Goal: Information Seeking & Learning: Learn about a topic

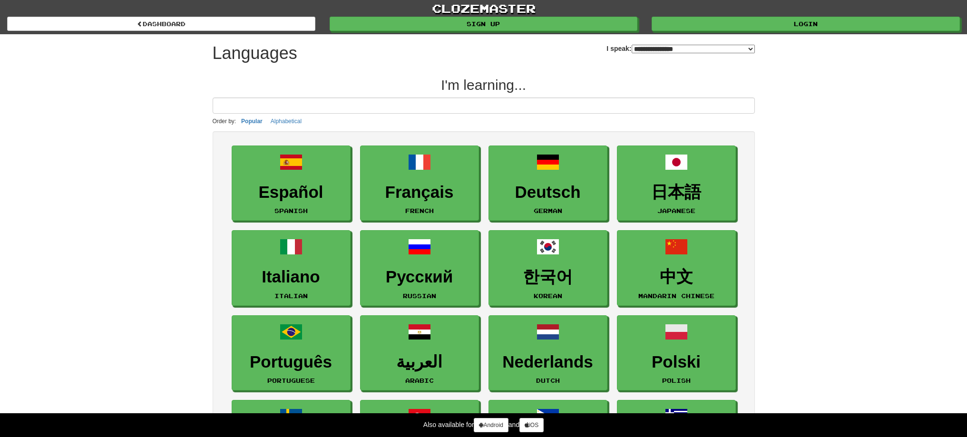
select select "*******"
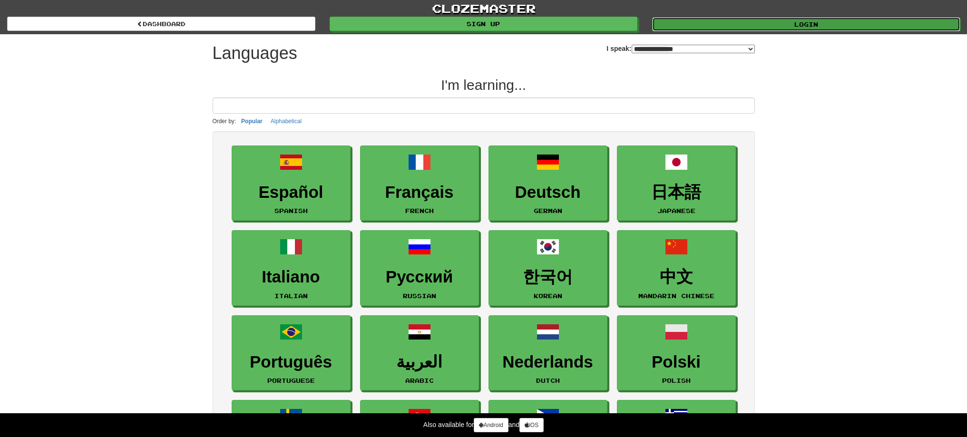
click at [741, 20] on link "Login" at bounding box center [806, 24] width 308 height 14
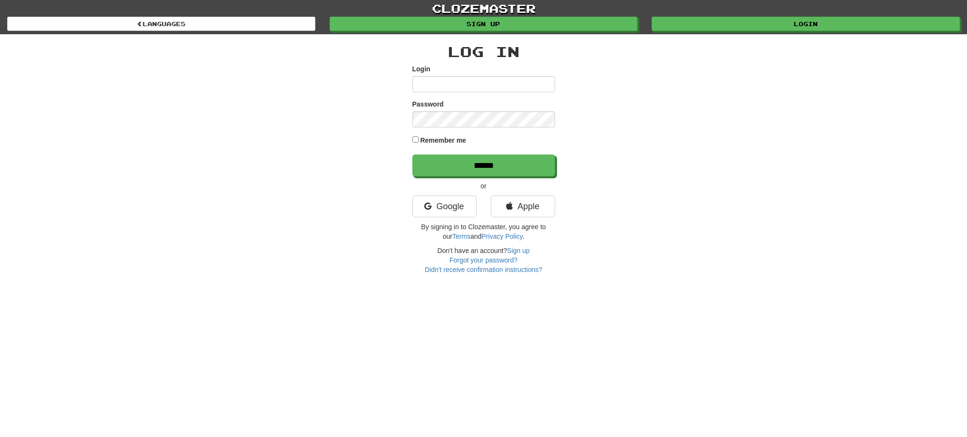
type input "******"
click at [497, 166] on input "******" at bounding box center [484, 166] width 143 height 22
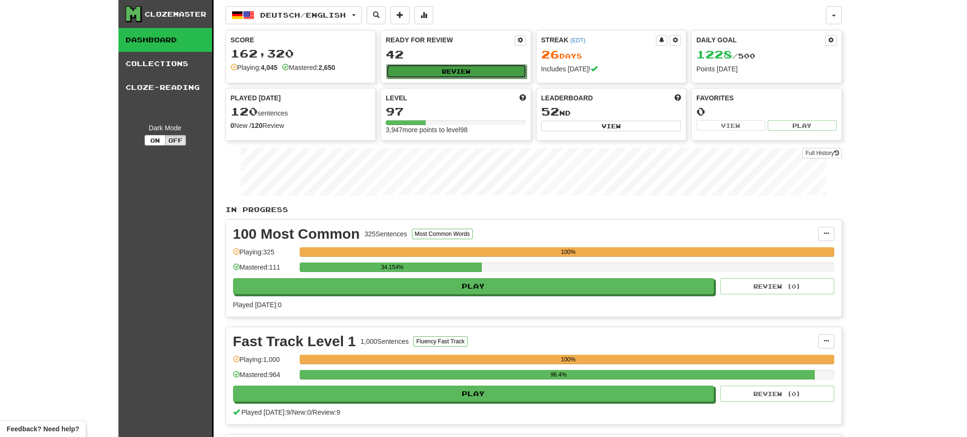
click at [484, 74] on button "Review" at bounding box center [456, 71] width 140 height 14
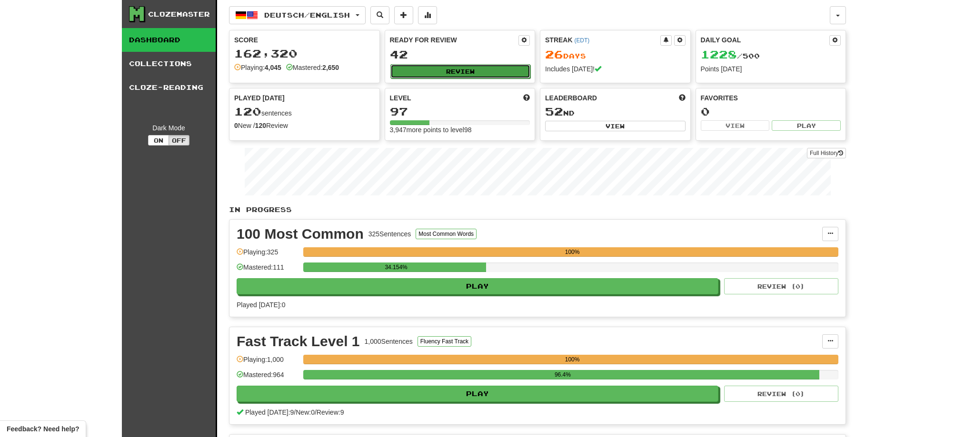
select select "**"
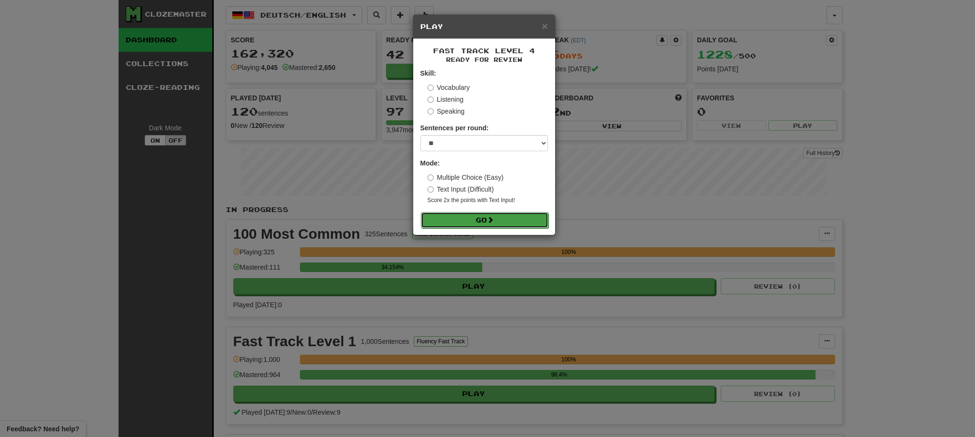
click at [463, 217] on button "Go" at bounding box center [485, 220] width 128 height 16
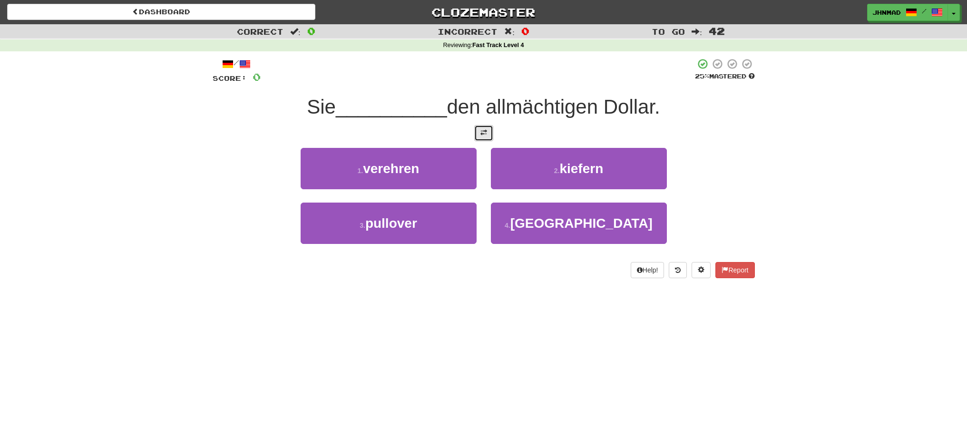
click at [478, 138] on button at bounding box center [483, 133] width 19 height 16
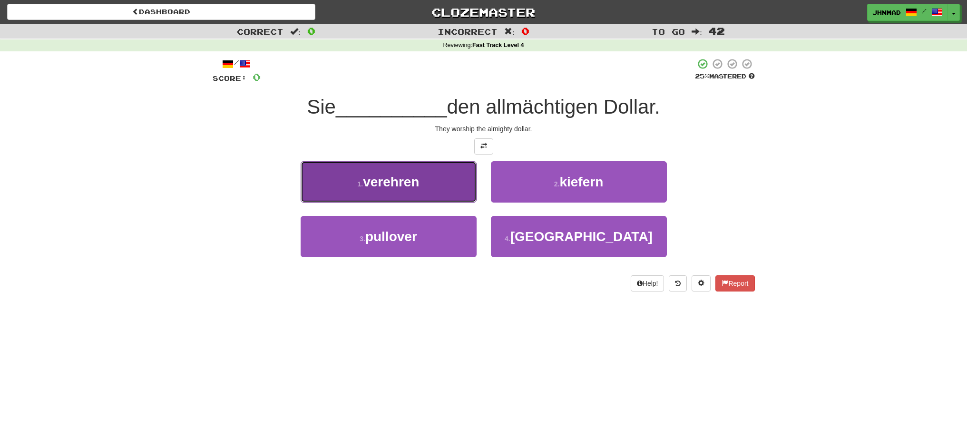
click at [423, 183] on button "1 . verehren" at bounding box center [389, 181] width 176 height 41
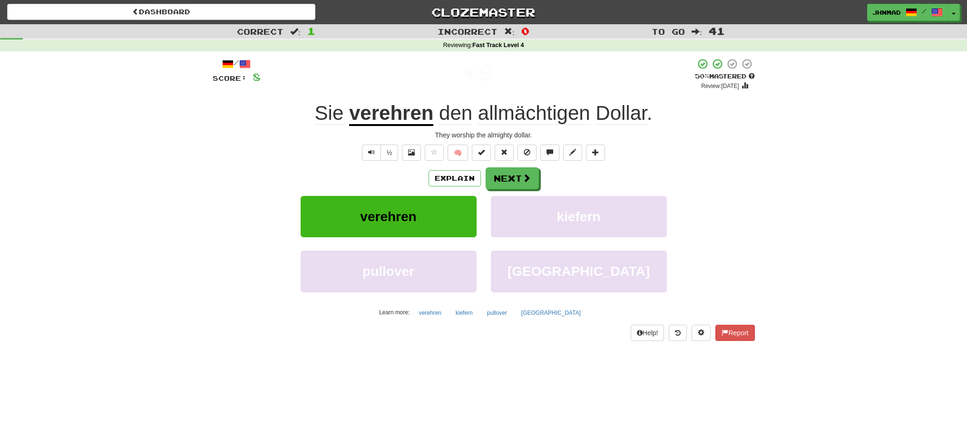
click at [408, 109] on u "verehren" at bounding box center [391, 114] width 84 height 24
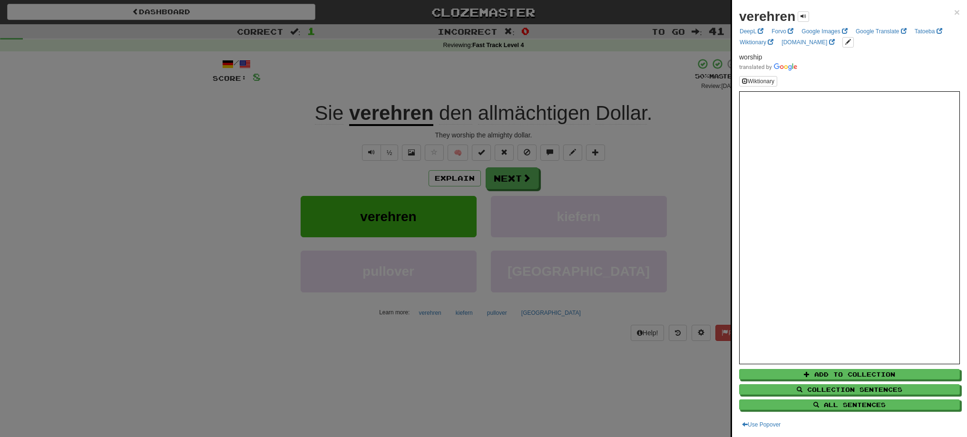
click at [521, 183] on div at bounding box center [483, 218] width 967 height 437
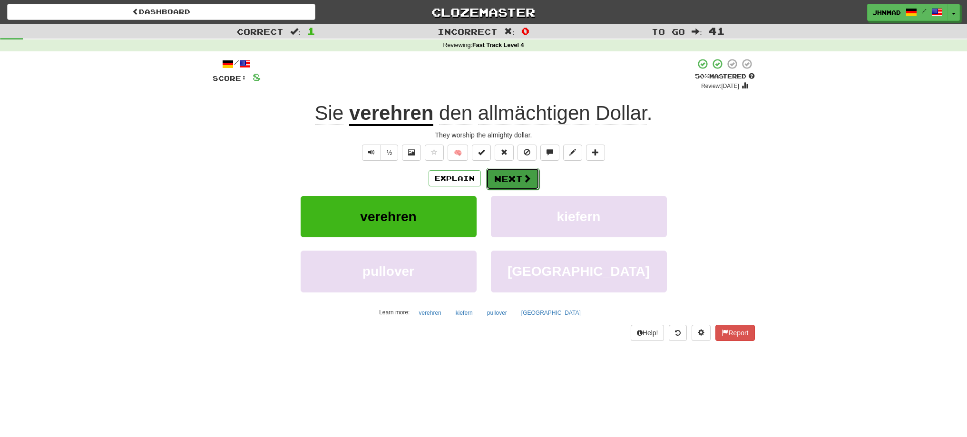
click at [521, 178] on button "Next" at bounding box center [512, 179] width 53 height 22
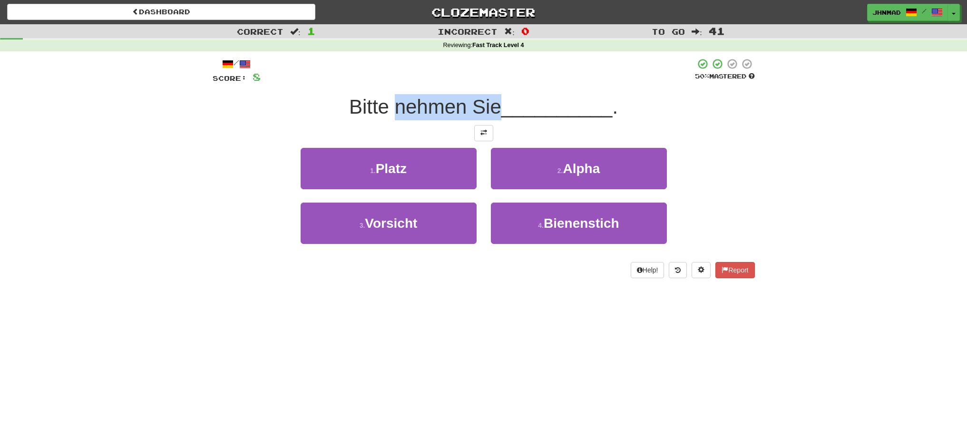
drag, startPoint x: 393, startPoint y: 111, endPoint x: 501, endPoint y: 98, distance: 108.4
click at [501, 98] on span "Bitte nehmen Sie" at bounding box center [425, 107] width 152 height 22
click at [494, 82] on div at bounding box center [494, 82] width 0 height 0
click at [378, 76] on div at bounding box center [478, 71] width 434 height 26
click at [483, 137] on button at bounding box center [483, 133] width 19 height 16
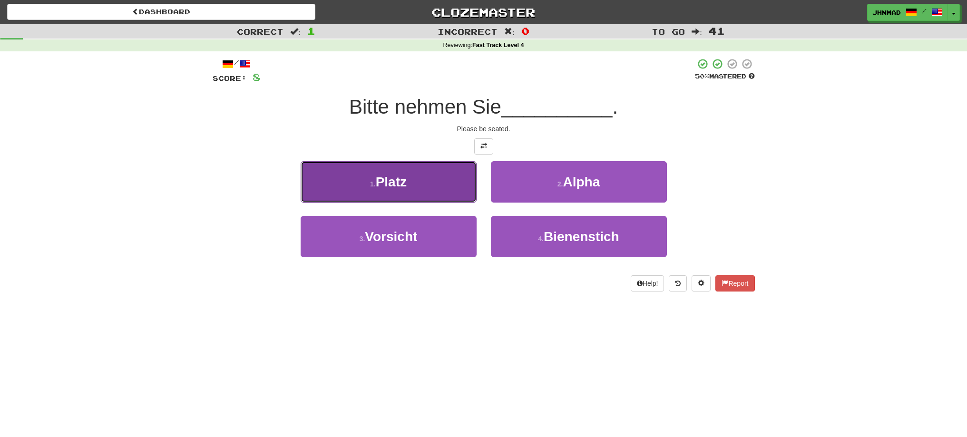
click at [423, 178] on button "1 . Platz" at bounding box center [389, 181] width 176 height 41
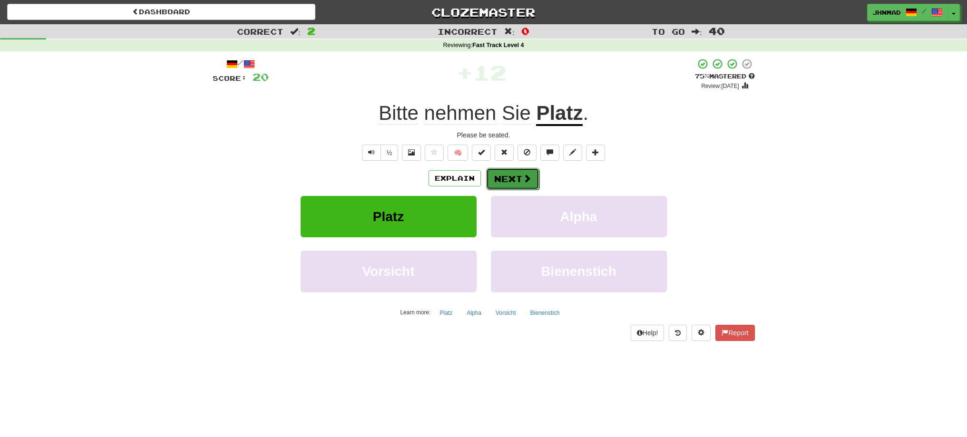
click at [508, 179] on button "Next" at bounding box center [512, 179] width 53 height 22
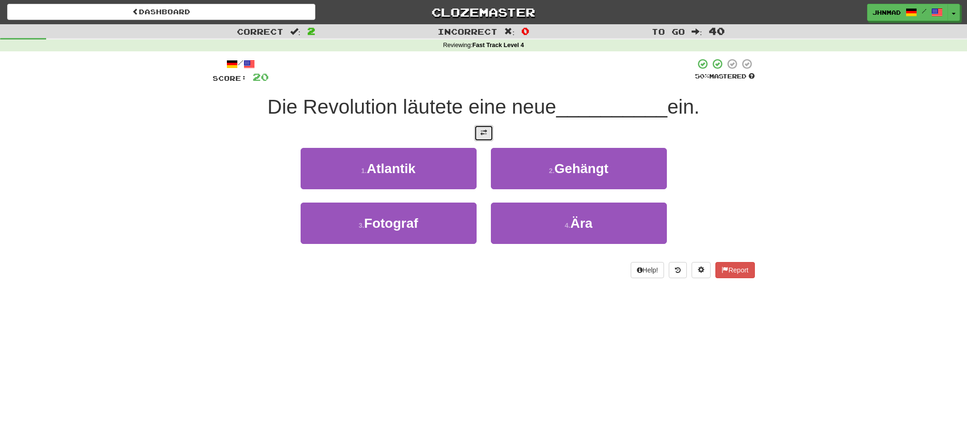
click at [485, 133] on span at bounding box center [484, 132] width 7 height 7
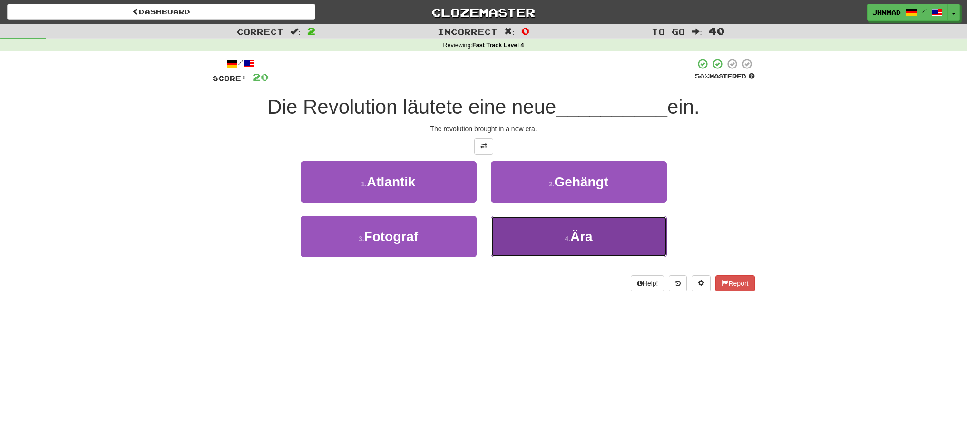
click at [611, 228] on button "4 . Ära" at bounding box center [579, 236] width 176 height 41
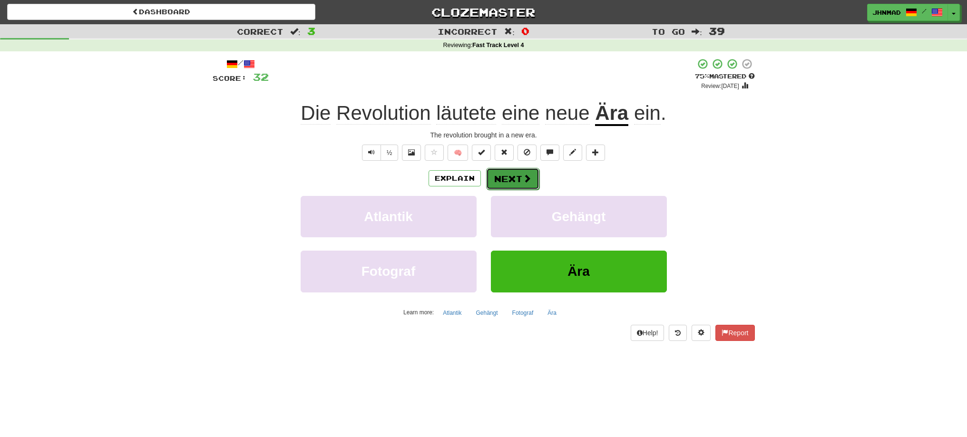
click at [523, 176] on span at bounding box center [527, 178] width 9 height 9
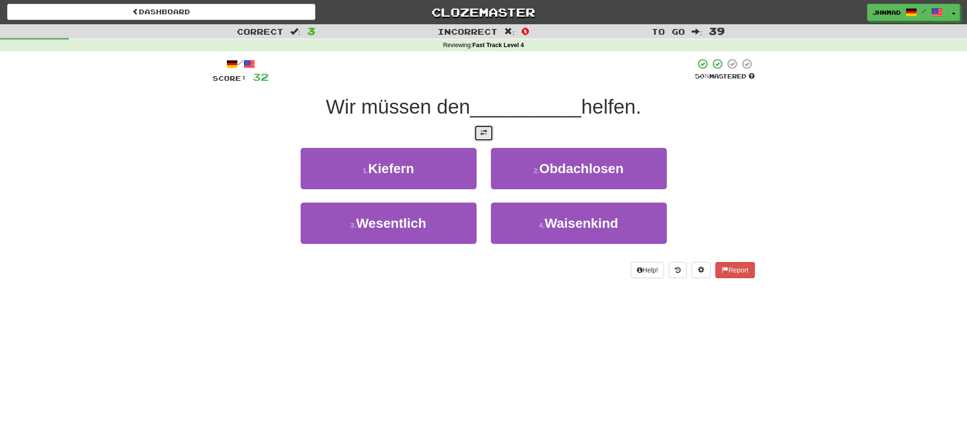
click at [487, 131] on button at bounding box center [483, 133] width 19 height 16
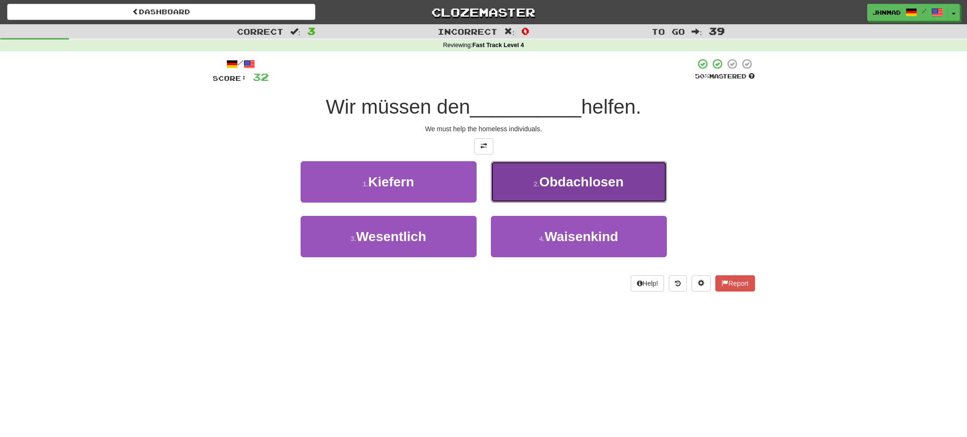
click at [591, 191] on button "2 . Obdachlosen" at bounding box center [579, 181] width 176 height 41
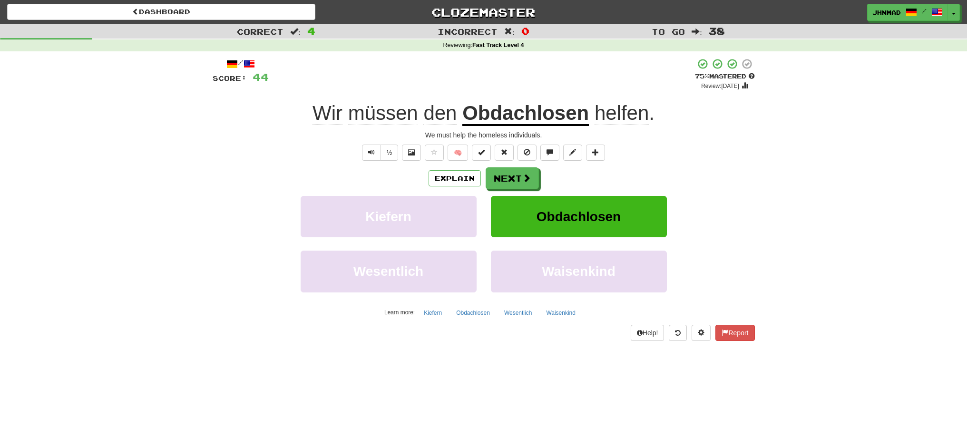
click at [528, 89] on div "+ 12" at bounding box center [482, 74] width 426 height 32
click at [513, 121] on u "Obdachlosen" at bounding box center [526, 114] width 127 height 24
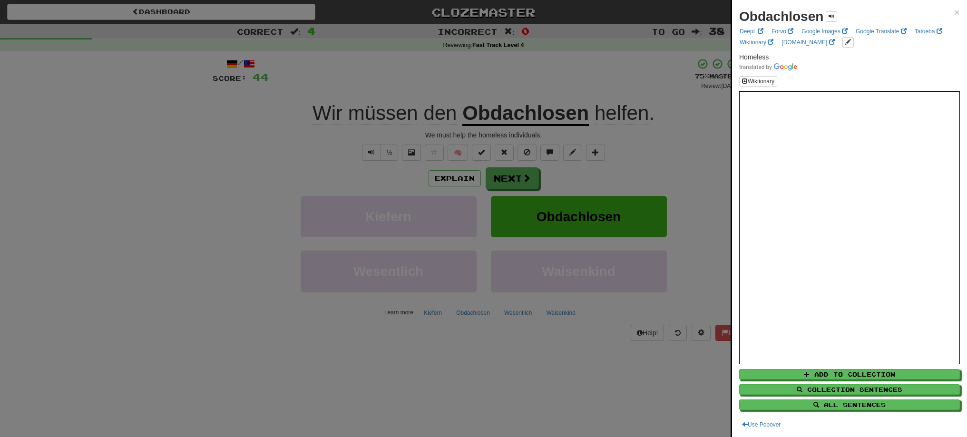
click at [536, 89] on div at bounding box center [483, 218] width 967 height 437
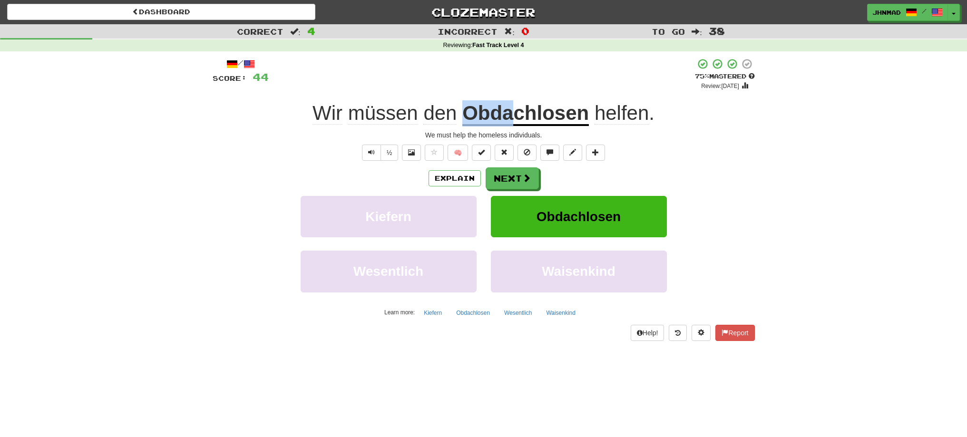
drag, startPoint x: 464, startPoint y: 112, endPoint x: 511, endPoint y: 108, distance: 46.8
click at [511, 108] on u "Obdachlosen" at bounding box center [526, 114] width 127 height 24
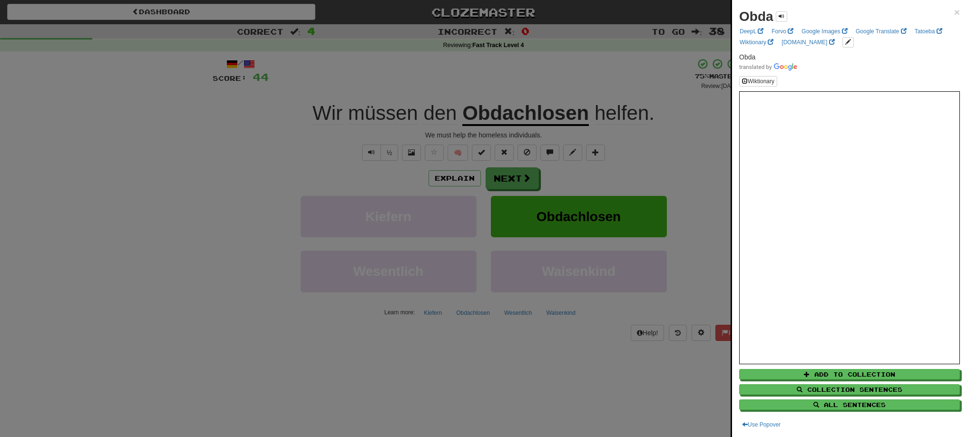
click at [528, 95] on div at bounding box center [483, 218] width 967 height 437
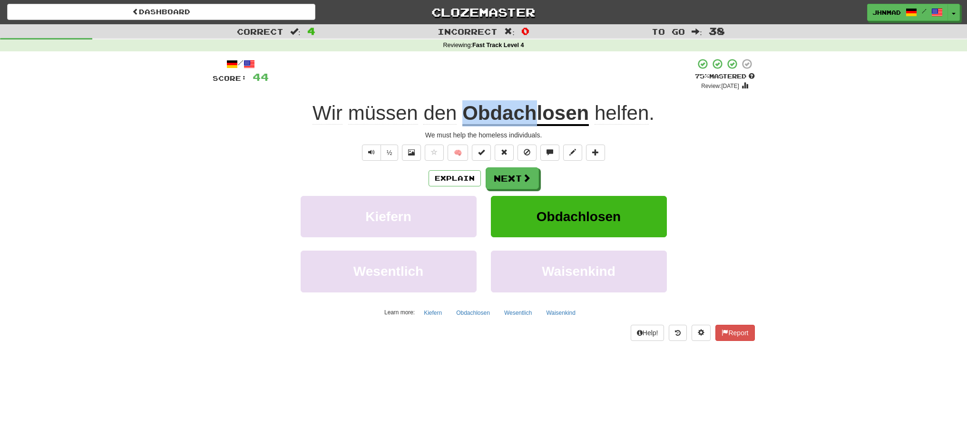
drag, startPoint x: 478, startPoint y: 111, endPoint x: 533, endPoint y: 108, distance: 55.3
click at [533, 108] on u "Obdachlosen" at bounding box center [526, 114] width 127 height 24
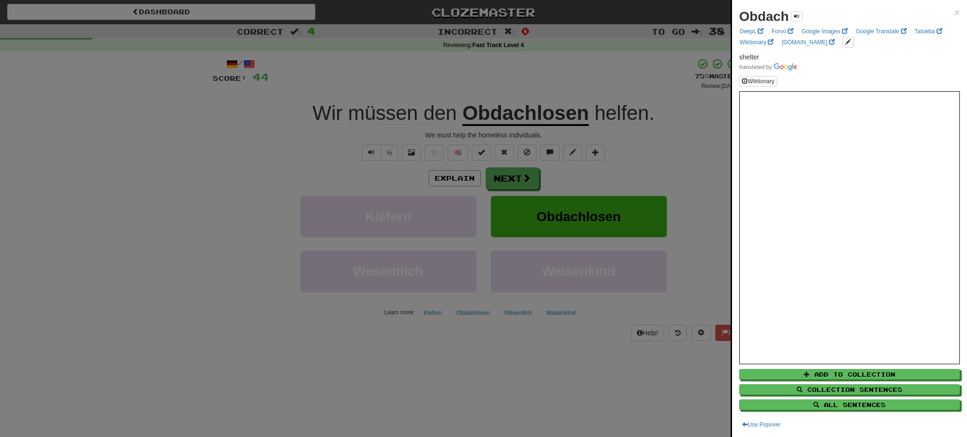
drag, startPoint x: 512, startPoint y: 264, endPoint x: 534, endPoint y: 234, distance: 37.1
click at [520, 260] on div at bounding box center [483, 218] width 967 height 437
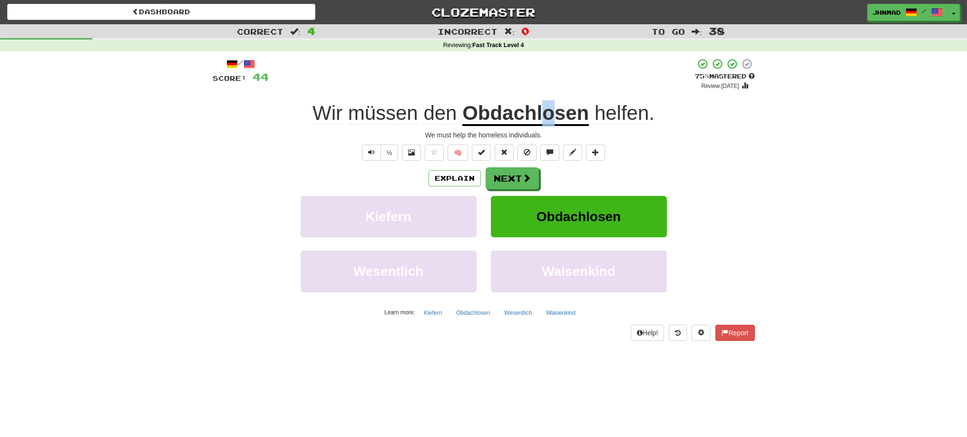
drag, startPoint x: 541, startPoint y: 115, endPoint x: 556, endPoint y: 115, distance: 15.7
click at [556, 115] on u "Obdachlosen" at bounding box center [526, 114] width 127 height 24
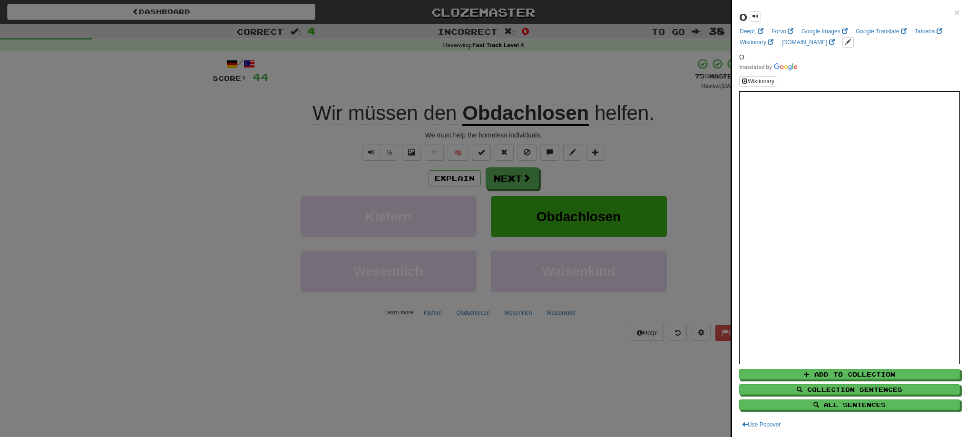
click at [537, 108] on div at bounding box center [483, 218] width 967 height 437
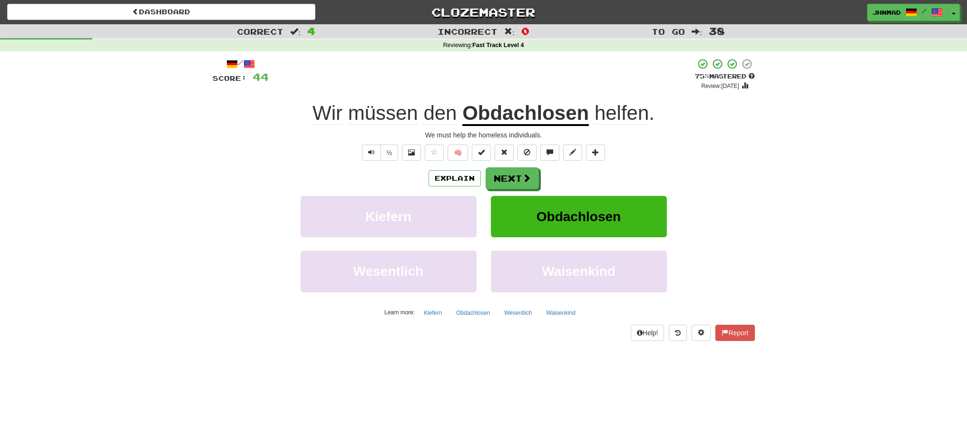
drag, startPoint x: 537, startPoint y: 108, endPoint x: 553, endPoint y: 109, distance: 16.2
drag, startPoint x: 535, startPoint y: 102, endPoint x: 595, endPoint y: 118, distance: 61.5
click at [595, 118] on div "Wir müssen den Obdachlosen helfen ." at bounding box center [484, 113] width 542 height 26
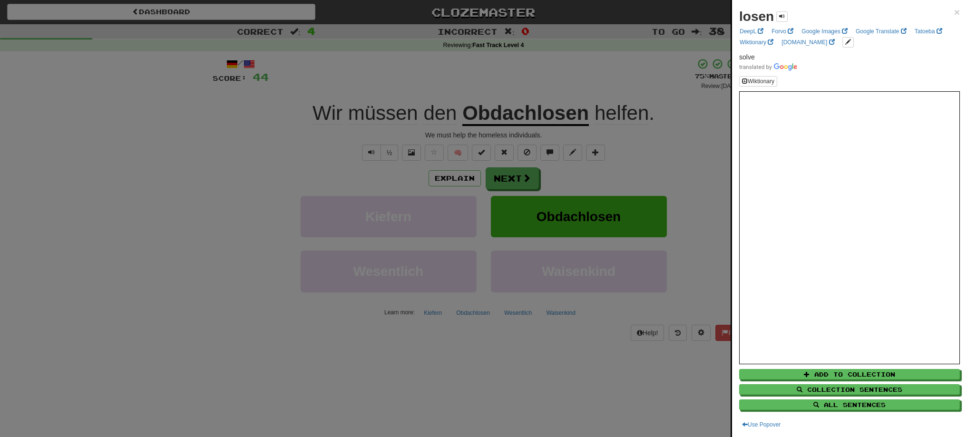
click at [529, 182] on div at bounding box center [483, 218] width 967 height 437
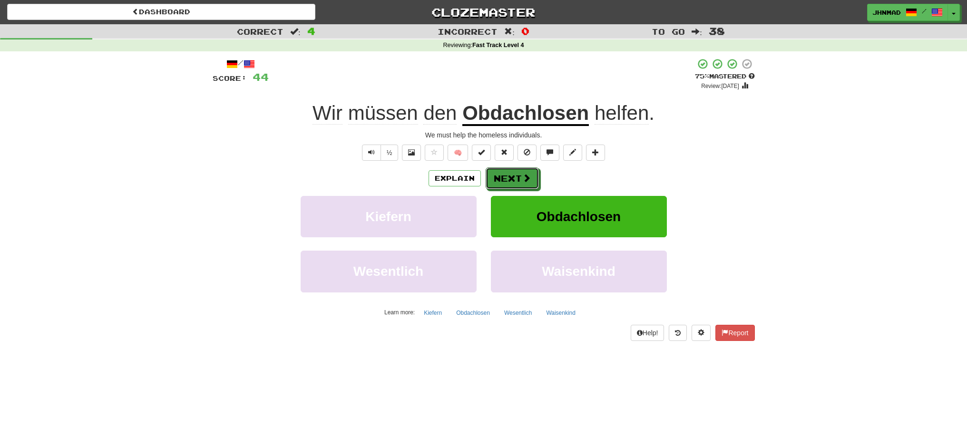
click at [529, 182] on span at bounding box center [526, 178] width 9 height 9
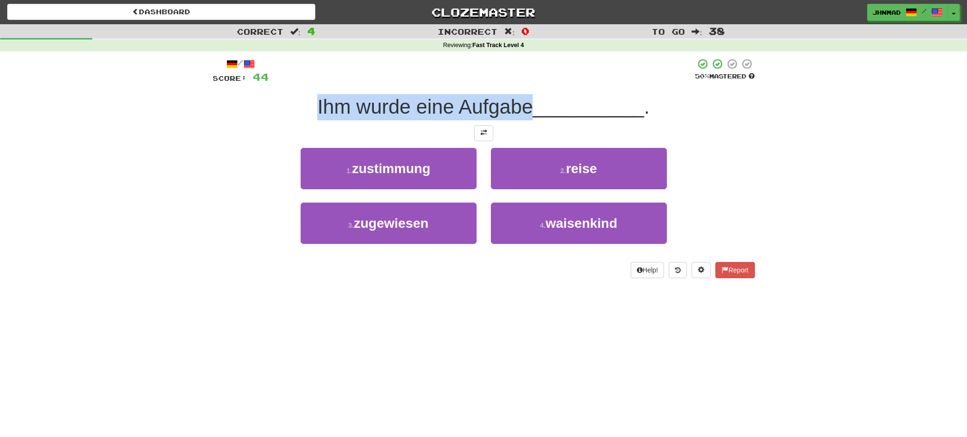
drag, startPoint x: 309, startPoint y: 109, endPoint x: 528, endPoint y: 115, distance: 218.5
click at [528, 115] on div "Ihm wurde eine Aufgabe __________ ." at bounding box center [484, 107] width 542 height 26
click at [522, 118] on div at bounding box center [522, 118] width 0 height 0
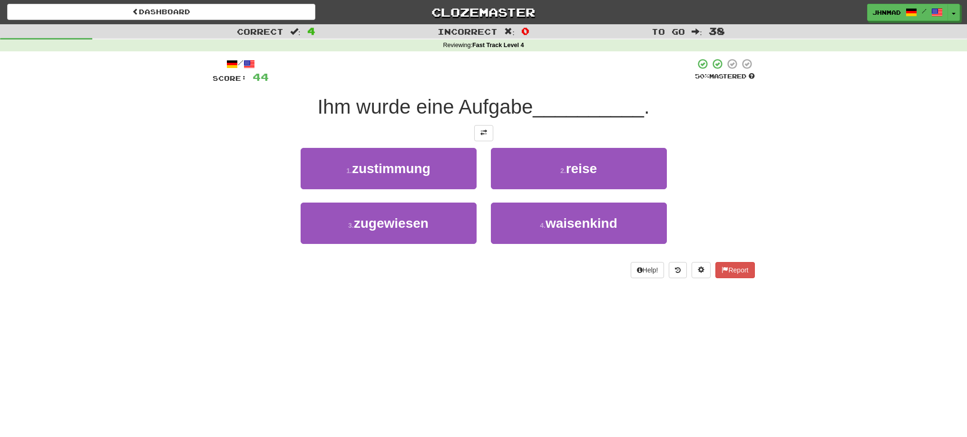
click at [288, 126] on div at bounding box center [484, 133] width 542 height 16
click at [474, 146] on div "/ Score: 44 50 % Mastered Ihm wurde eine Aufgabe __________ . 1 . zustimmung 2 …" at bounding box center [484, 168] width 542 height 220
drag, startPoint x: 458, startPoint y: 111, endPoint x: 528, endPoint y: 91, distance: 72.3
click at [528, 91] on div "/ Score: 44 50 % Mastered Ihm wurde eine Aufgabe __________ . 1 . zustimmung 2 …" at bounding box center [484, 168] width 542 height 220
click at [522, 82] on div at bounding box center [522, 82] width 0 height 0
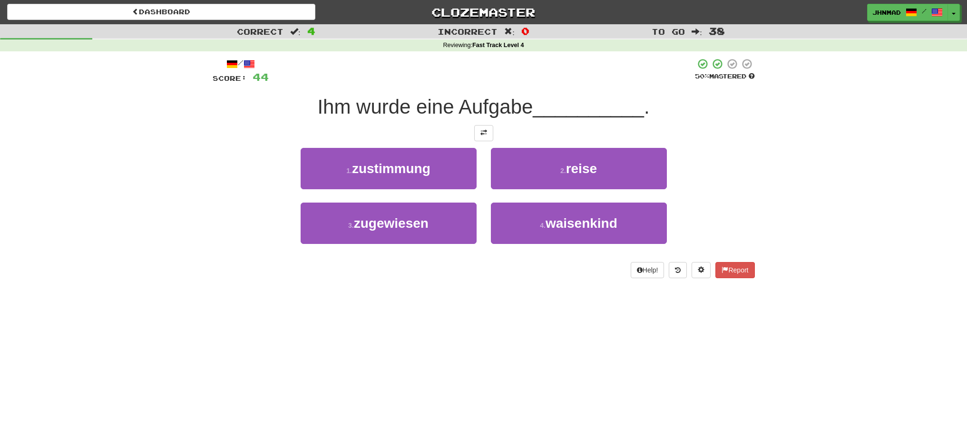
click at [373, 116] on span "Ihm wurde eine Aufgabe" at bounding box center [425, 107] width 216 height 22
click at [482, 140] on button at bounding box center [483, 133] width 19 height 16
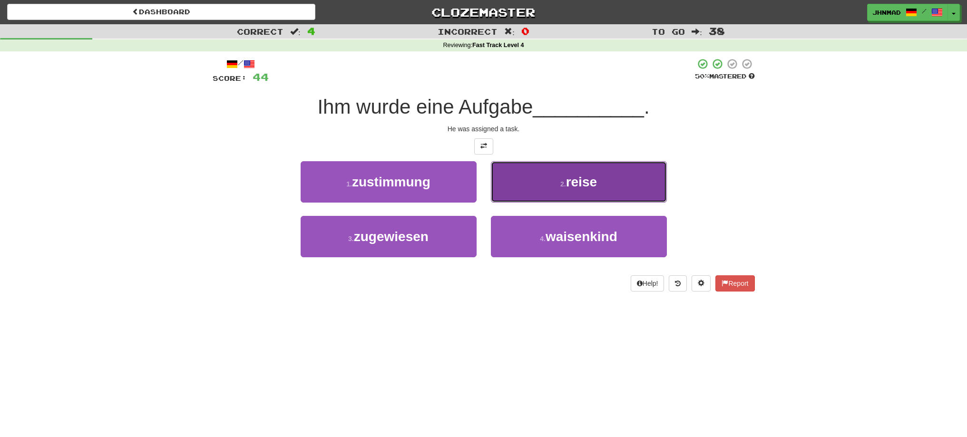
click at [588, 186] on span "reise" at bounding box center [581, 182] width 31 height 15
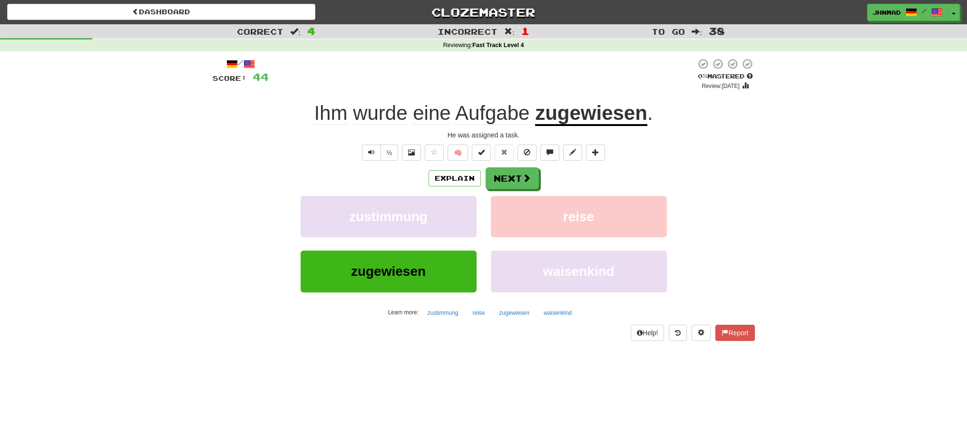
click at [597, 122] on u "zugewiesen" at bounding box center [591, 114] width 112 height 24
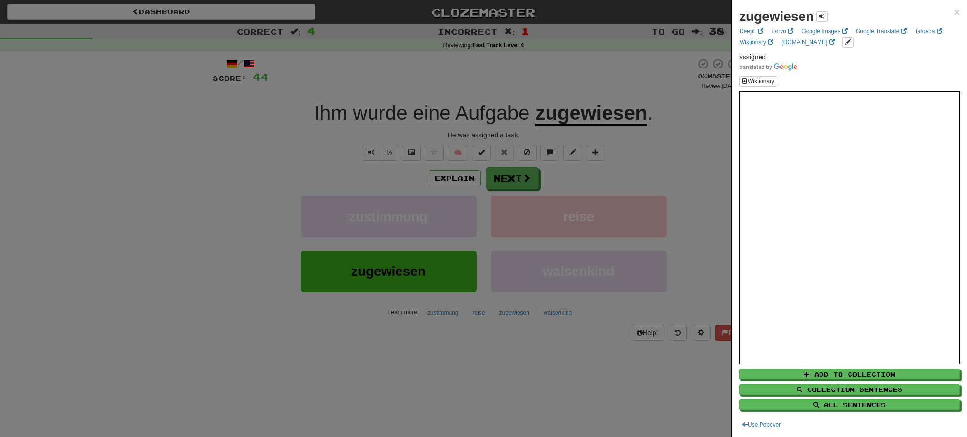
click at [351, 177] on div at bounding box center [483, 218] width 967 height 437
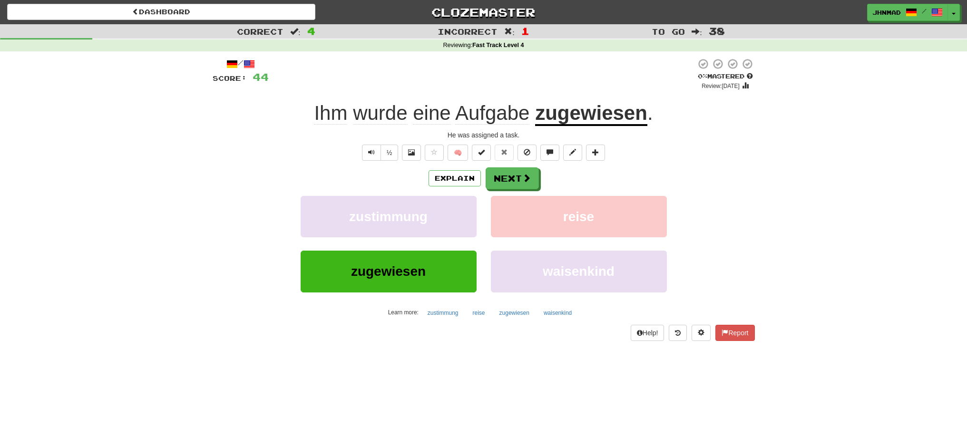
drag, startPoint x: 576, startPoint y: 119, endPoint x: 566, endPoint y: 116, distance: 10.1
click at [566, 116] on u "zugewiesen" at bounding box center [591, 114] width 112 height 24
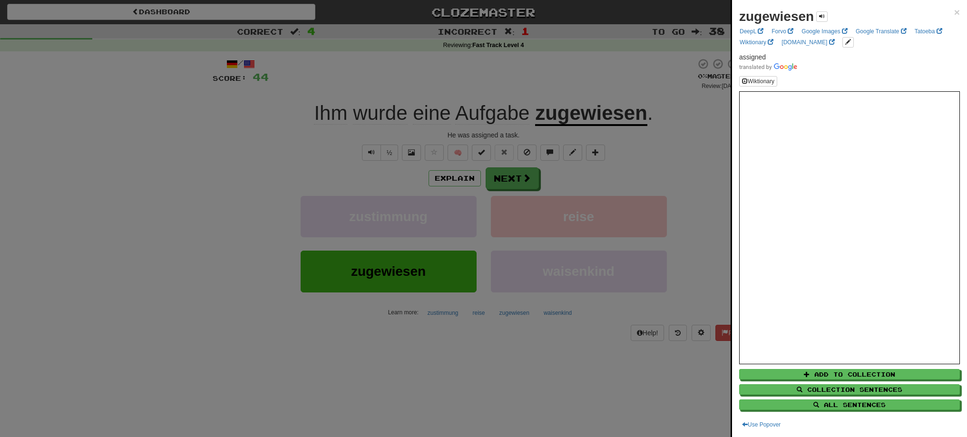
drag, startPoint x: 532, startPoint y: 109, endPoint x: 558, endPoint y: 104, distance: 25.9
click at [558, 104] on div at bounding box center [483, 218] width 967 height 437
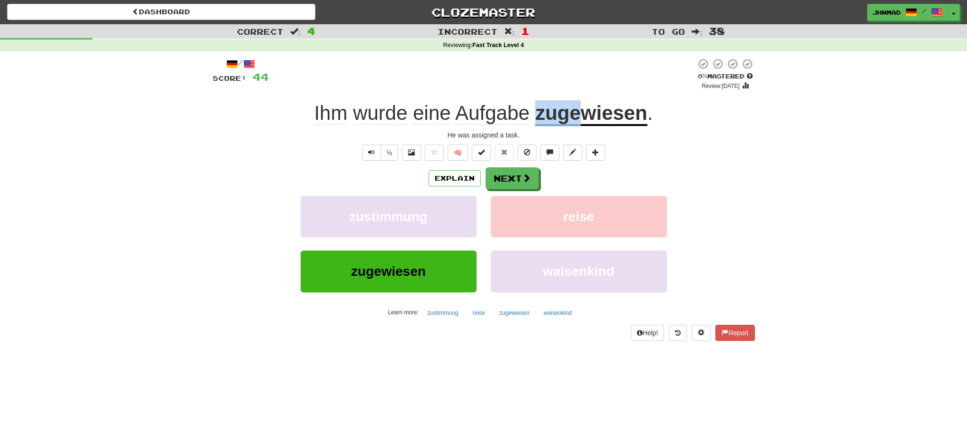
drag, startPoint x: 537, startPoint y: 114, endPoint x: 578, endPoint y: 117, distance: 41.0
click at [578, 117] on u "zugewiesen" at bounding box center [591, 114] width 112 height 24
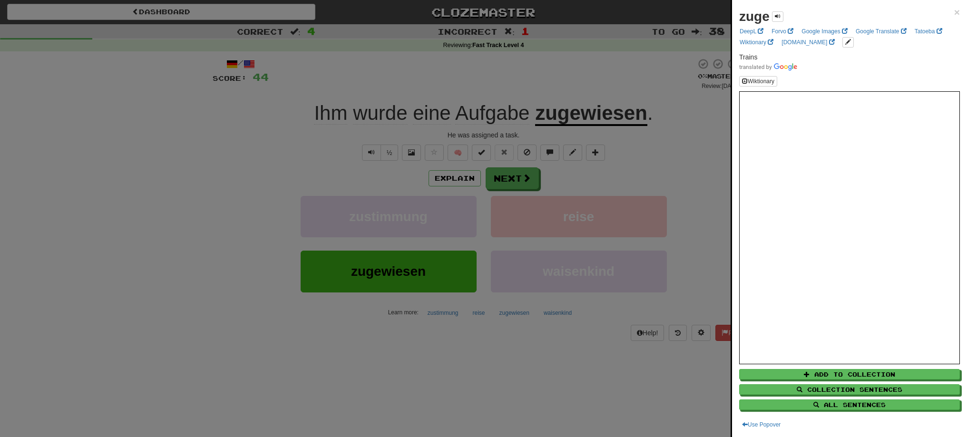
click at [620, 79] on div at bounding box center [483, 218] width 967 height 437
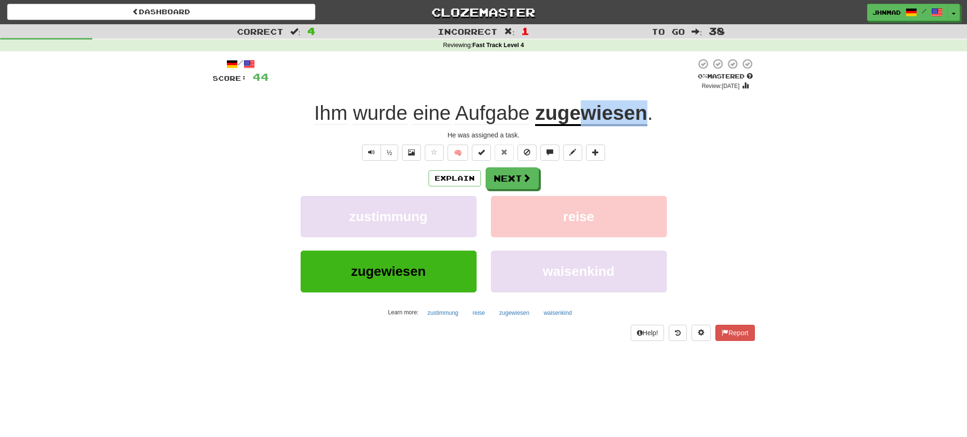
drag, startPoint x: 580, startPoint y: 119, endPoint x: 642, endPoint y: 108, distance: 63.8
click at [642, 108] on u "zugewiesen" at bounding box center [591, 114] width 112 height 24
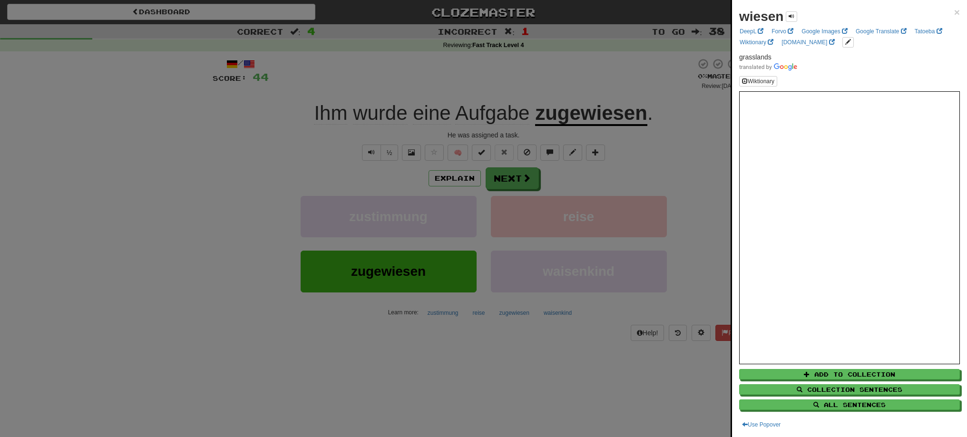
click at [584, 113] on div at bounding box center [483, 218] width 967 height 437
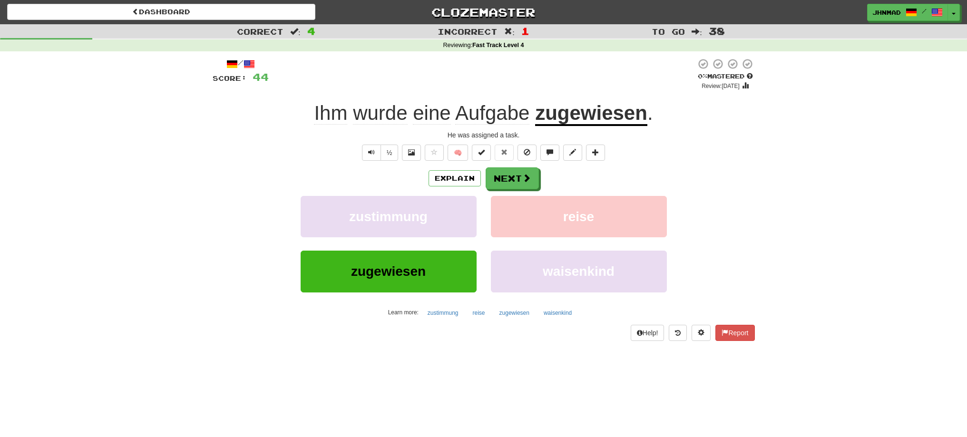
click at [584, 113] on u "zugewiesen" at bounding box center [591, 114] width 112 height 24
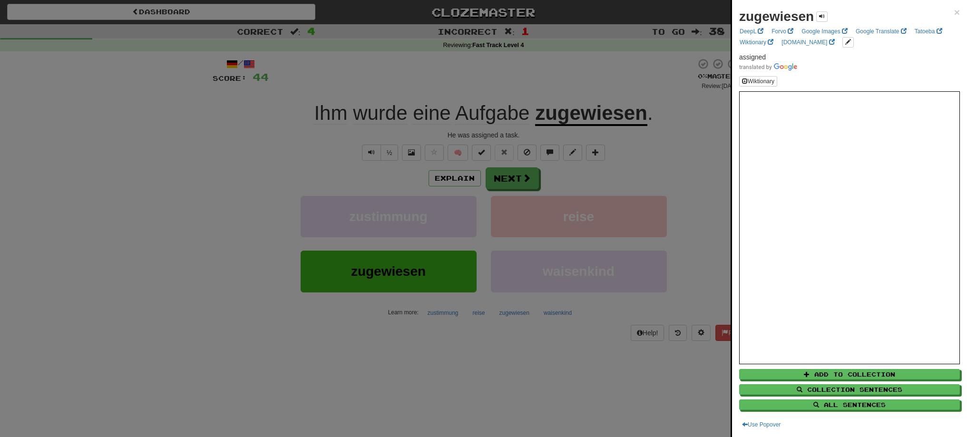
click at [518, 177] on div at bounding box center [483, 218] width 967 height 437
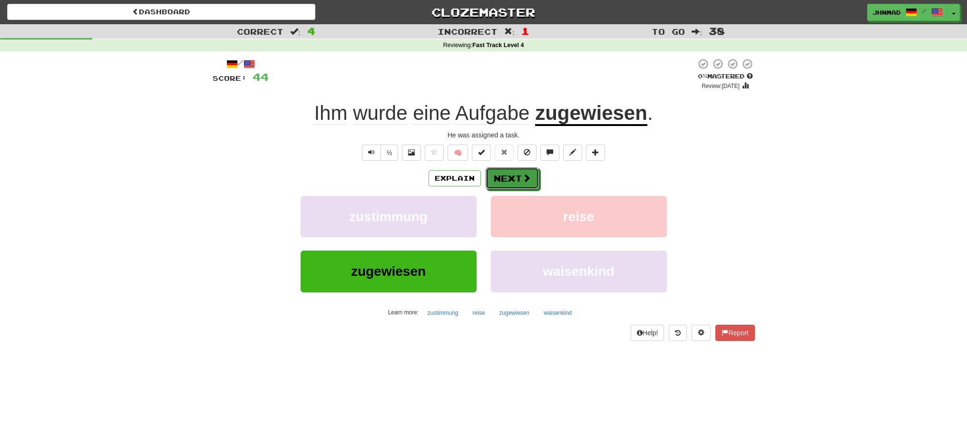
click at [518, 177] on button "Next" at bounding box center [512, 179] width 53 height 22
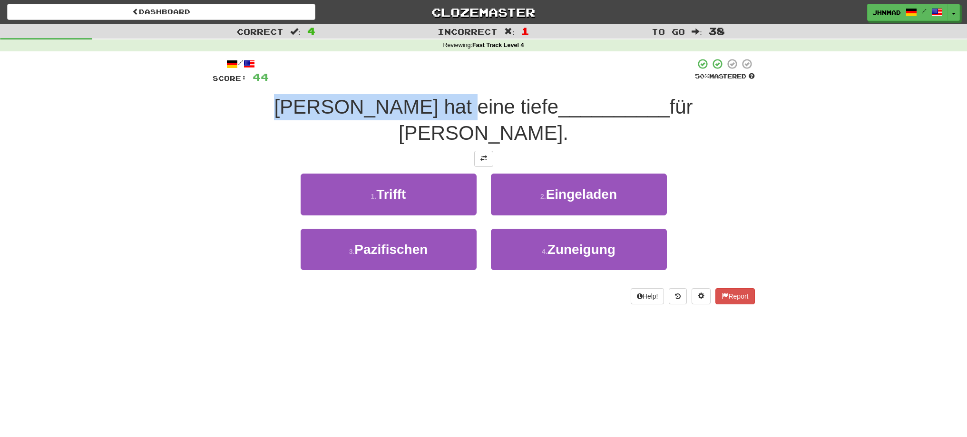
drag, startPoint x: 323, startPoint y: 95, endPoint x: 462, endPoint y: 95, distance: 139.4
click at [462, 95] on div "Tom hat eine tiefe __________ für Mary." at bounding box center [484, 120] width 542 height 52
click at [456, 82] on div at bounding box center [456, 82] width 0 height 0
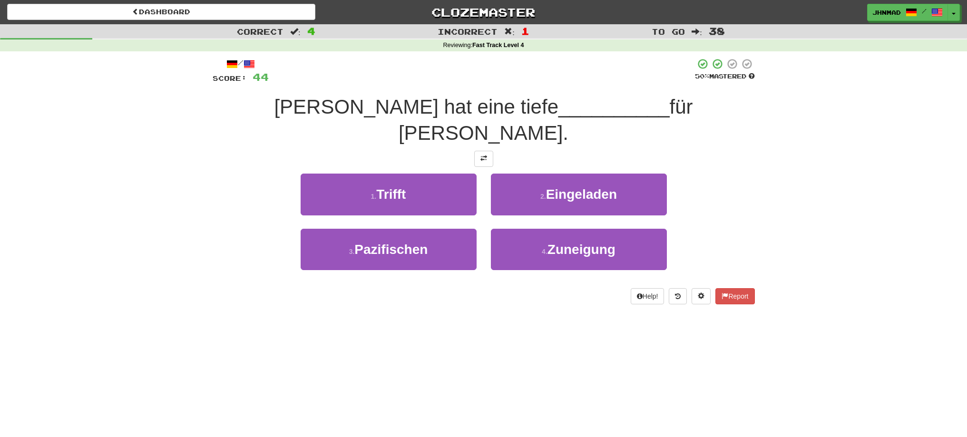
drag, startPoint x: 465, startPoint y: 74, endPoint x: 471, endPoint y: 74, distance: 5.7
click at [469, 74] on div at bounding box center [482, 71] width 426 height 26
click at [486, 151] on button at bounding box center [483, 159] width 19 height 16
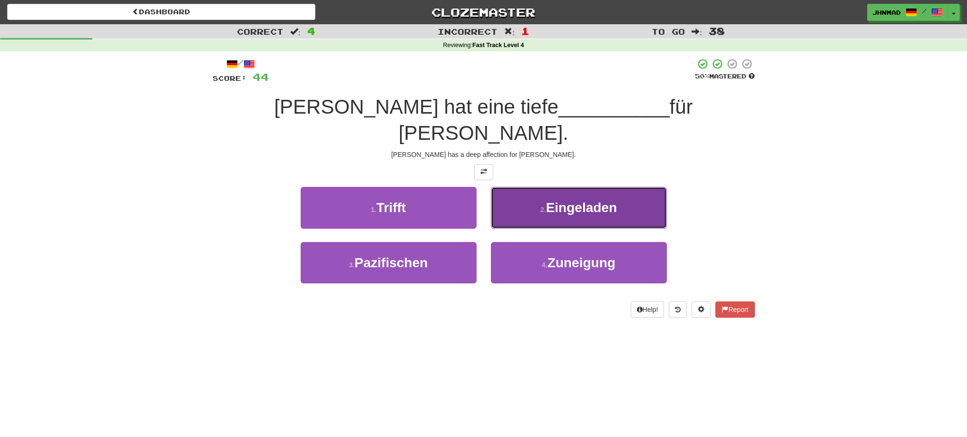
click at [578, 200] on span "Eingeladen" at bounding box center [581, 207] width 71 height 15
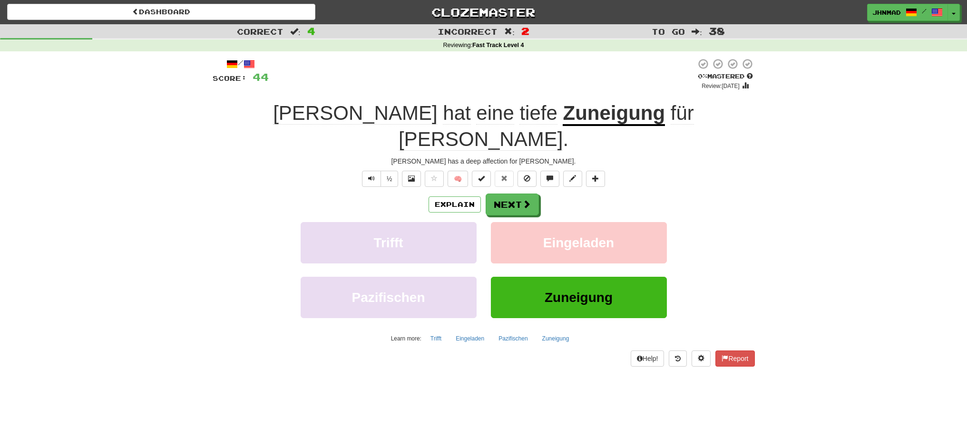
click at [563, 111] on u "Zuneigung" at bounding box center [614, 114] width 102 height 24
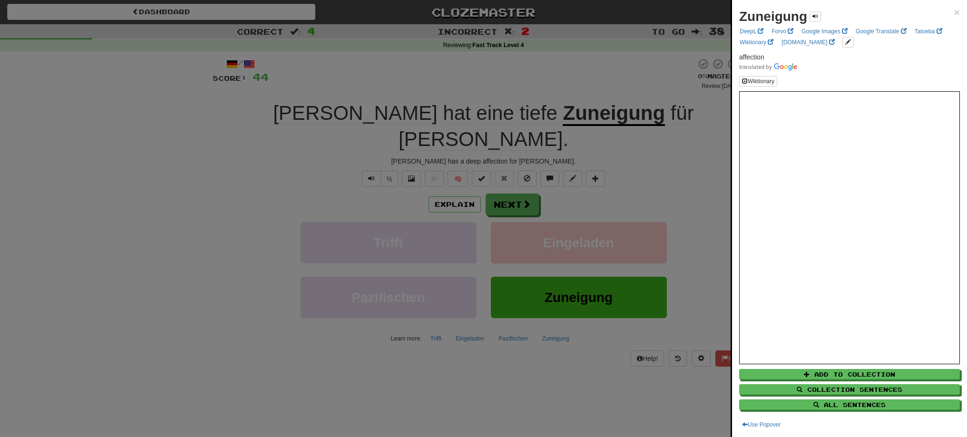
drag, startPoint x: 472, startPoint y: 110, endPoint x: 492, endPoint y: 109, distance: 19.5
click at [492, 109] on div at bounding box center [483, 218] width 967 height 437
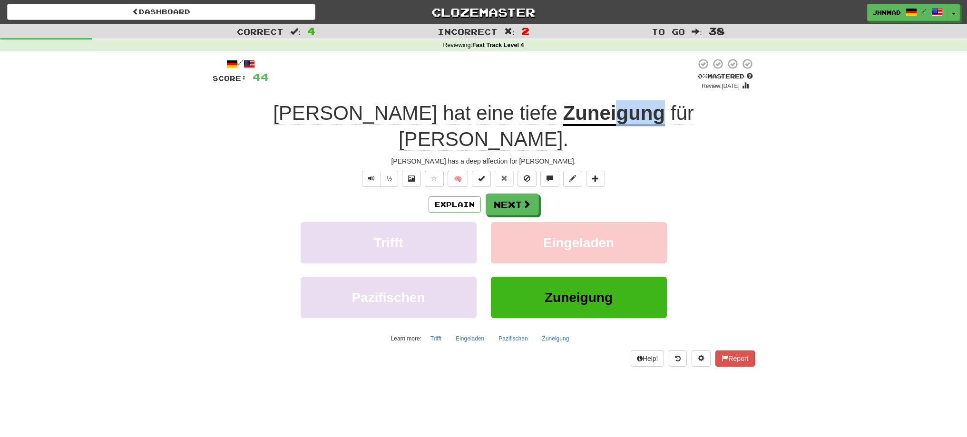
drag, startPoint x: 524, startPoint y: 116, endPoint x: 571, endPoint y: 112, distance: 46.8
click at [571, 112] on u "Zuneigung" at bounding box center [614, 114] width 102 height 24
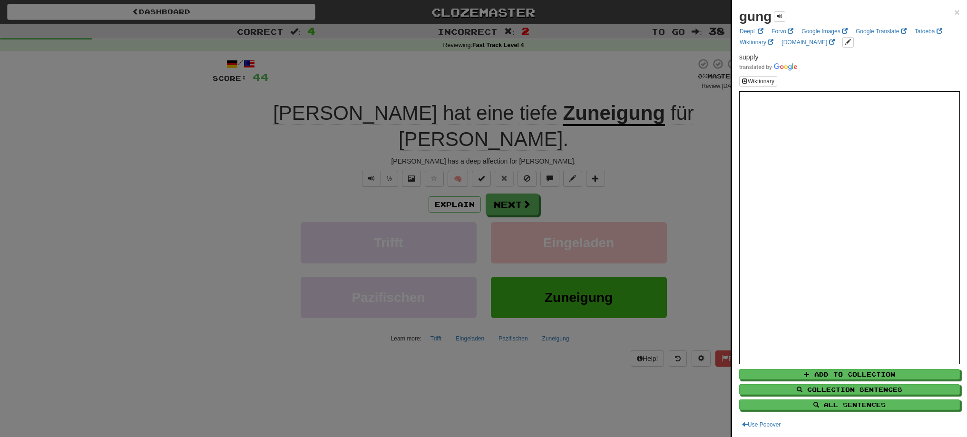
click at [575, 94] on div at bounding box center [483, 218] width 967 height 437
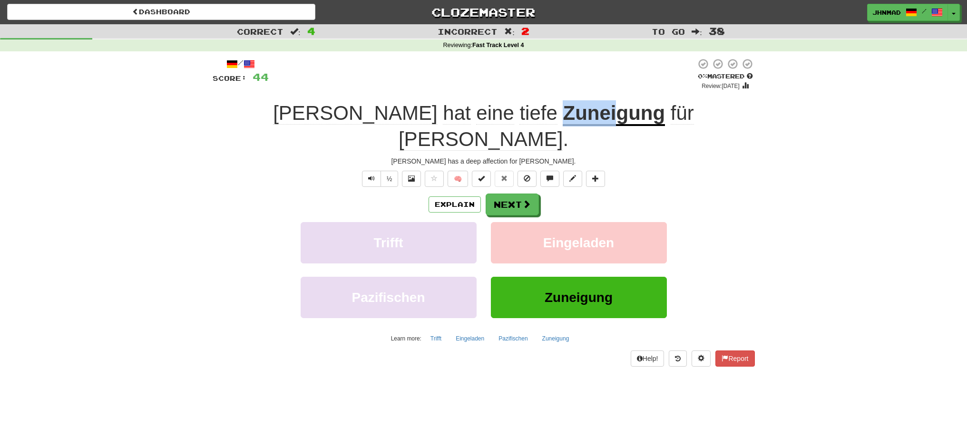
drag, startPoint x: 473, startPoint y: 114, endPoint x: 525, endPoint y: 110, distance: 52.5
click at [563, 110] on u "Zuneigung" at bounding box center [614, 114] width 102 height 24
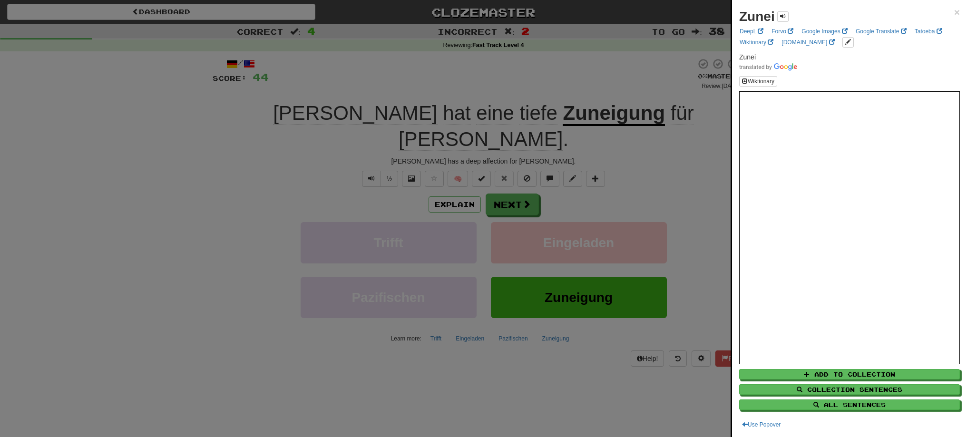
click at [530, 90] on div at bounding box center [483, 218] width 967 height 437
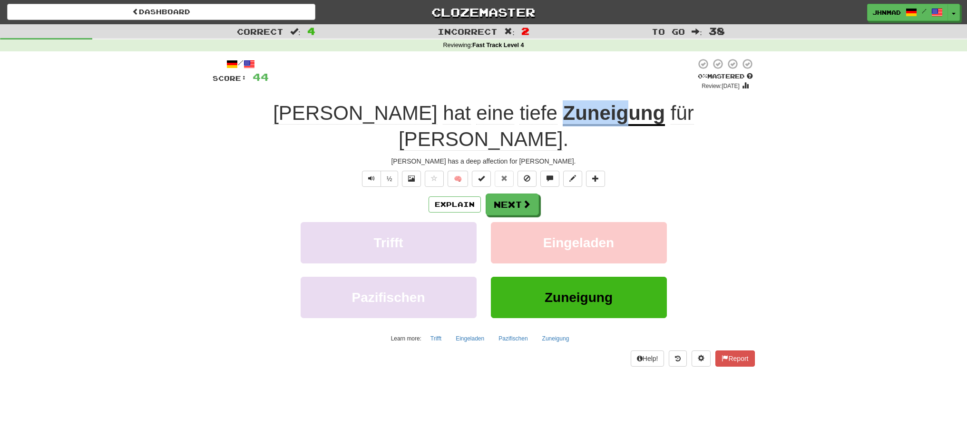
drag, startPoint x: 471, startPoint y: 112, endPoint x: 538, endPoint y: 104, distance: 68.0
click at [536, 106] on div "Tom hat eine tiefe Zuneigung für Mary ." at bounding box center [484, 126] width 542 height 52
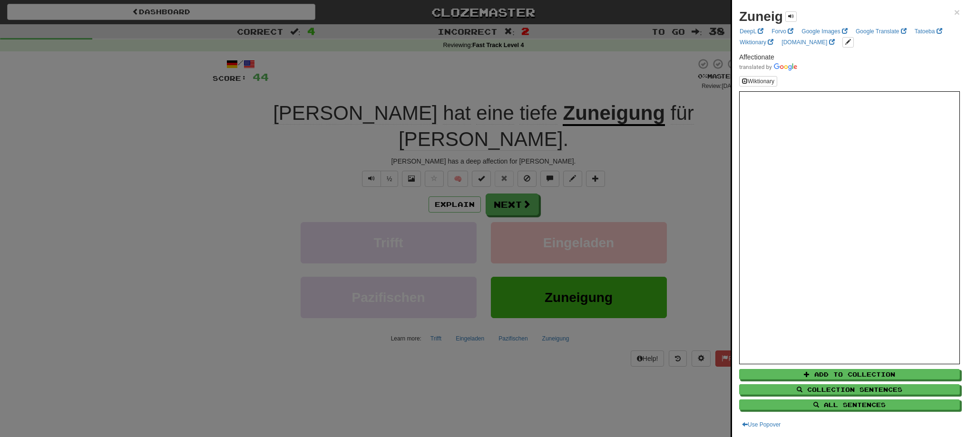
click at [513, 185] on div at bounding box center [483, 218] width 967 height 437
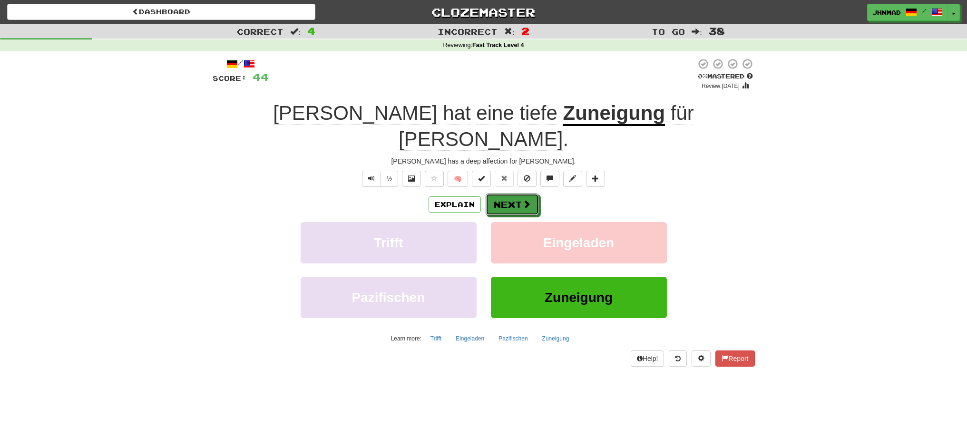
click at [513, 194] on button "Next" at bounding box center [512, 205] width 53 height 22
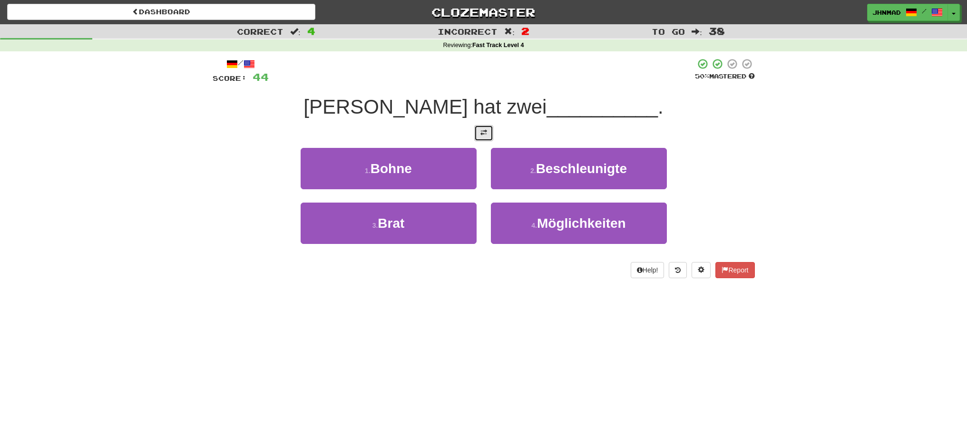
click at [482, 134] on span at bounding box center [484, 132] width 7 height 7
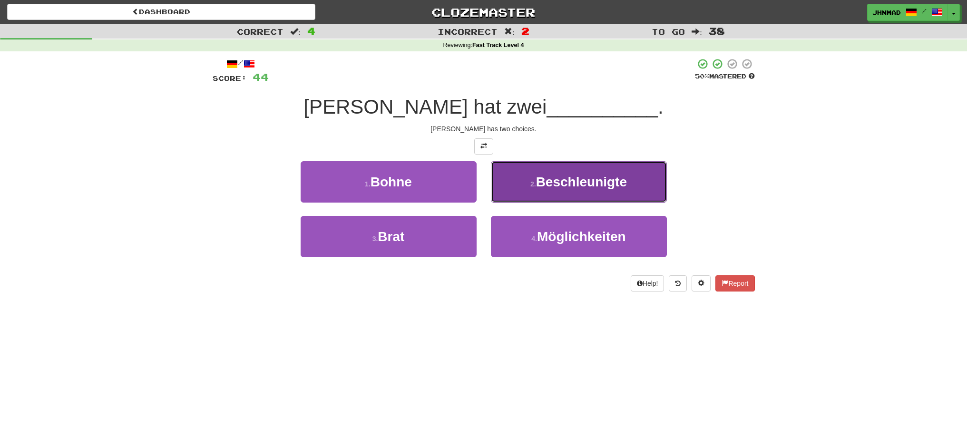
click at [554, 180] on span "Beschleunigte" at bounding box center [581, 182] width 91 height 15
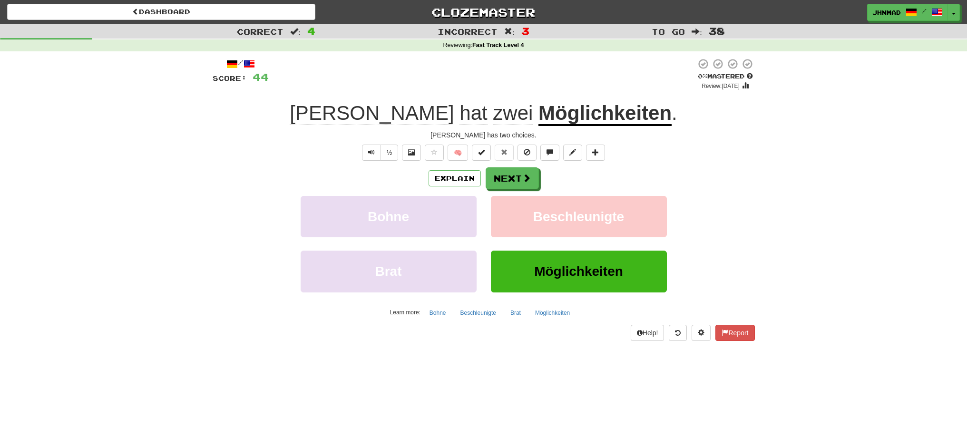
click at [560, 118] on u "Möglichkeiten" at bounding box center [605, 114] width 133 height 24
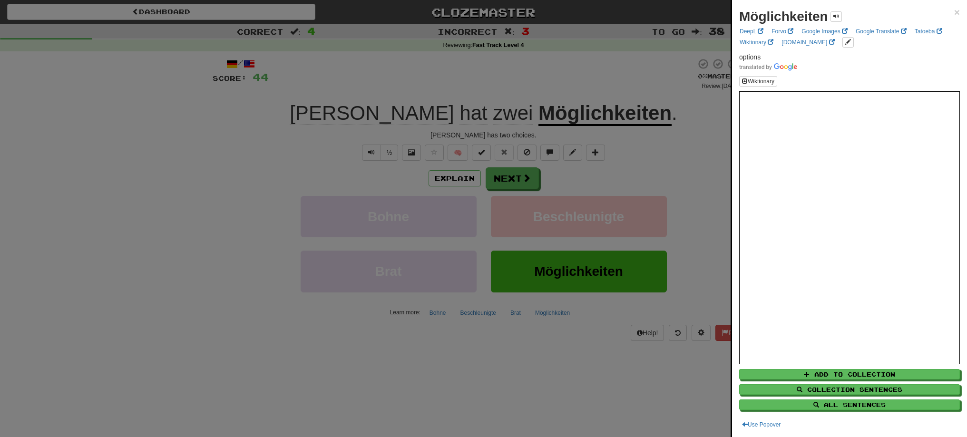
drag, startPoint x: 480, startPoint y: 117, endPoint x: 518, endPoint y: 107, distance: 39.7
click at [518, 107] on div at bounding box center [483, 218] width 967 height 437
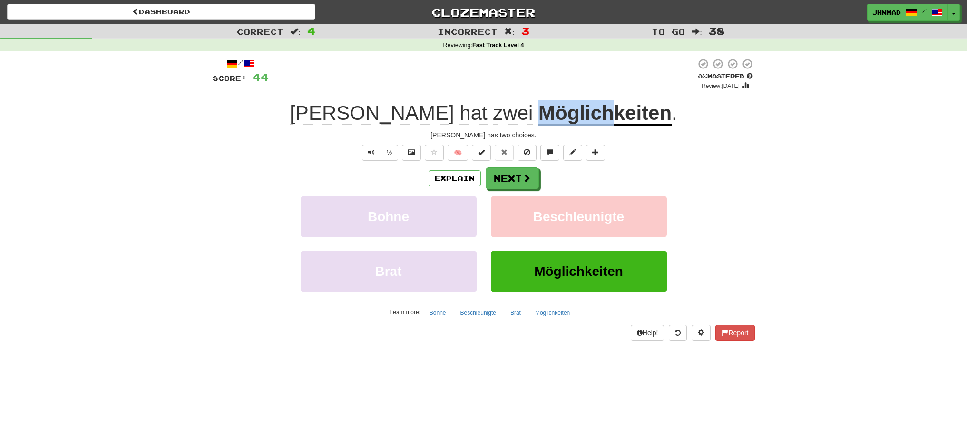
drag, startPoint x: 474, startPoint y: 112, endPoint x: 547, endPoint y: 108, distance: 73.0
click at [547, 108] on div "Tom hat zwei Möglichkeiten ." at bounding box center [484, 113] width 542 height 26
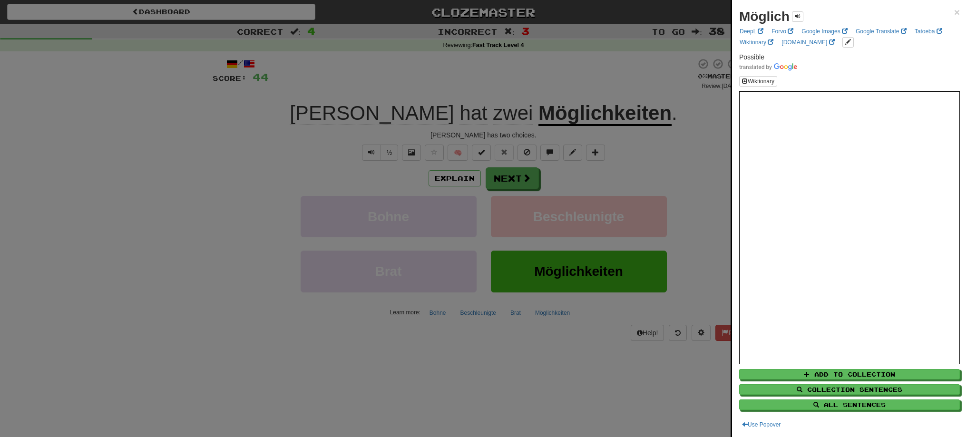
drag, startPoint x: 606, startPoint y: 68, endPoint x: 604, endPoint y: 76, distance: 8.4
click at [606, 69] on div at bounding box center [483, 218] width 967 height 437
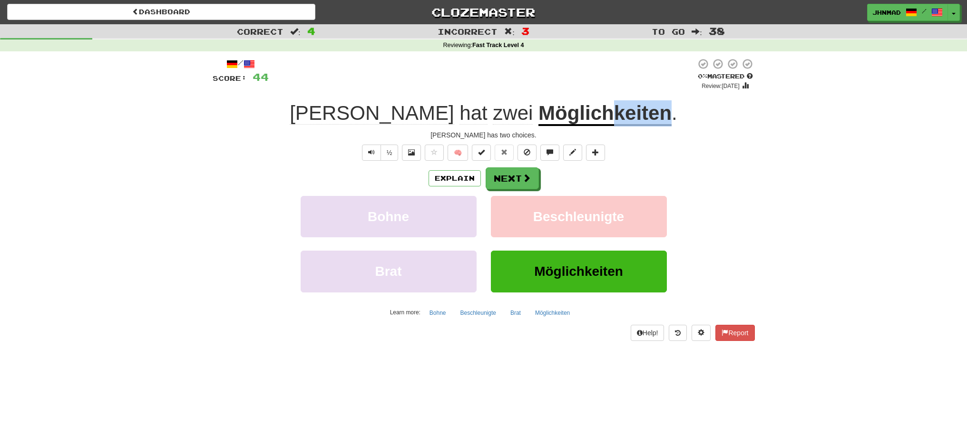
drag, startPoint x: 550, startPoint y: 113, endPoint x: 608, endPoint y: 99, distance: 59.7
click at [608, 99] on div "/ Score: 44 0 % Mastered Review: 2025-09-19 Tom hat zwei Möglichkeiten . Tom ha…" at bounding box center [484, 199] width 542 height 283
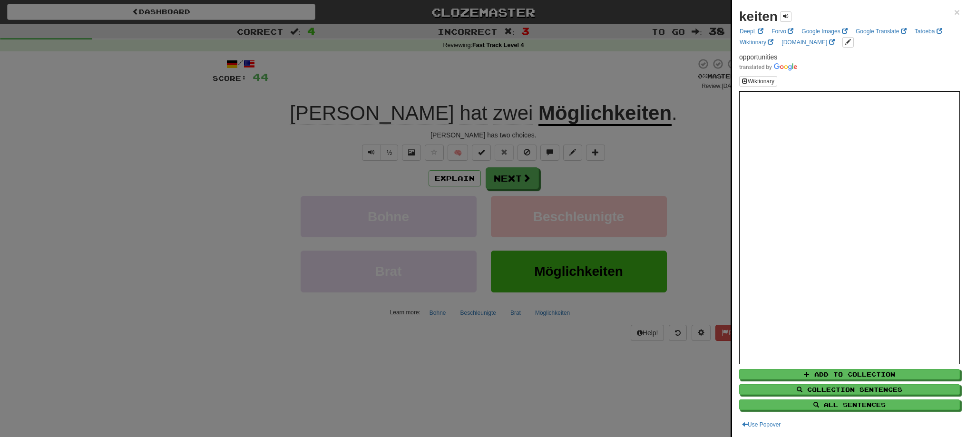
click at [522, 178] on div at bounding box center [483, 218] width 967 height 437
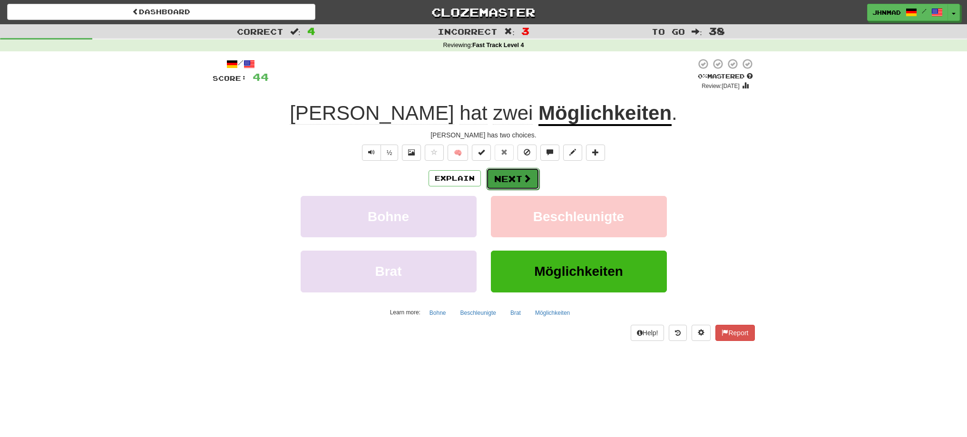
click at [507, 177] on button "Next" at bounding box center [512, 179] width 53 height 22
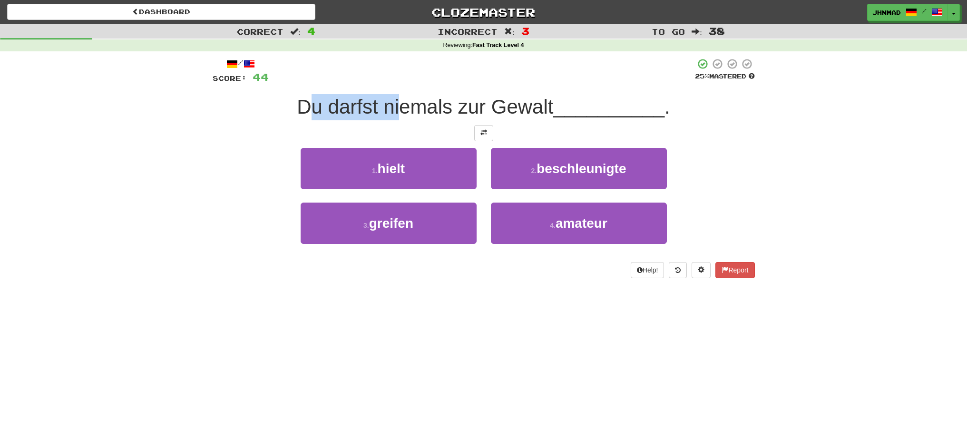
drag, startPoint x: 312, startPoint y: 109, endPoint x: 381, endPoint y: 120, distance: 70.3
click at [395, 117] on span "Du darfst niemals zur Gewalt" at bounding box center [425, 107] width 256 height 22
click at [300, 118] on div "Du darfst niemals zur Gewalt __________ ." at bounding box center [484, 107] width 542 height 26
drag, startPoint x: 293, startPoint y: 105, endPoint x: 554, endPoint y: 108, distance: 260.8
click at [554, 108] on div "Du darfst niemals zur Gewalt __________ ." at bounding box center [484, 107] width 542 height 26
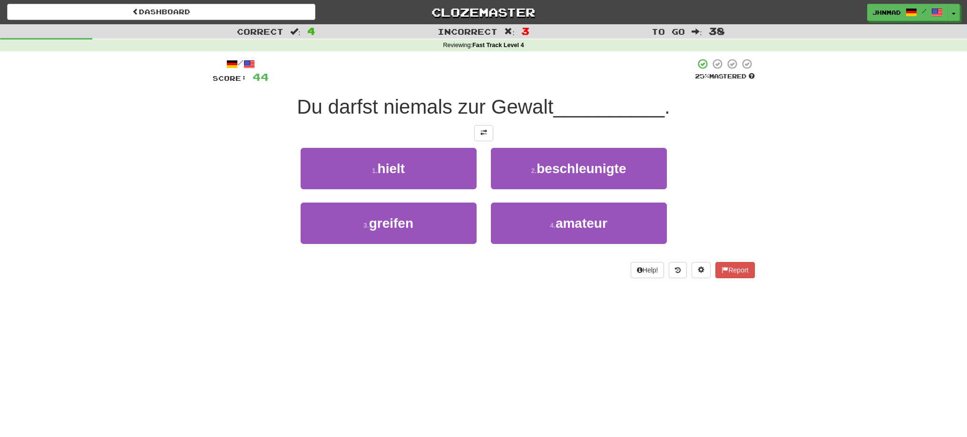
click at [548, 118] on div at bounding box center [548, 118] width 0 height 0
click at [556, 87] on div "/ Score: 44 25 % Mastered Du darfst niemals zur Gewalt __________ . 1 . hielt 2…" at bounding box center [484, 168] width 542 height 220
drag, startPoint x: 493, startPoint y: 110, endPoint x: 551, endPoint y: 98, distance: 58.3
click at [551, 98] on span "Du darfst niemals zur Gewalt" at bounding box center [425, 107] width 256 height 22
click at [544, 82] on div at bounding box center [544, 82] width 0 height 0
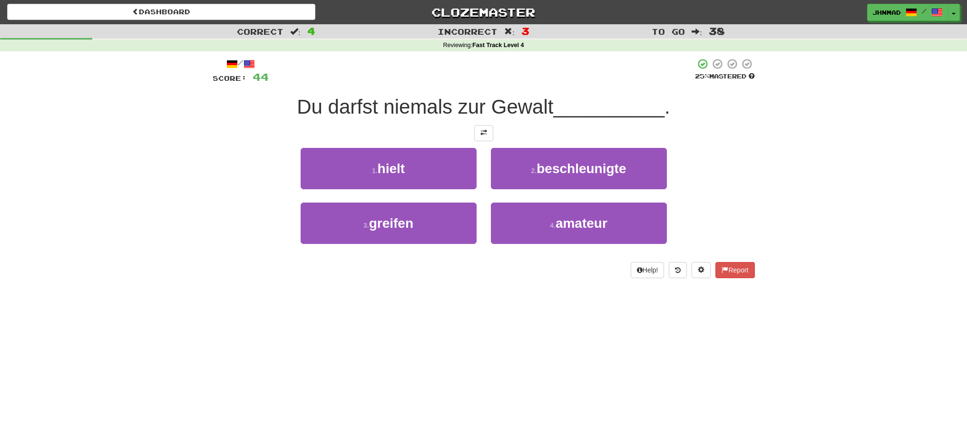
click at [297, 129] on div at bounding box center [484, 133] width 542 height 16
drag, startPoint x: 382, startPoint y: 108, endPoint x: 450, endPoint y: 92, distance: 69.7
click at [450, 93] on div "/ Score: 44 25 % Mastered Du darfst niemals zur Gewalt __________ . 1 . hielt 2…" at bounding box center [484, 168] width 542 height 220
click at [443, 82] on div at bounding box center [443, 82] width 0 height 0
click at [515, 295] on div "Dashboard Clozemaster jhnmad / Toggle Dropdown Dashboard Leaderboard Activity F…" at bounding box center [483, 218] width 967 height 437
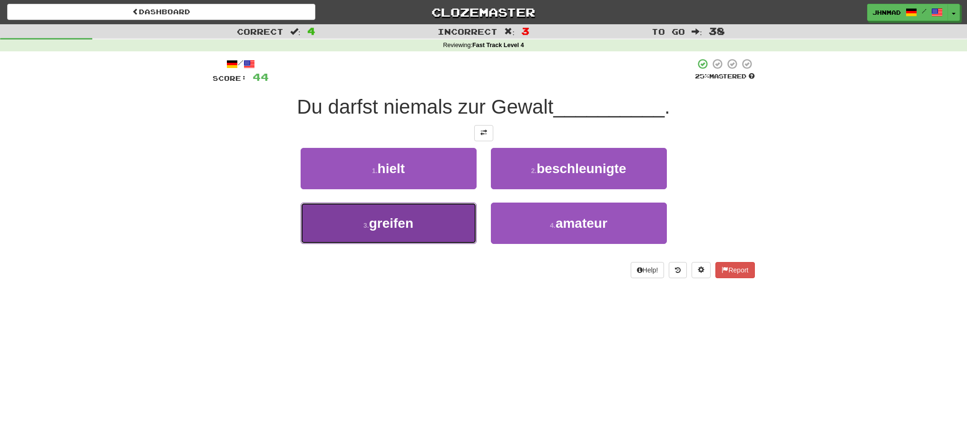
click at [471, 228] on button "3 . greifen" at bounding box center [389, 223] width 176 height 41
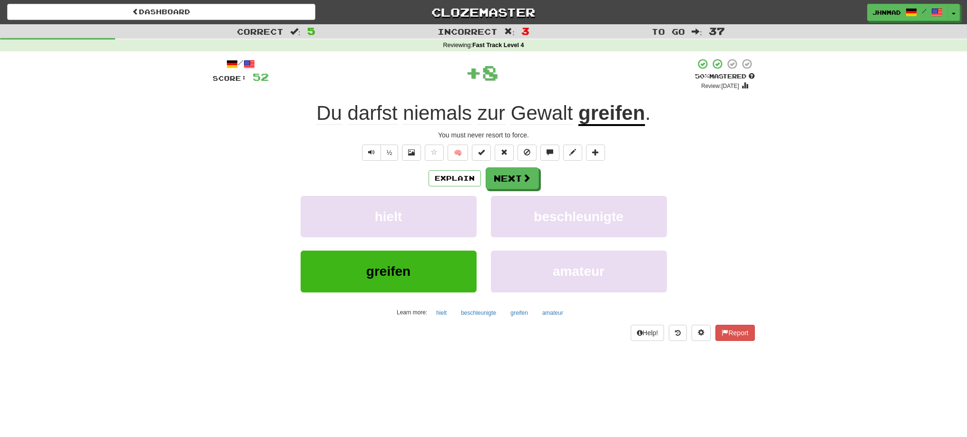
click at [625, 123] on u "greifen" at bounding box center [612, 114] width 67 height 24
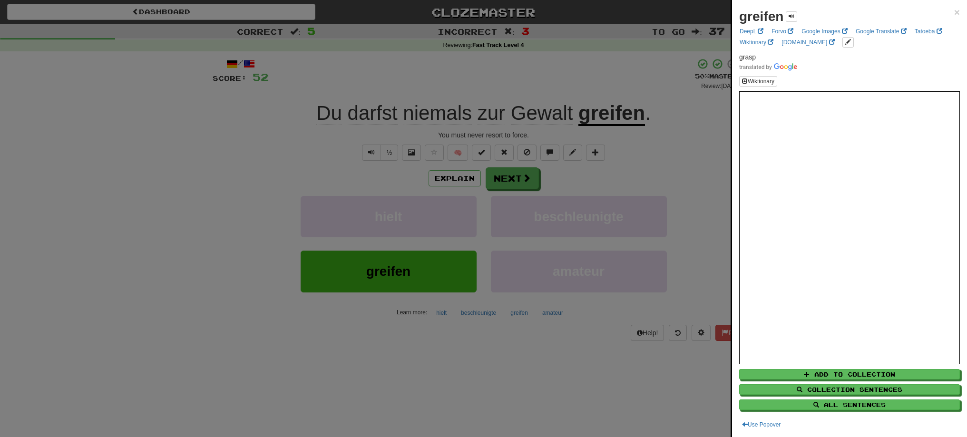
click at [517, 179] on div at bounding box center [483, 218] width 967 height 437
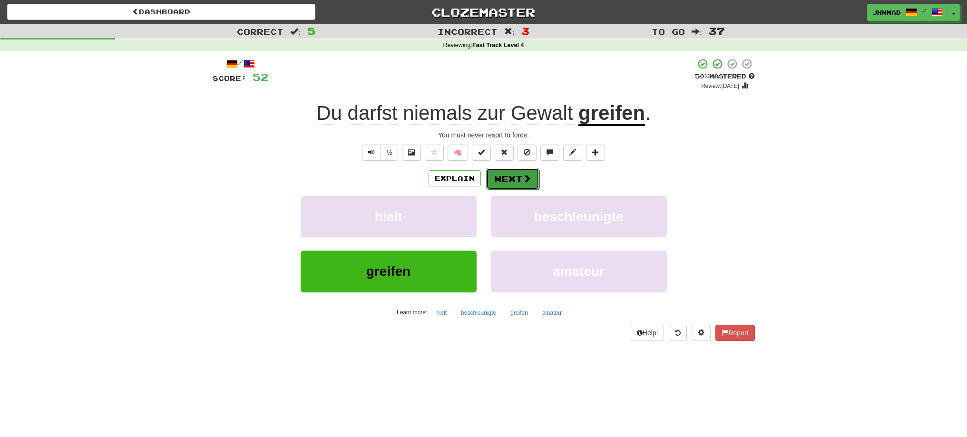
click at [513, 177] on button "Next" at bounding box center [512, 179] width 53 height 22
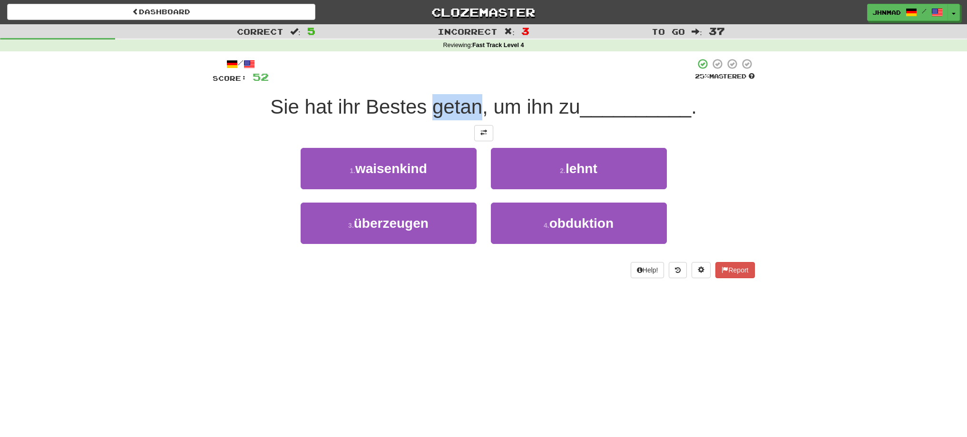
drag, startPoint x: 430, startPoint y: 112, endPoint x: 476, endPoint y: 101, distance: 47.6
click at [476, 101] on span "Sie hat ihr Bestes getan, um ihn zu" at bounding box center [425, 107] width 310 height 22
click at [470, 82] on div at bounding box center [470, 82] width 0 height 0
click at [370, 135] on div at bounding box center [484, 133] width 542 height 16
drag, startPoint x: 360, startPoint y: 107, endPoint x: 424, endPoint y: 99, distance: 65.1
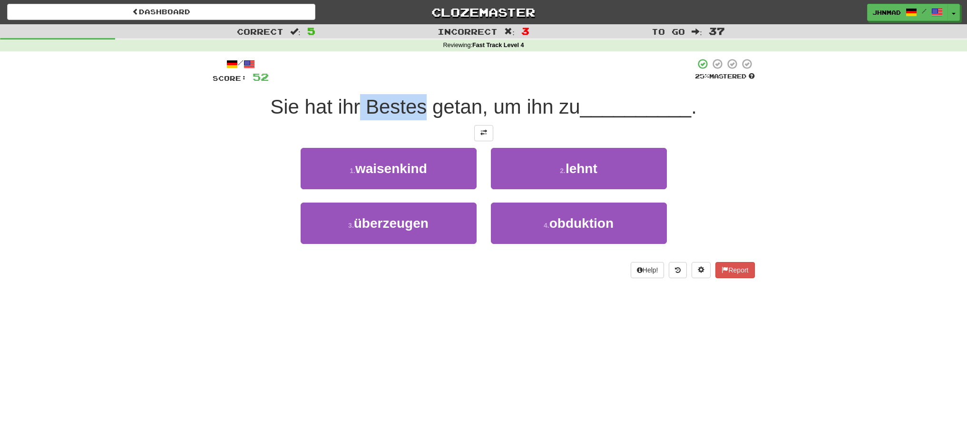
click at [424, 99] on span "Sie hat ihr Bestes getan, um ihn zu" at bounding box center [425, 107] width 310 height 22
click at [418, 82] on div at bounding box center [418, 82] width 0 height 0
click at [450, 125] on div at bounding box center [484, 133] width 542 height 16
drag, startPoint x: 426, startPoint y: 110, endPoint x: 477, endPoint y: 102, distance: 51.2
click at [477, 102] on span "Sie hat ihr Bestes getan, um ihn zu" at bounding box center [425, 107] width 310 height 22
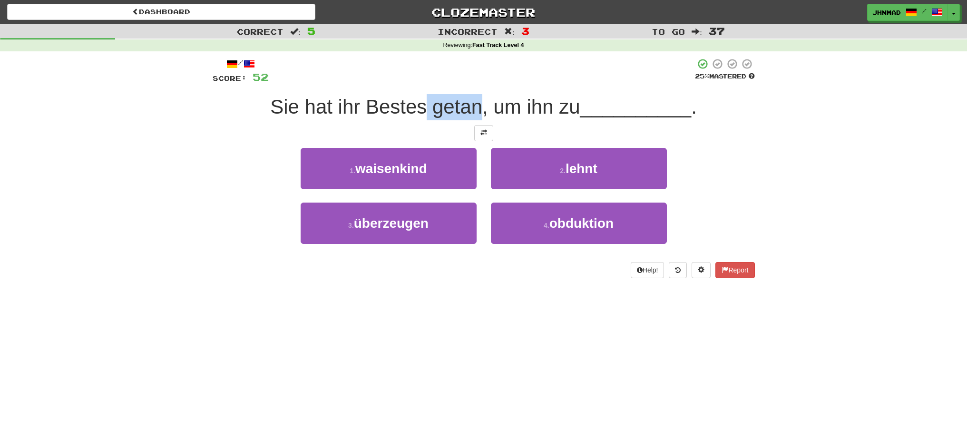
click at [471, 82] on div at bounding box center [471, 82] width 0 height 0
click at [530, 85] on div "/ Score: 52 25 % Mastered Sie hat ihr Bestes getan, um ihn zu __________ . 1 . …" at bounding box center [484, 168] width 542 height 220
drag, startPoint x: 490, startPoint y: 109, endPoint x: 575, endPoint y: 99, distance: 85.8
click at [575, 99] on span "Sie hat ihr Bestes getan, um ihn zu" at bounding box center [425, 107] width 310 height 22
click at [569, 82] on div at bounding box center [569, 82] width 0 height 0
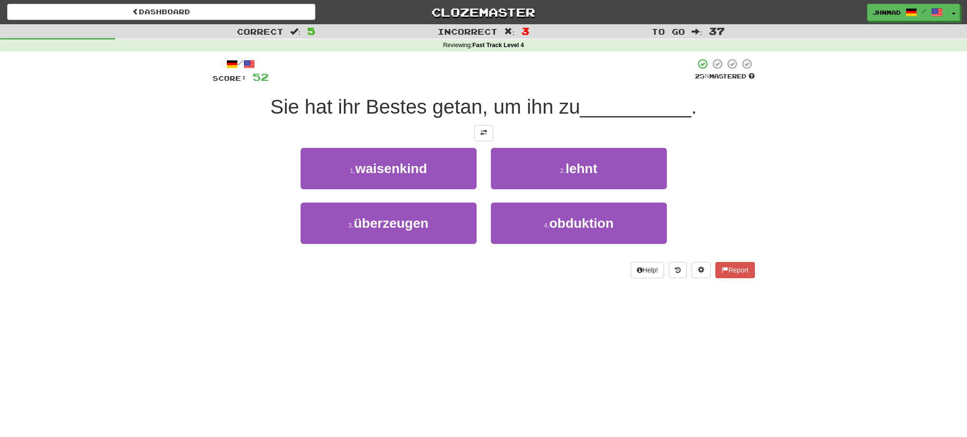
click at [459, 119] on div "Sie hat ihr Bestes getan, um ihn zu __________ ." at bounding box center [484, 107] width 542 height 26
click at [482, 131] on span at bounding box center [484, 132] width 7 height 7
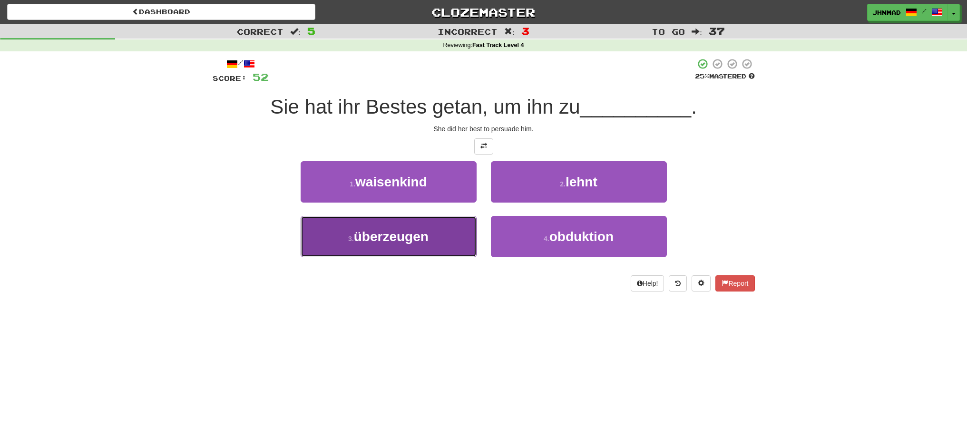
click at [378, 236] on span "überzeugen" at bounding box center [391, 236] width 75 height 15
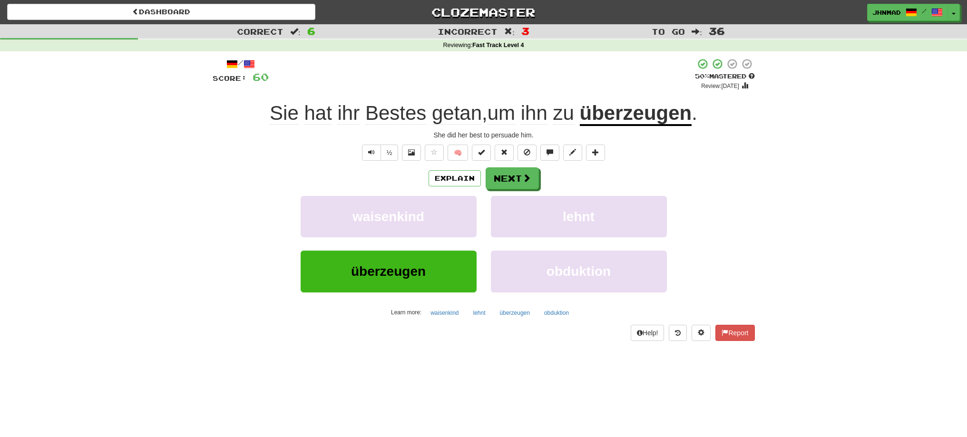
click at [643, 116] on u "überzeugen" at bounding box center [636, 114] width 112 height 24
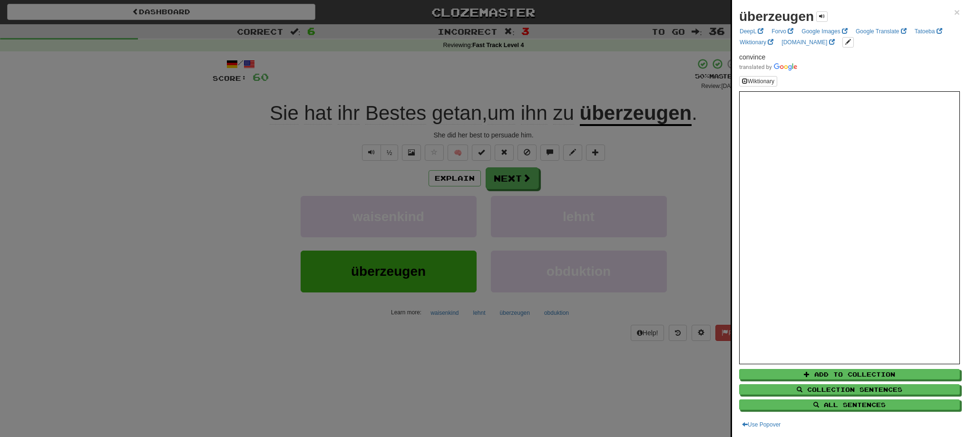
click at [524, 181] on div at bounding box center [483, 218] width 967 height 437
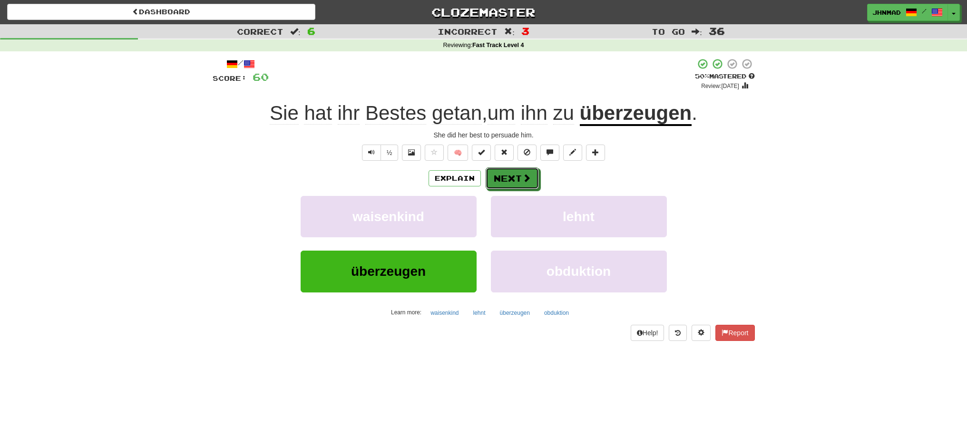
click at [524, 181] on span at bounding box center [526, 178] width 9 height 9
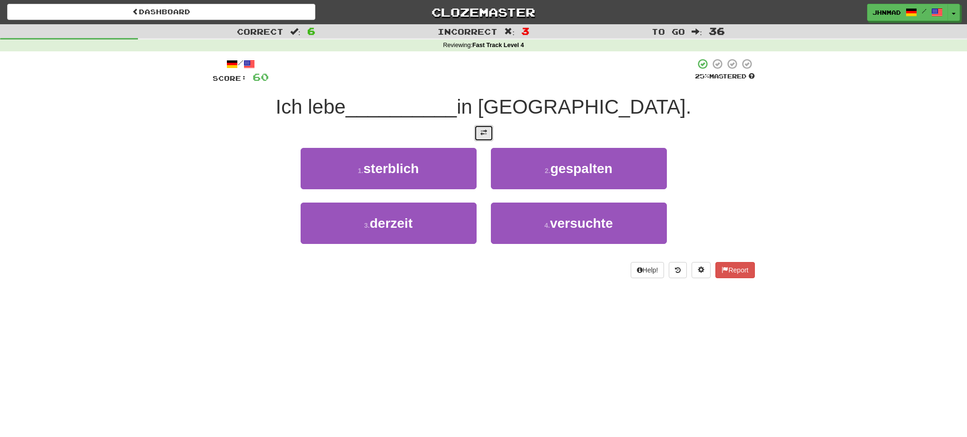
click at [484, 128] on button at bounding box center [483, 133] width 19 height 16
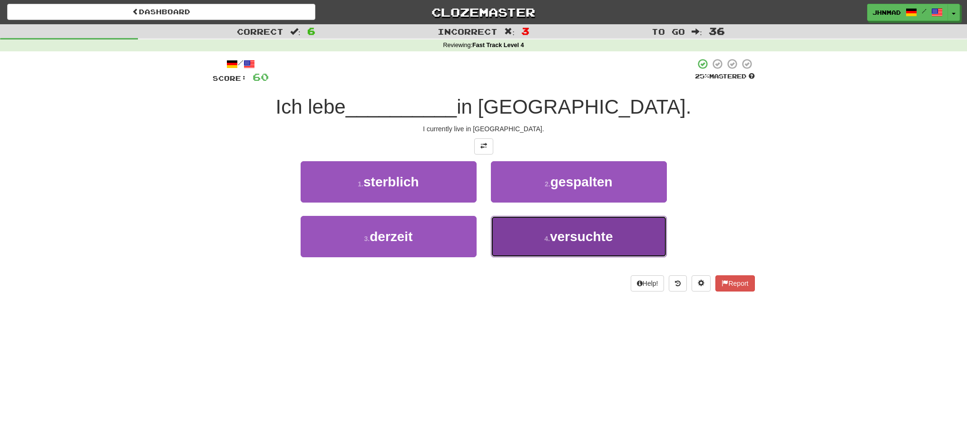
click at [573, 237] on span "versuchte" at bounding box center [581, 236] width 63 height 15
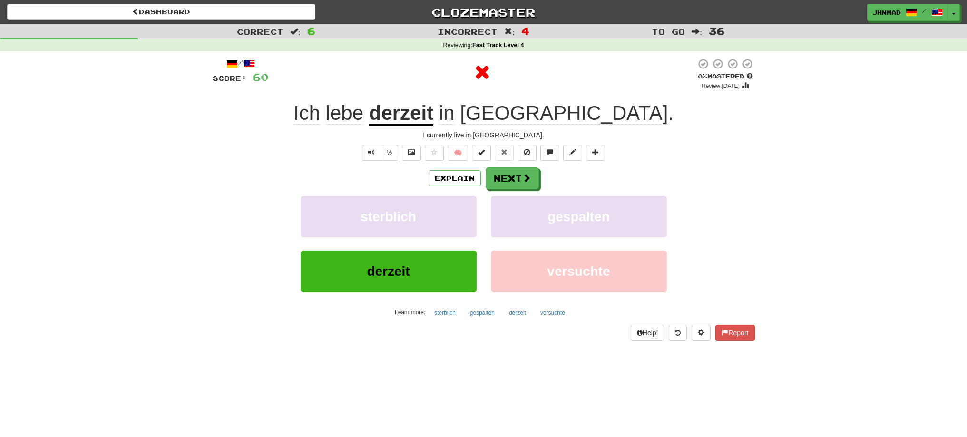
click at [434, 118] on u "derzeit" at bounding box center [401, 114] width 64 height 24
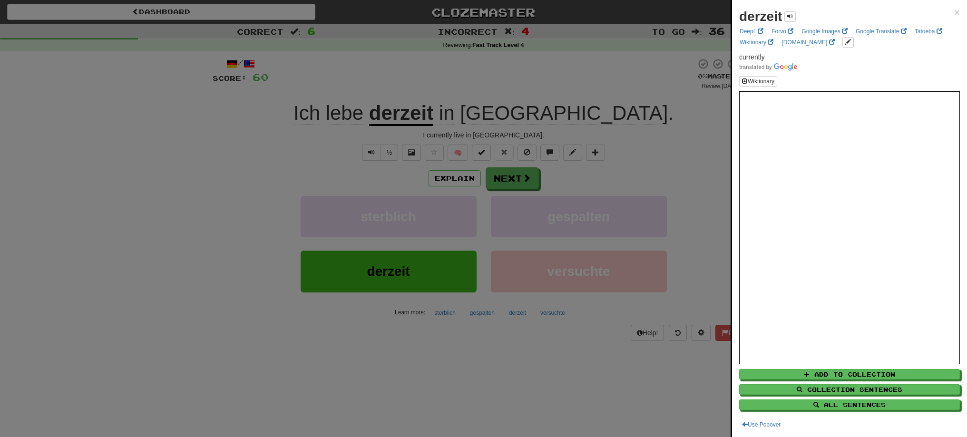
click at [493, 182] on div at bounding box center [483, 218] width 967 height 437
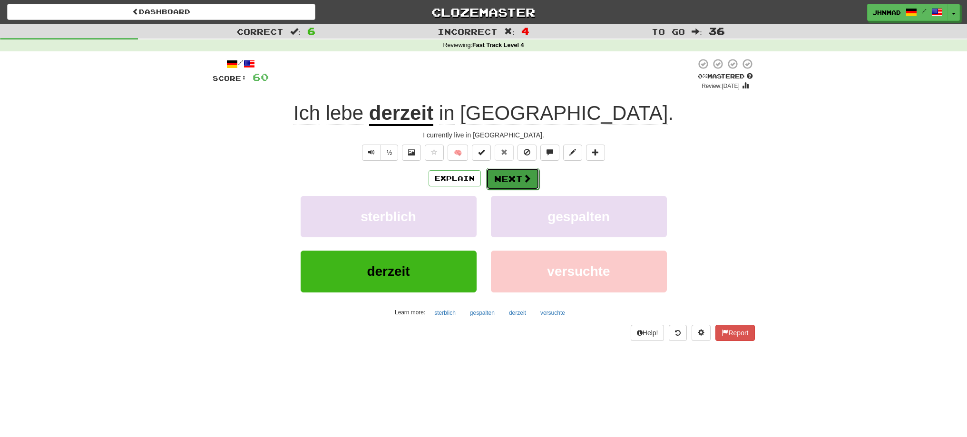
click at [523, 174] on span at bounding box center [527, 178] width 9 height 9
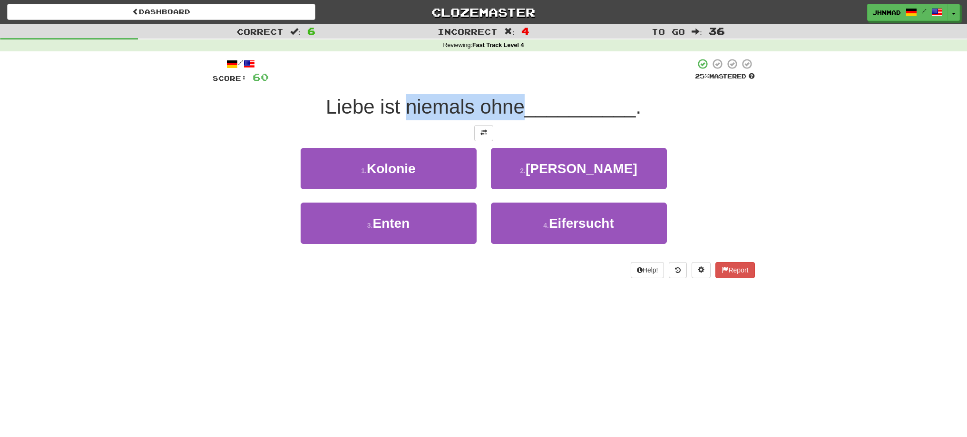
drag, startPoint x: 403, startPoint y: 109, endPoint x: 524, endPoint y: 95, distance: 121.8
click at [524, 95] on div "Liebe ist niemals ohne __________ ." at bounding box center [484, 107] width 542 height 26
click at [517, 89] on div "/ Score: 60 25 % Mastered Liebe ist niemals ohne __________ . 1 . Kolonie 2 . Z…" at bounding box center [484, 168] width 542 height 220
drag, startPoint x: 401, startPoint y: 108, endPoint x: 519, endPoint y: 93, distance: 119.5
click at [519, 93] on div "/ Score: 60 25 % Mastered Liebe ist niemals ohne __________ . 1 . Kolonie 2 . Z…" at bounding box center [484, 168] width 542 height 220
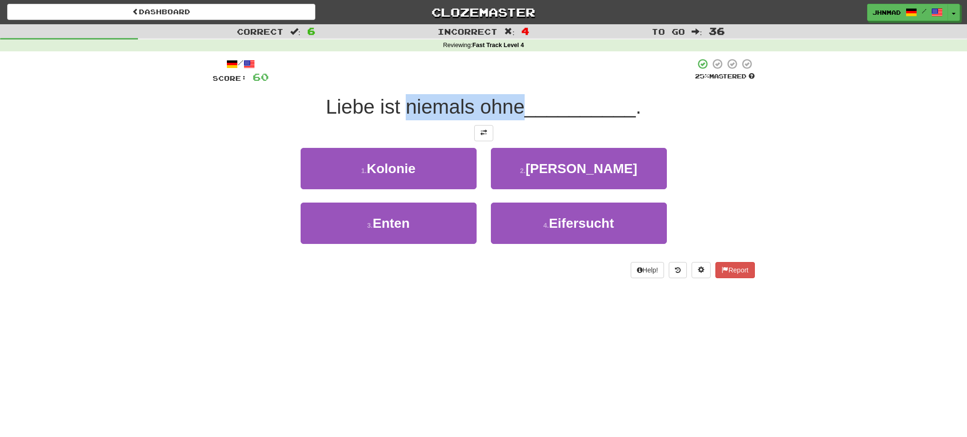
click at [513, 82] on div at bounding box center [513, 82] width 0 height 0
click at [365, 139] on div at bounding box center [484, 133] width 542 height 16
click at [484, 135] on span at bounding box center [484, 132] width 7 height 7
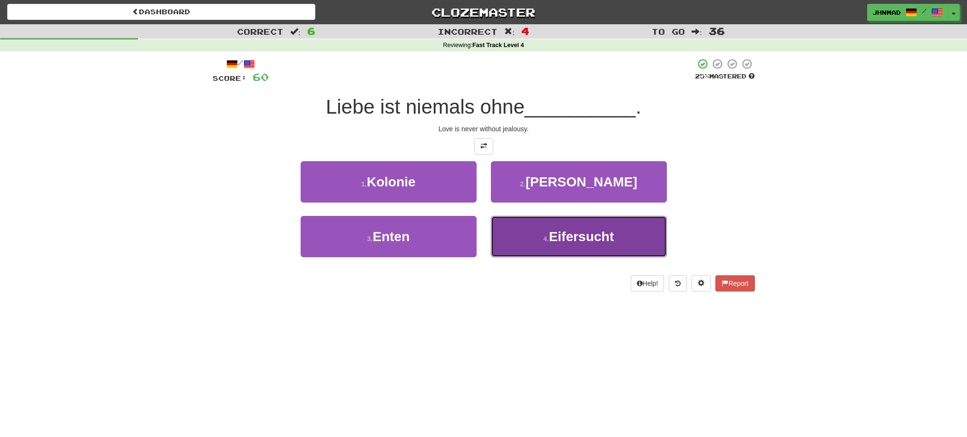
click at [585, 247] on button "4 . Eifersucht" at bounding box center [579, 236] width 176 height 41
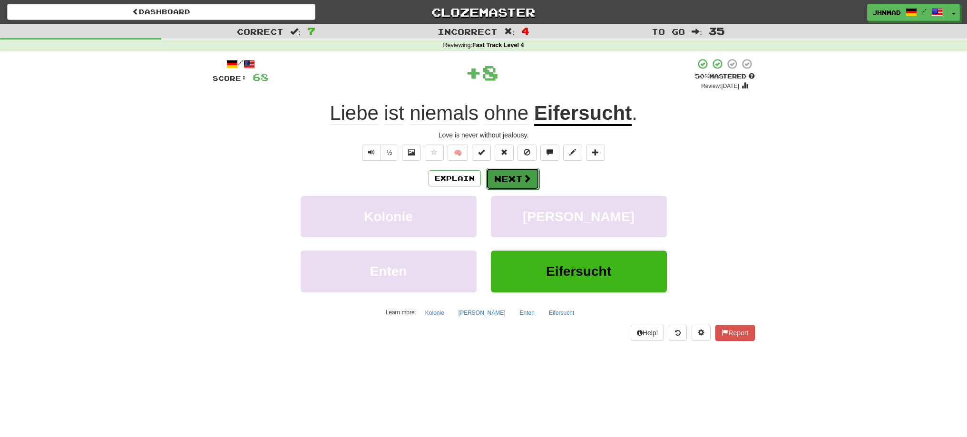
click at [513, 189] on button "Next" at bounding box center [512, 179] width 53 height 22
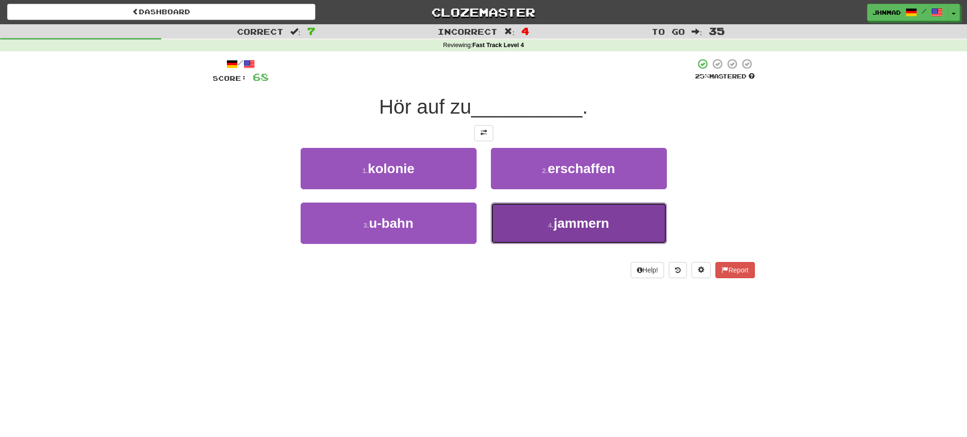
click at [555, 226] on span "jammern" at bounding box center [582, 223] width 56 height 15
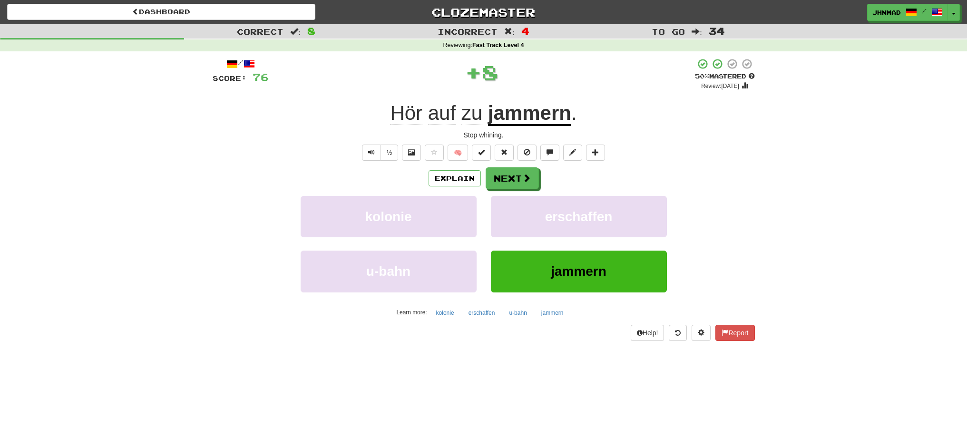
click at [530, 110] on u "jammern" at bounding box center [529, 114] width 83 height 24
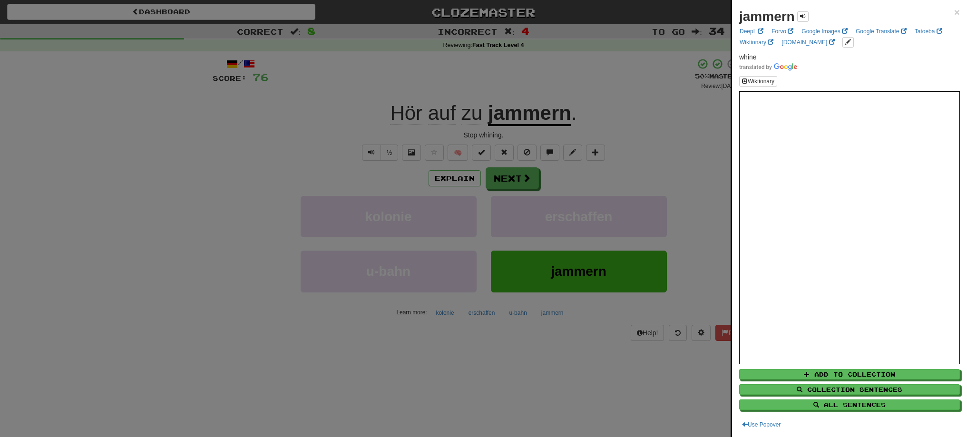
click at [521, 180] on div at bounding box center [483, 218] width 967 height 437
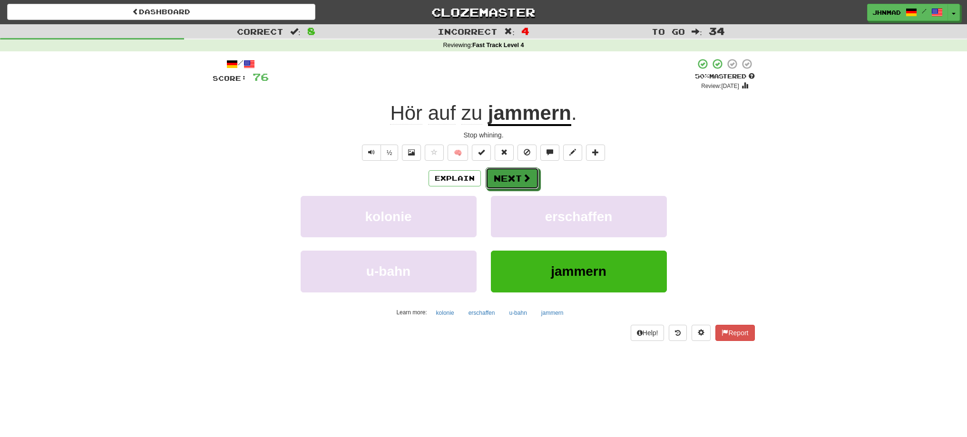
click at [521, 180] on button "Next" at bounding box center [512, 179] width 53 height 22
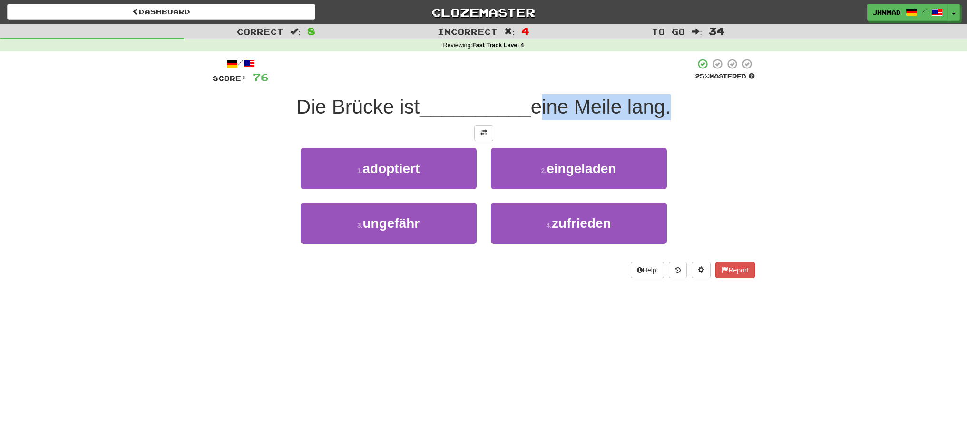
drag, startPoint x: 536, startPoint y: 114, endPoint x: 668, endPoint y: 99, distance: 132.6
click at [668, 99] on span "eine Meile lang." at bounding box center [601, 107] width 140 height 22
click at [661, 82] on div at bounding box center [661, 82] width 0 height 0
click at [514, 91] on div "/ Score: 76 25 % Mastered Die Brücke ist __________ eine Meile lang. 1 . adopti…" at bounding box center [484, 168] width 542 height 220
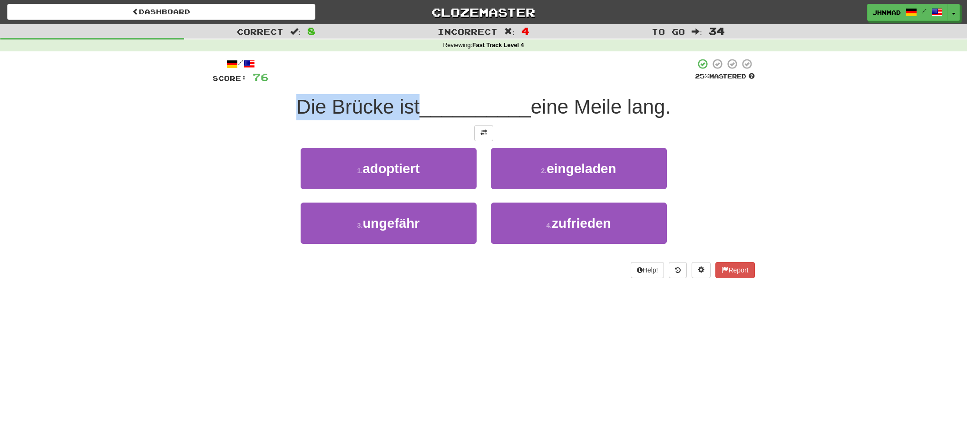
drag, startPoint x: 293, startPoint y: 101, endPoint x: 414, endPoint y: 96, distance: 121.9
click at [414, 96] on span "Die Brücke ist" at bounding box center [357, 107] width 123 height 22
click at [408, 82] on div at bounding box center [408, 82] width 0 height 0
click at [483, 139] on button at bounding box center [483, 133] width 19 height 16
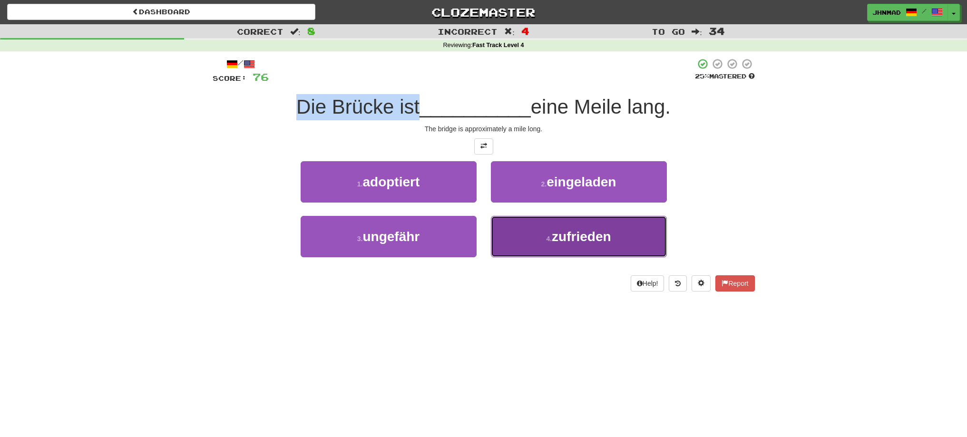
click at [581, 241] on span "zufrieden" at bounding box center [581, 236] width 59 height 15
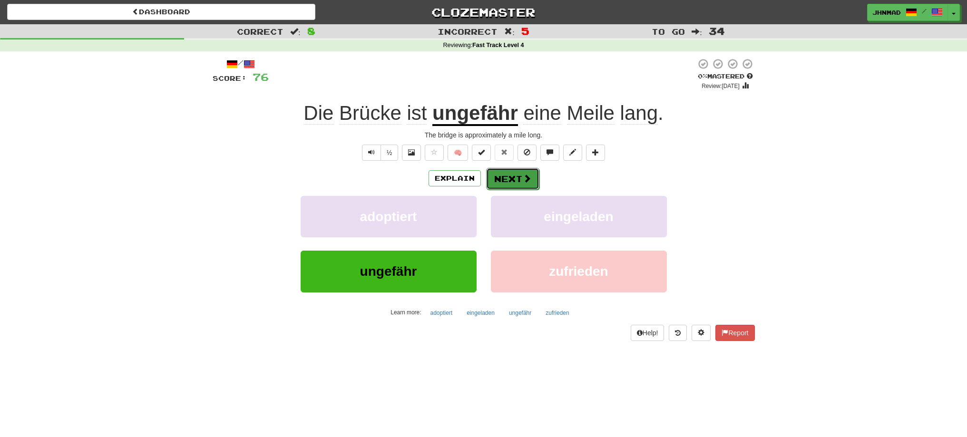
click at [523, 177] on span at bounding box center [527, 178] width 9 height 9
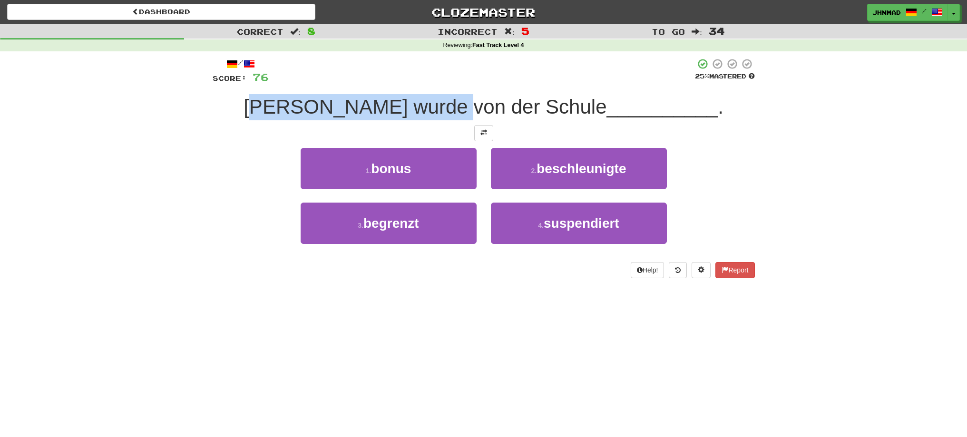
drag, startPoint x: 322, startPoint y: 109, endPoint x: 481, endPoint y: 99, distance: 159.7
click at [493, 96] on span "Tom wurde von der Schule" at bounding box center [425, 107] width 363 height 22
click at [484, 136] on span at bounding box center [484, 132] width 7 height 7
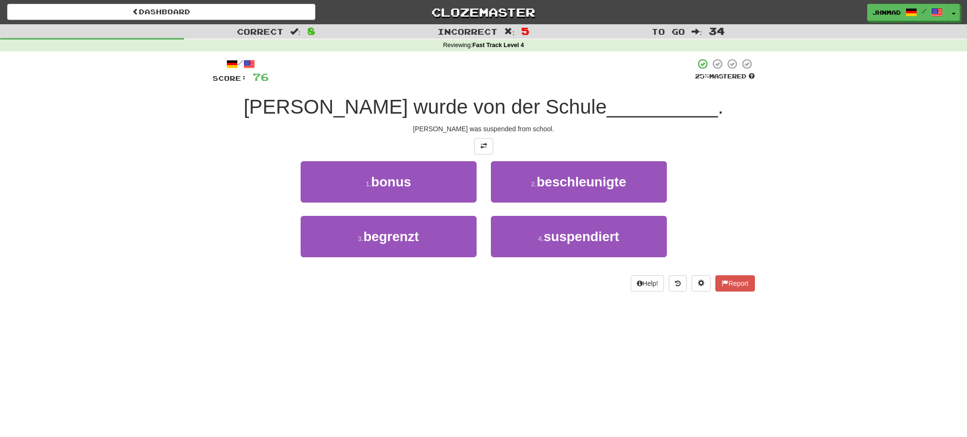
click at [433, 132] on div "Tom was suspended from school." at bounding box center [484, 129] width 542 height 10
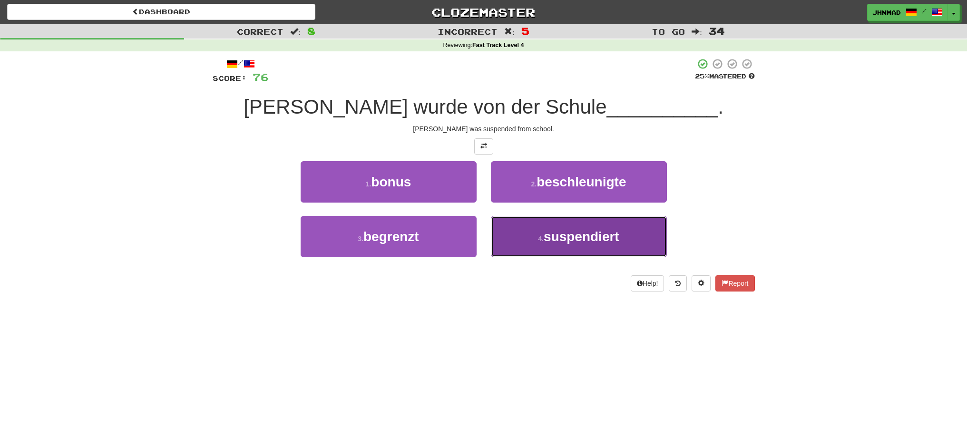
click at [545, 231] on span "suspendiert" at bounding box center [582, 236] width 76 height 15
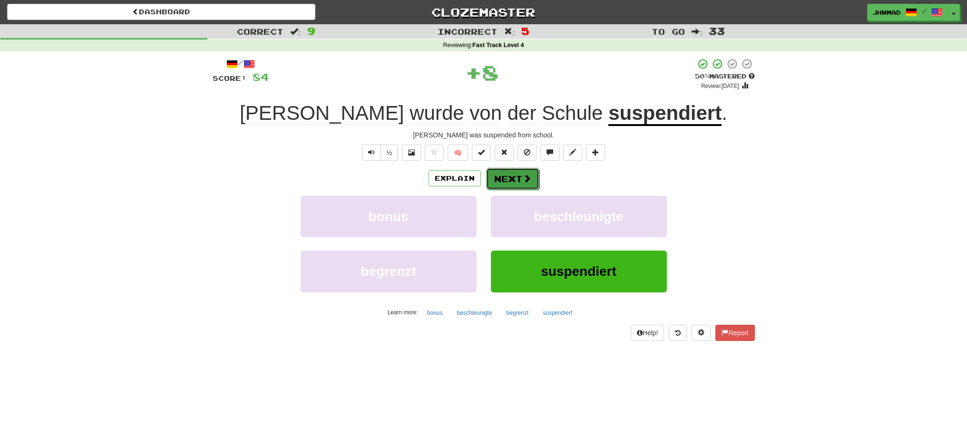
click at [523, 181] on span at bounding box center [527, 178] width 9 height 9
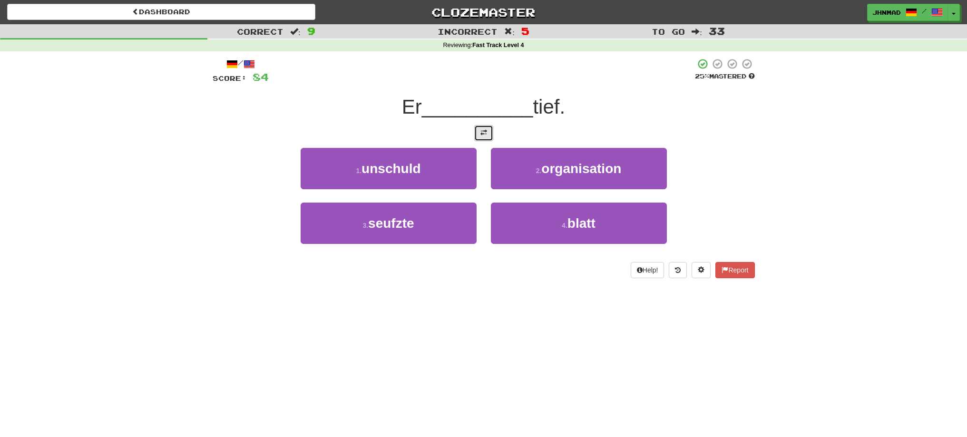
click at [488, 135] on button at bounding box center [483, 133] width 19 height 16
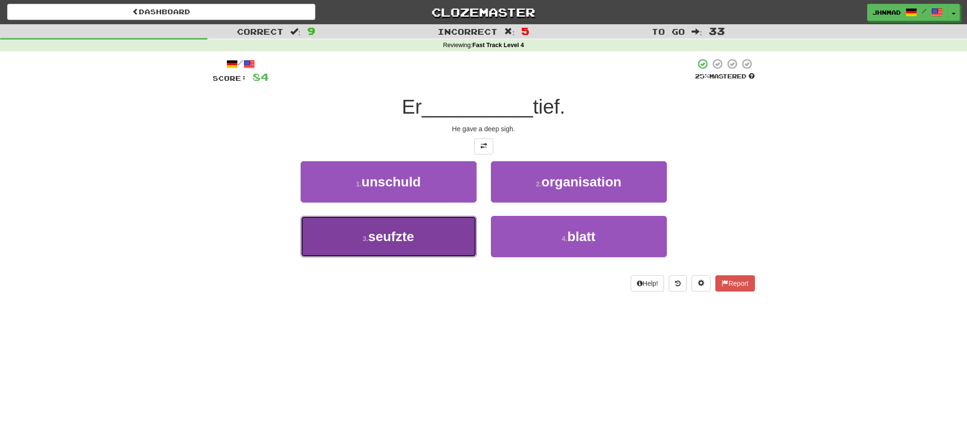
click at [417, 246] on button "3 . seufzte" at bounding box center [389, 236] width 176 height 41
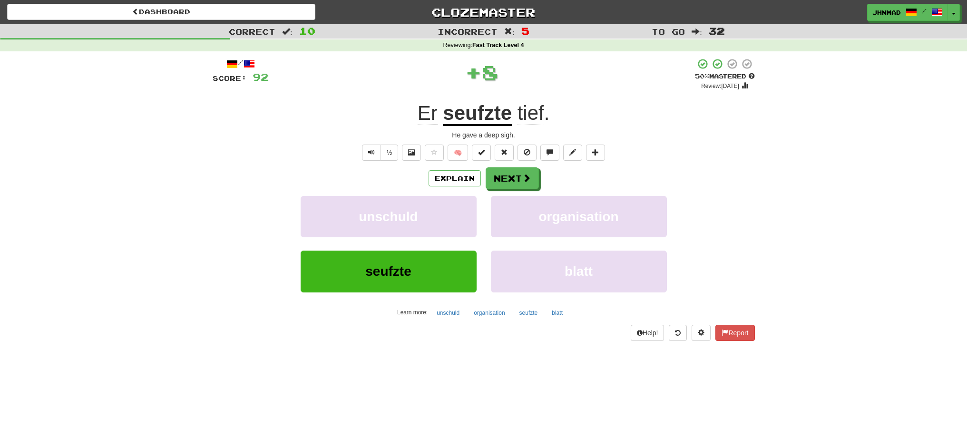
click at [477, 113] on u "seufzte" at bounding box center [477, 114] width 69 height 24
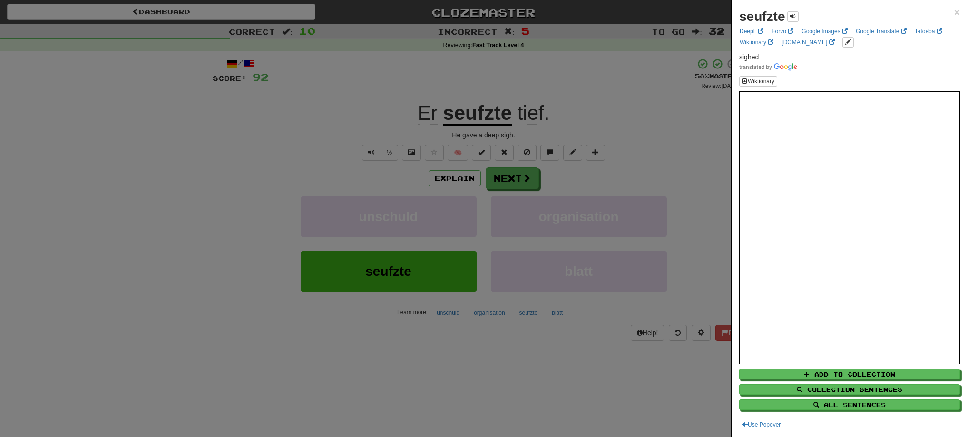
drag, startPoint x: 517, startPoint y: 114, endPoint x: 553, endPoint y: 113, distance: 35.7
click at [553, 113] on div at bounding box center [483, 218] width 967 height 437
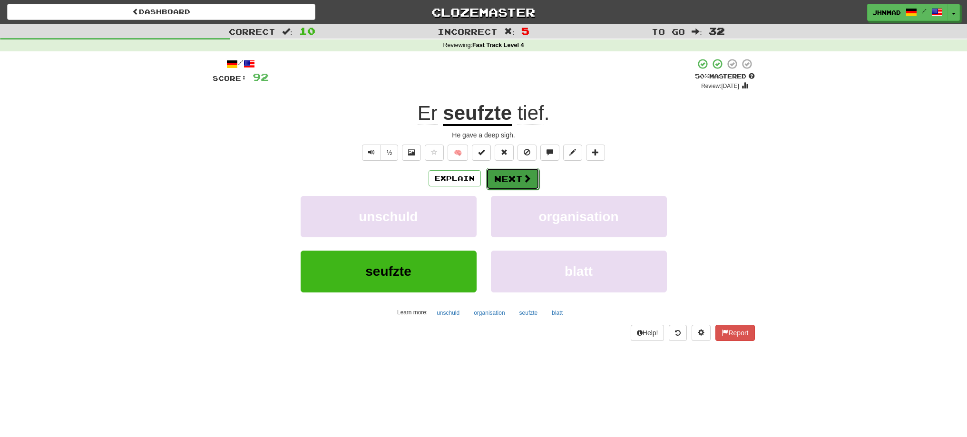
click at [499, 181] on button "Next" at bounding box center [512, 179] width 53 height 22
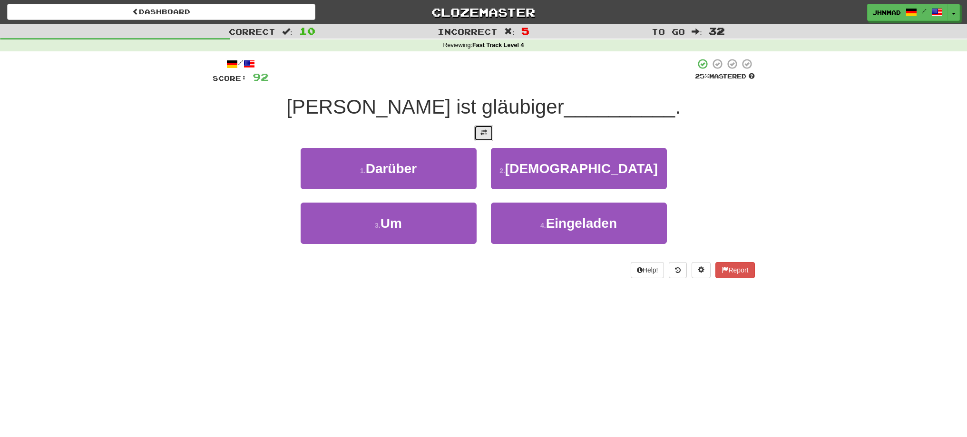
click at [486, 138] on button at bounding box center [483, 133] width 19 height 16
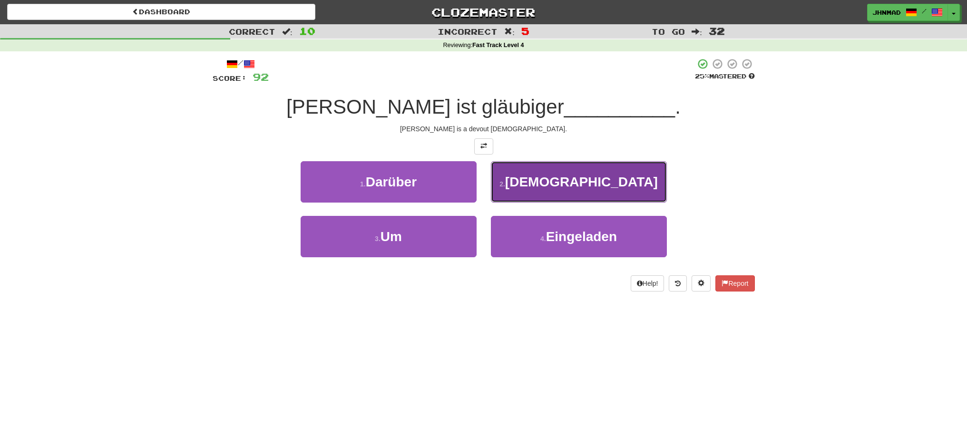
click at [546, 174] on button "2 . Muslim" at bounding box center [579, 181] width 176 height 41
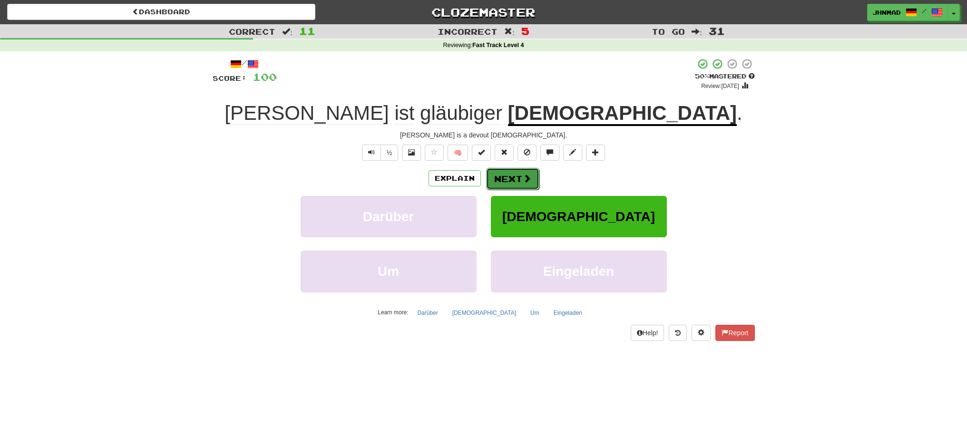
click at [504, 181] on button "Next" at bounding box center [512, 179] width 53 height 22
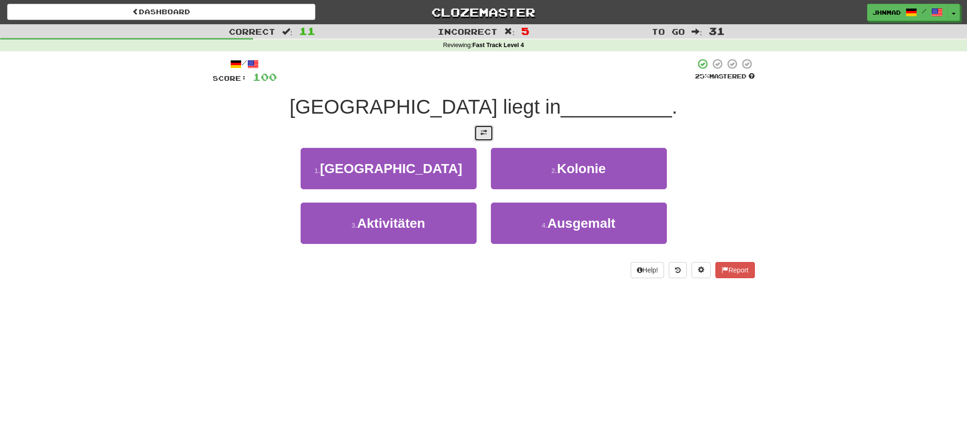
click at [485, 137] on button at bounding box center [483, 133] width 19 height 16
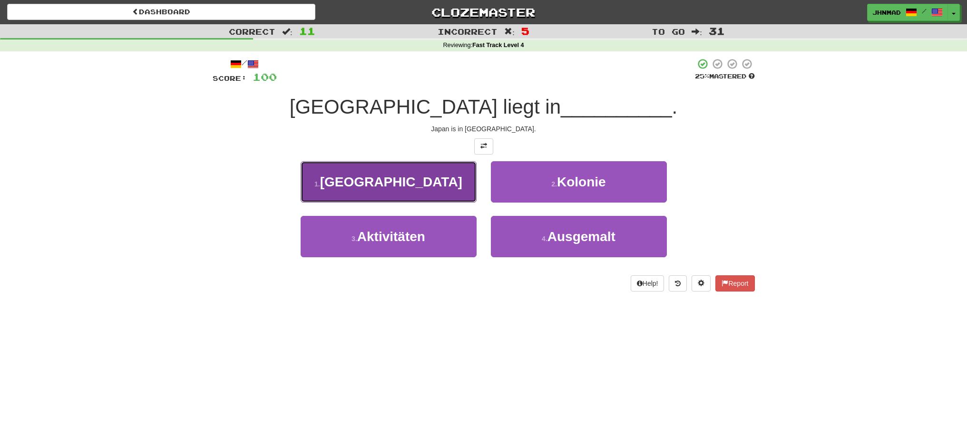
click at [434, 181] on button "1 . Ostasien" at bounding box center [389, 181] width 176 height 41
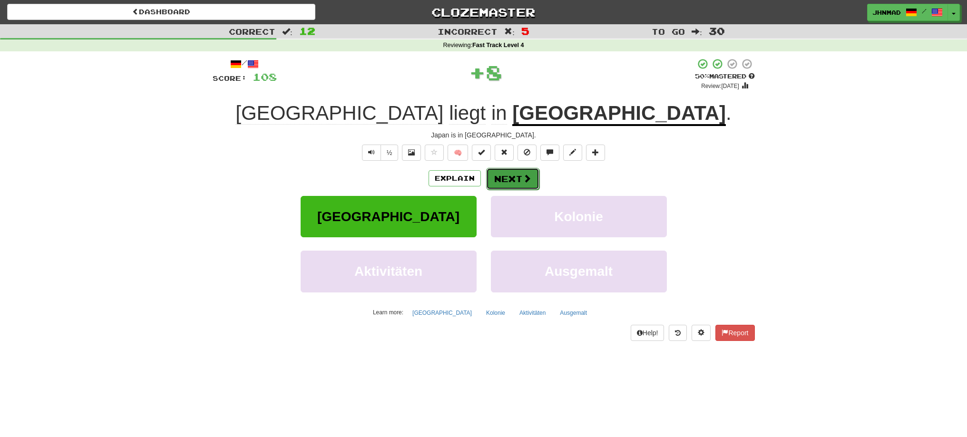
click at [514, 184] on button "Next" at bounding box center [512, 179] width 53 height 22
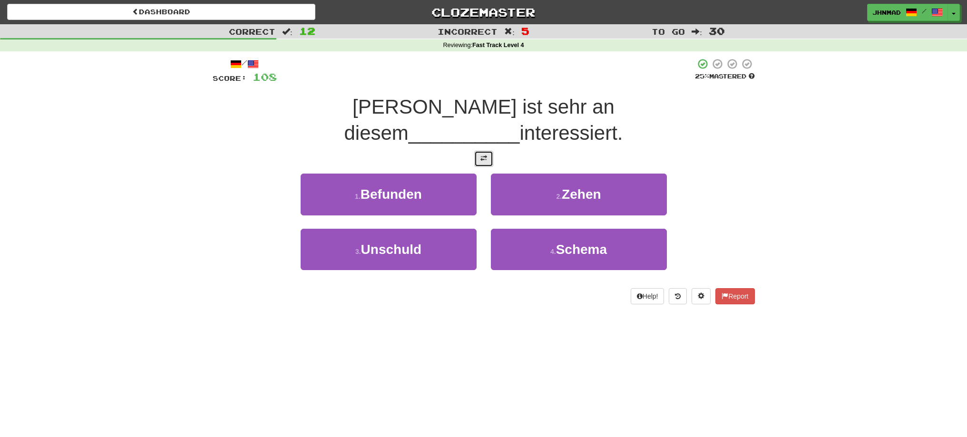
click at [481, 155] on span at bounding box center [484, 158] width 7 height 7
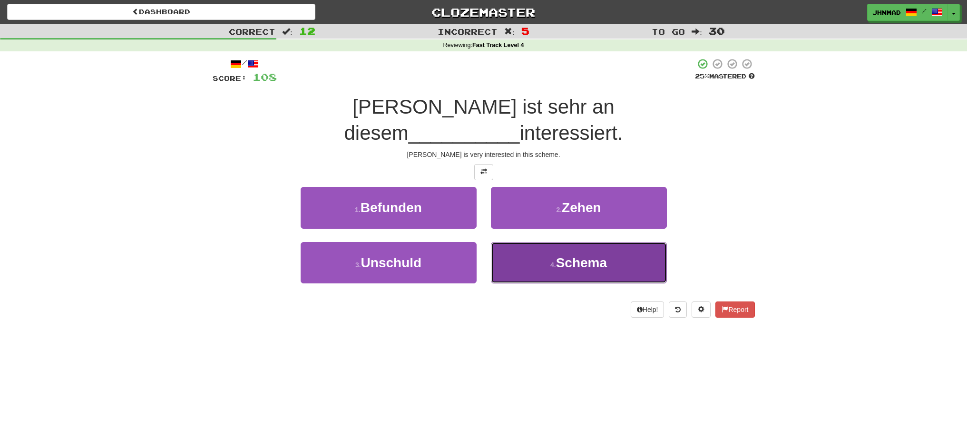
click at [593, 256] on span "Schema" at bounding box center [581, 263] width 51 height 15
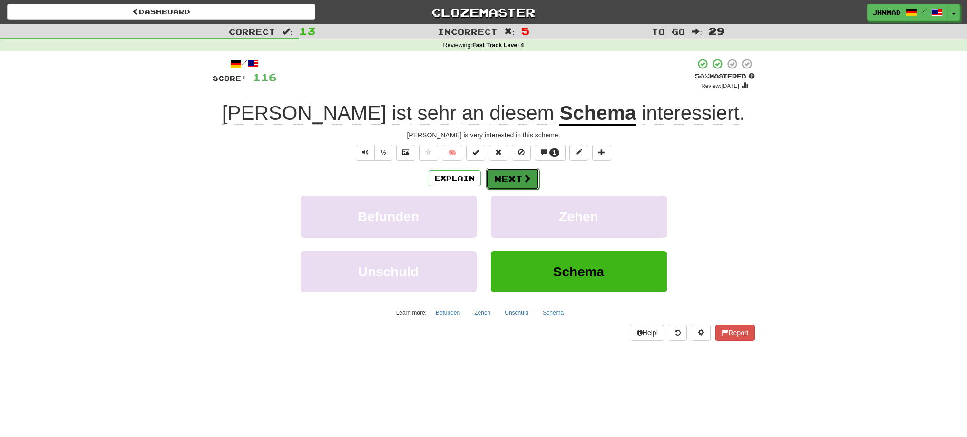
click at [529, 179] on span at bounding box center [527, 178] width 9 height 9
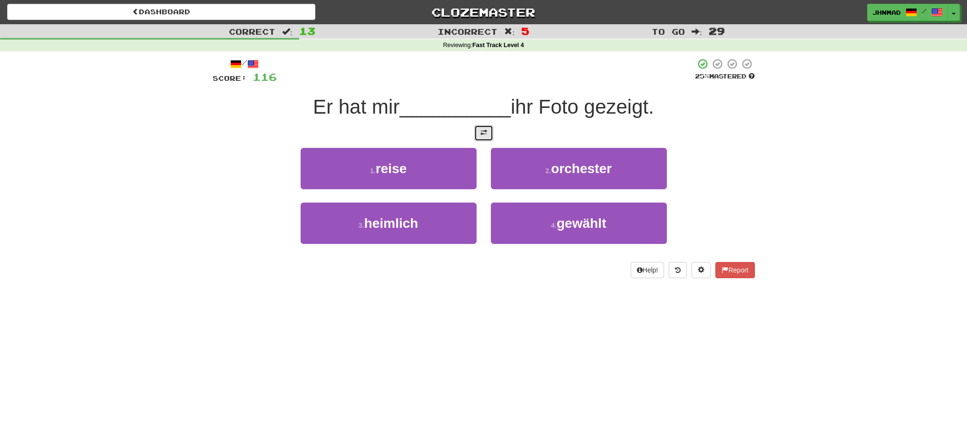
click at [486, 136] on span at bounding box center [484, 132] width 7 height 7
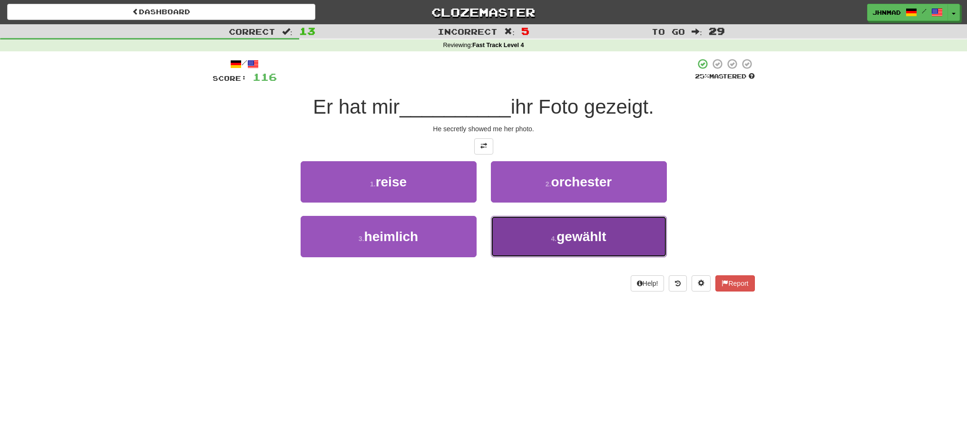
click at [553, 241] on small "4 ." at bounding box center [555, 239] width 6 height 8
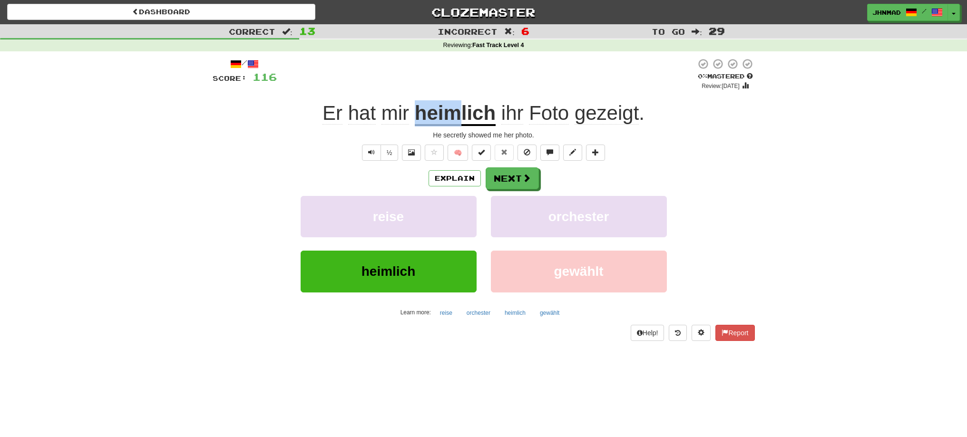
drag, startPoint x: 413, startPoint y: 116, endPoint x: 462, endPoint y: 114, distance: 48.6
click at [462, 114] on div "Er hat mir heimlich ihr Foto gezeigt ." at bounding box center [484, 113] width 542 height 26
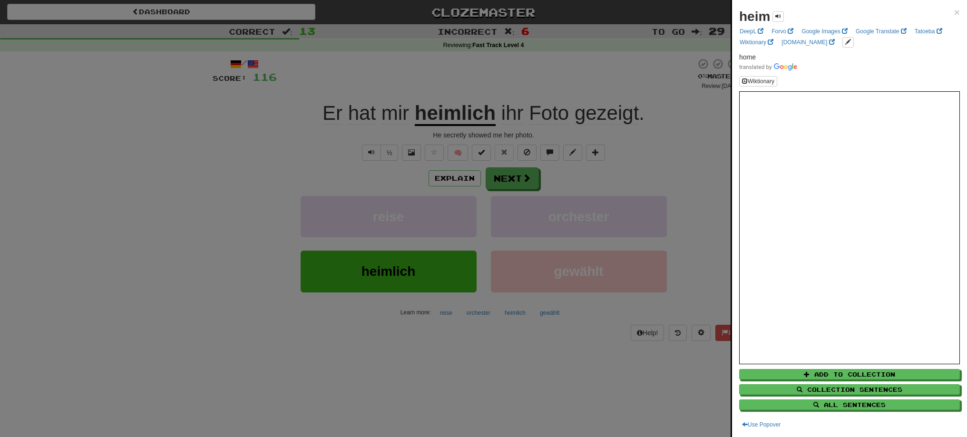
click at [472, 89] on div at bounding box center [483, 218] width 967 height 437
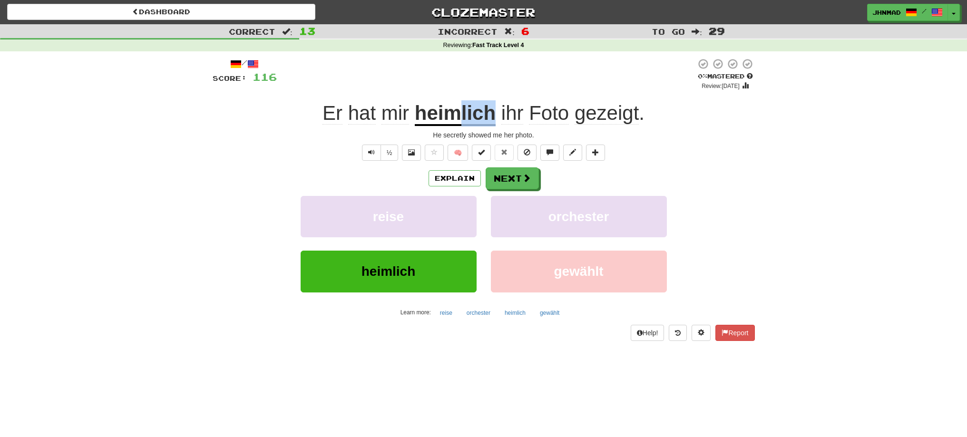
drag, startPoint x: 461, startPoint y: 110, endPoint x: 493, endPoint y: 111, distance: 31.9
click at [493, 111] on u "heimlich" at bounding box center [455, 114] width 81 height 24
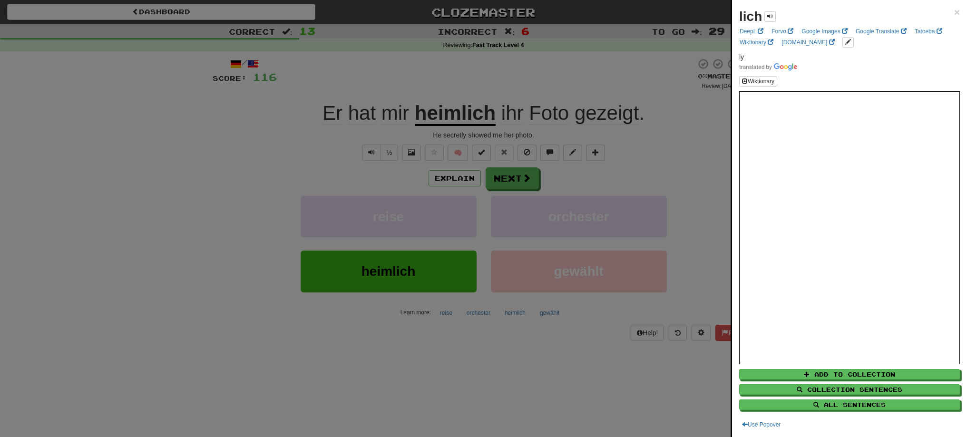
click at [429, 93] on div at bounding box center [483, 218] width 967 height 437
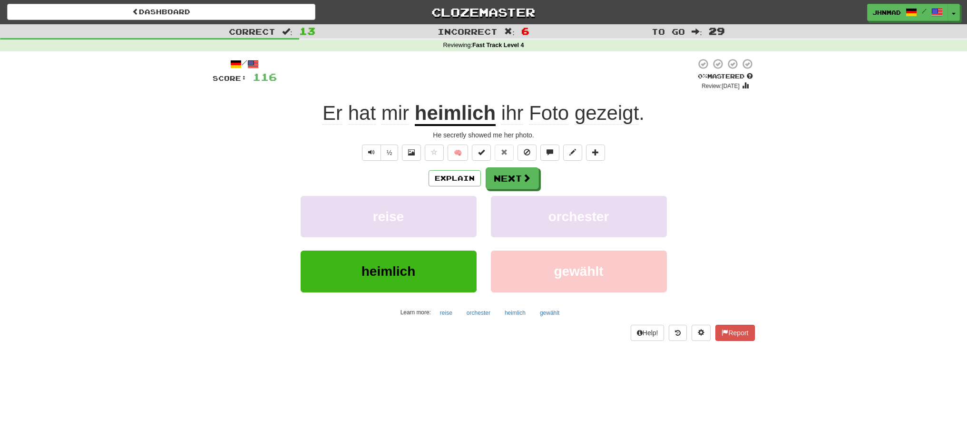
click at [445, 118] on u "heimlich" at bounding box center [455, 114] width 81 height 24
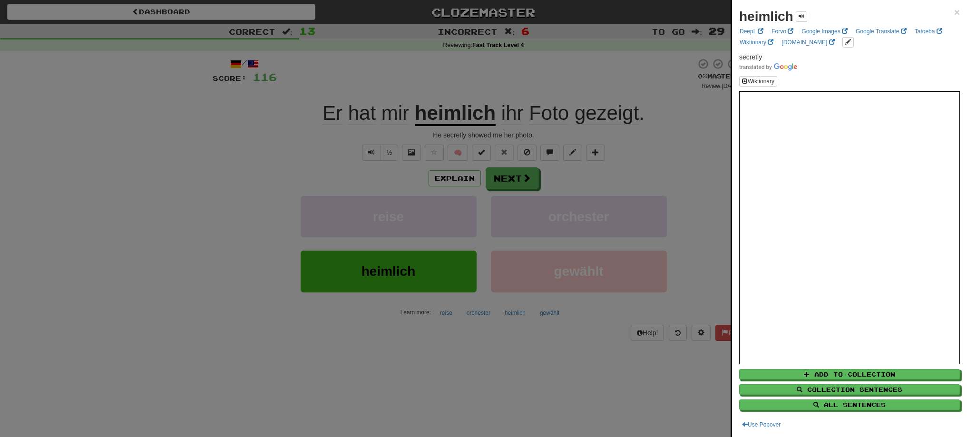
click at [503, 178] on div at bounding box center [483, 218] width 967 height 437
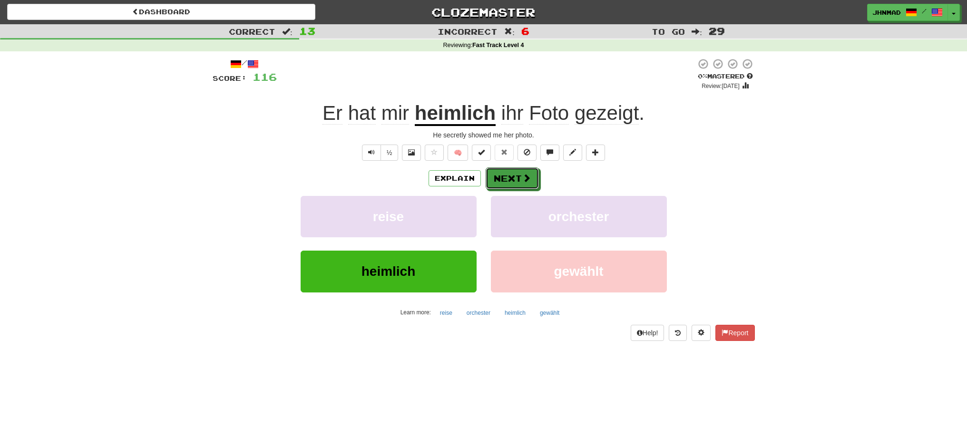
click at [503, 178] on button "Next" at bounding box center [512, 179] width 53 height 22
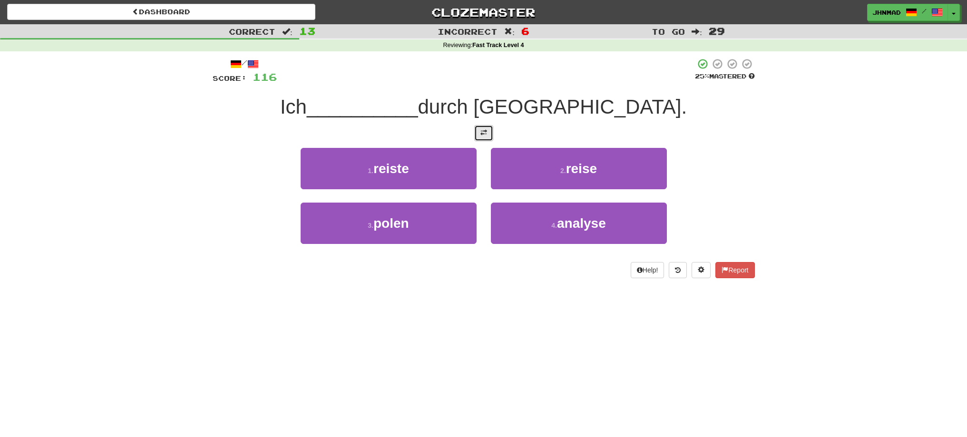
click at [485, 137] on button at bounding box center [483, 133] width 19 height 16
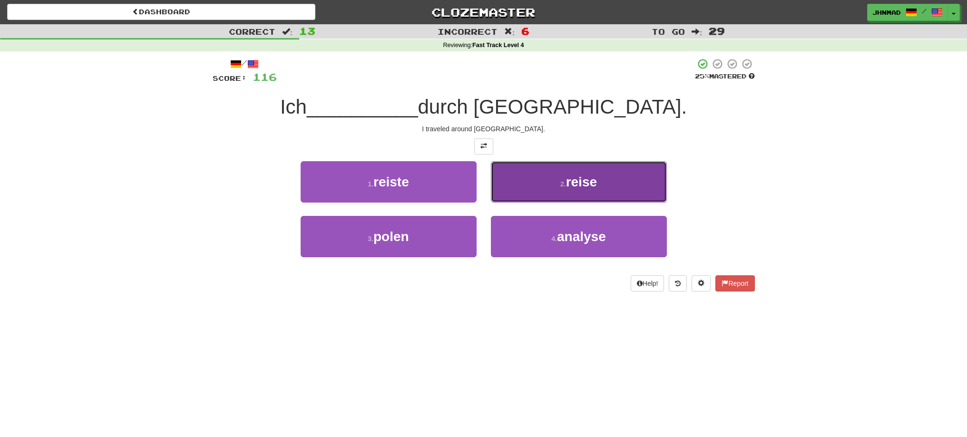
click at [568, 185] on span "reise" at bounding box center [581, 182] width 31 height 15
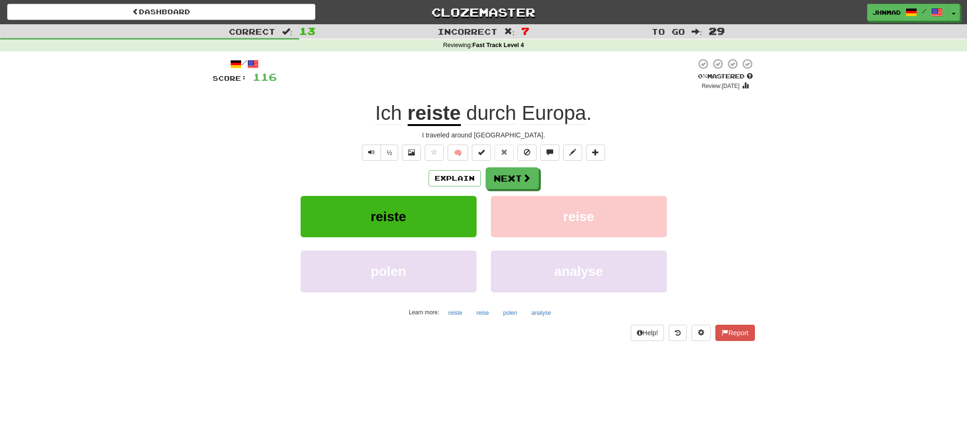
click at [443, 114] on u "reiste" at bounding box center [434, 114] width 53 height 24
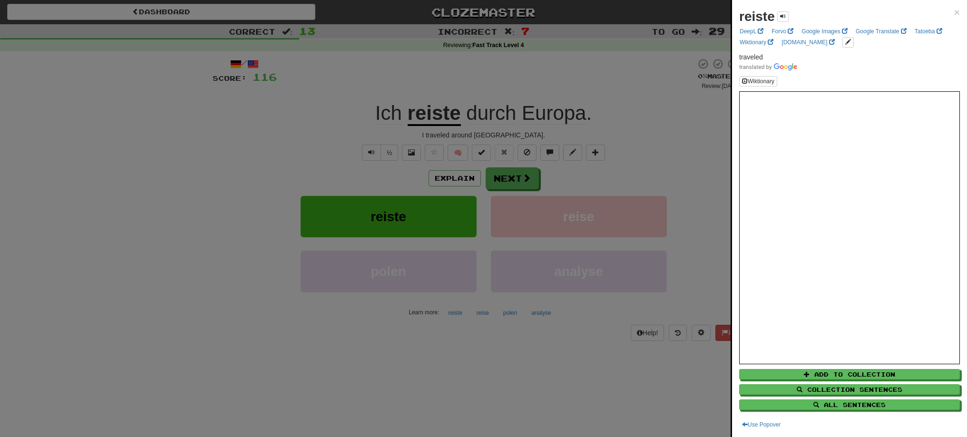
click at [514, 186] on div at bounding box center [483, 218] width 967 height 437
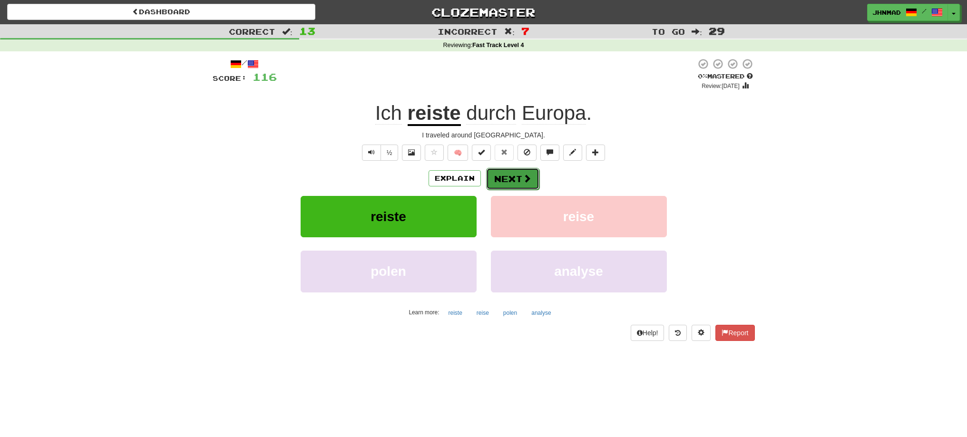
click at [504, 183] on button "Next" at bounding box center [512, 179] width 53 height 22
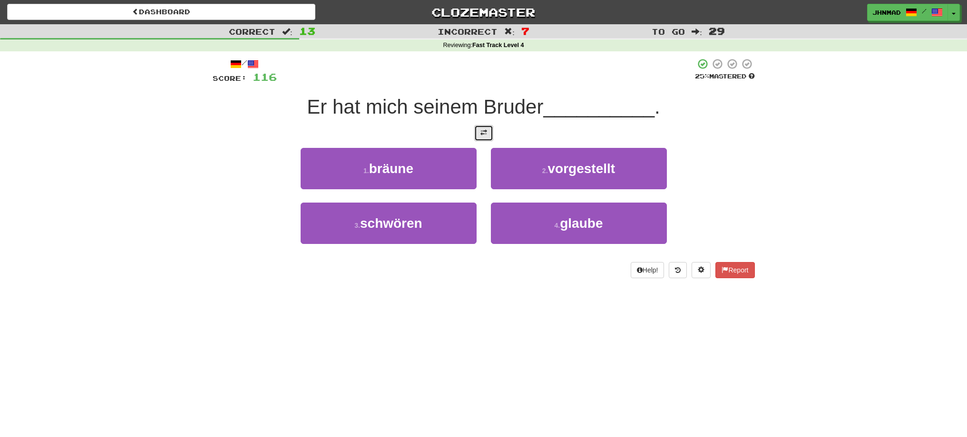
click at [481, 133] on span at bounding box center [484, 132] width 7 height 7
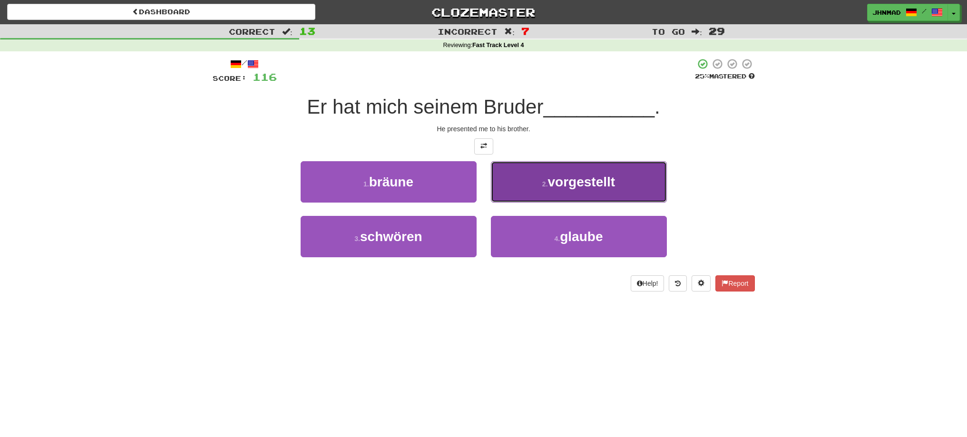
click at [589, 195] on button "2 . vorgestellt" at bounding box center [579, 181] width 176 height 41
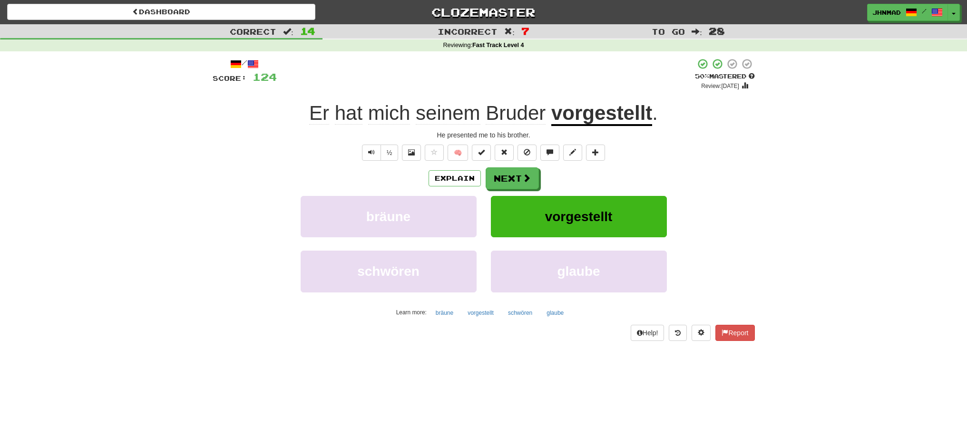
drag, startPoint x: 589, startPoint y: 195, endPoint x: 756, endPoint y: 389, distance: 256.2
click at [700, 321] on div "/ Score: 124 + 8 50 % Mastered Review: 2025-09-29 Er hat mich seinem Bruder vor…" at bounding box center [484, 199] width 542 height 283
click at [498, 174] on button "Next" at bounding box center [512, 179] width 53 height 22
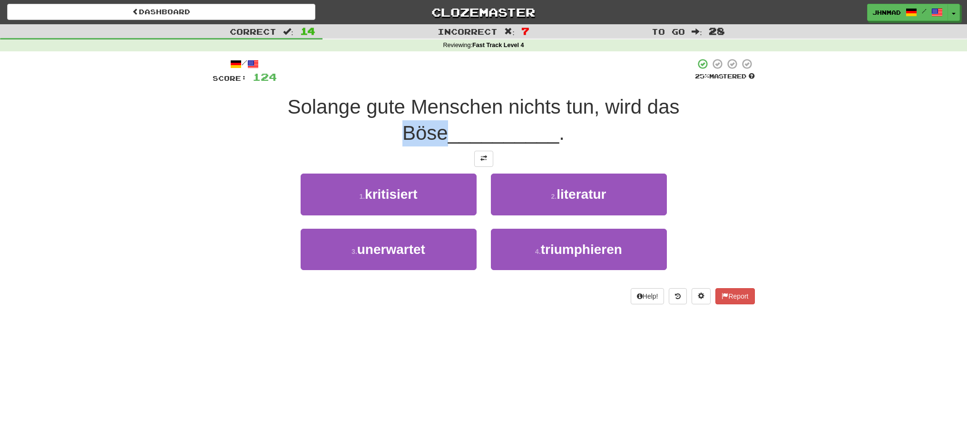
drag, startPoint x: 662, startPoint y: 107, endPoint x: 701, endPoint y: 95, distance: 40.3
click at [701, 95] on div "Solange gute Menschen nichts tun, wird das Böse __________ ." at bounding box center [484, 120] width 542 height 52
click at [695, 82] on div at bounding box center [695, 82] width 0 height 0
click at [493, 158] on button at bounding box center [483, 159] width 19 height 16
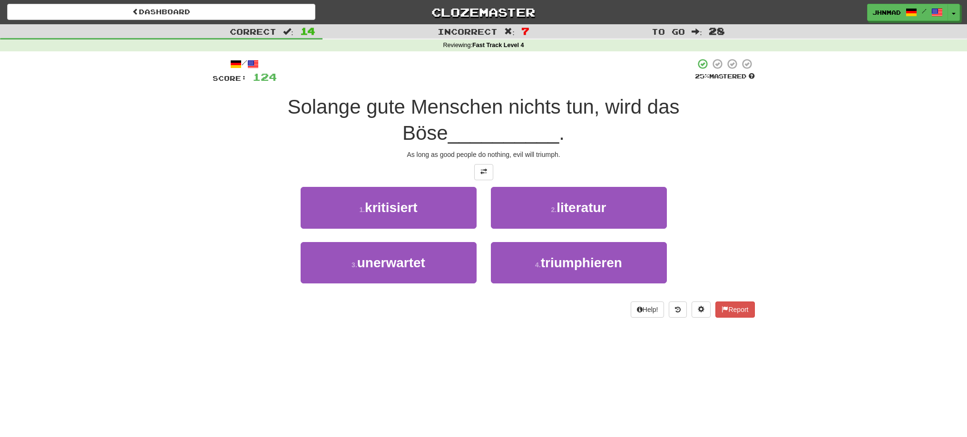
drag, startPoint x: 633, startPoint y: 150, endPoint x: 622, endPoint y: 158, distance: 13.3
click at [631, 152] on div "As long as good people do nothing, evil will triumph." at bounding box center [484, 155] width 542 height 10
drag, startPoint x: 575, startPoint y: 105, endPoint x: 709, endPoint y: 114, distance: 134.5
click at [709, 114] on div "Solange gute Menschen nichts tun, wird das Böse __________ ." at bounding box center [484, 120] width 542 height 52
click at [703, 118] on div at bounding box center [703, 118] width 0 height 0
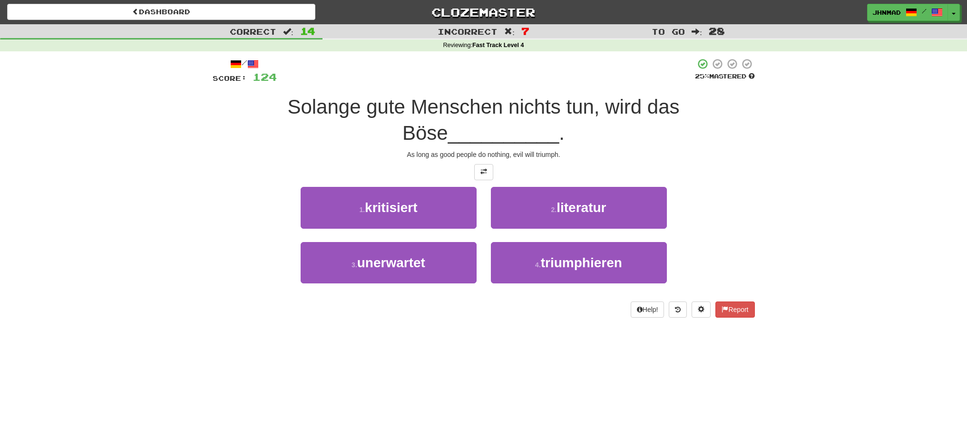
click at [788, 198] on div "Correct : 14 Incorrect : 7 To go : 28 Reviewing : Fast Track Level 4 / Score: 1…" at bounding box center [483, 177] width 967 height 307
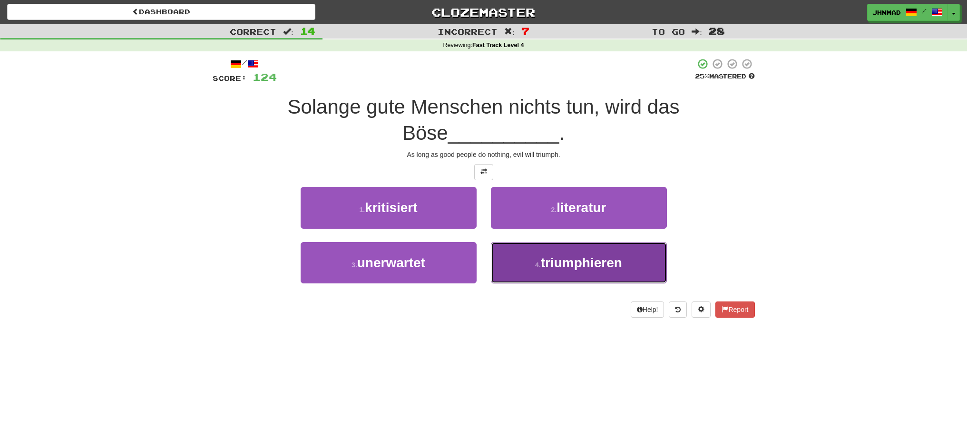
click at [603, 256] on span "triumphieren" at bounding box center [581, 263] width 81 height 15
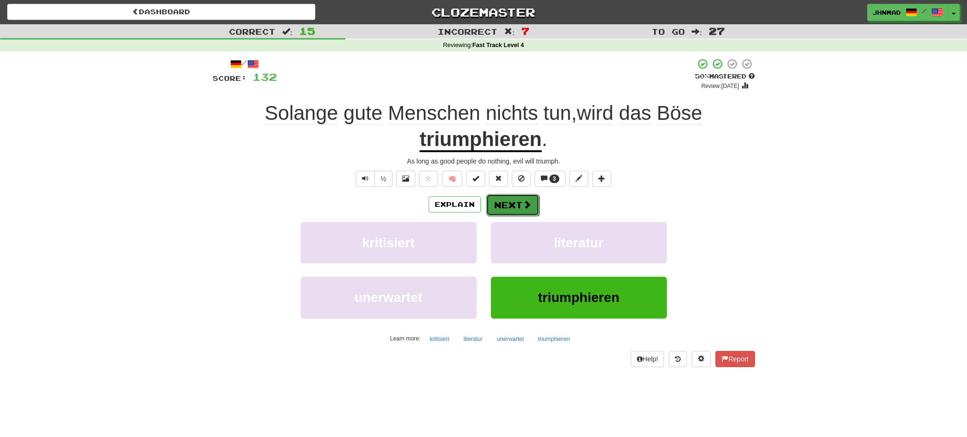
click at [534, 210] on button "Next" at bounding box center [512, 205] width 53 height 22
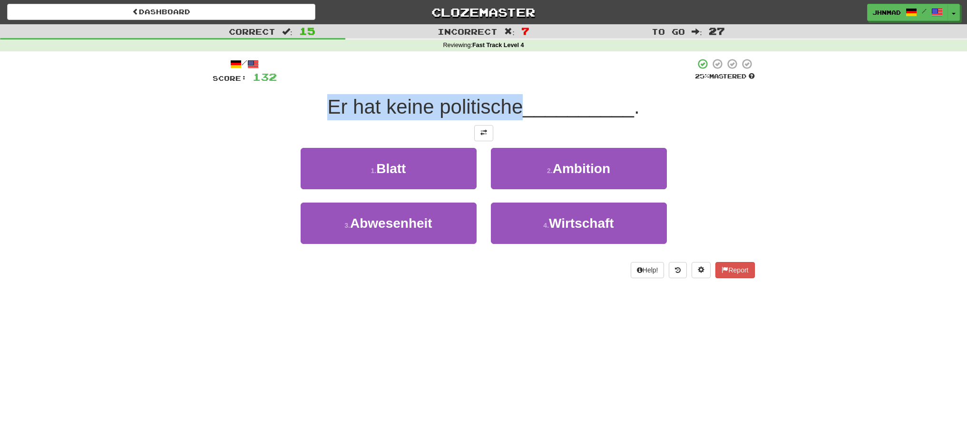
drag, startPoint x: 321, startPoint y: 106, endPoint x: 519, endPoint y: 115, distance: 198.2
click at [519, 115] on div "Er hat keine politische __________ ." at bounding box center [484, 107] width 542 height 26
click at [512, 118] on div at bounding box center [512, 118] width 0 height 0
click at [215, 134] on div at bounding box center [484, 133] width 542 height 16
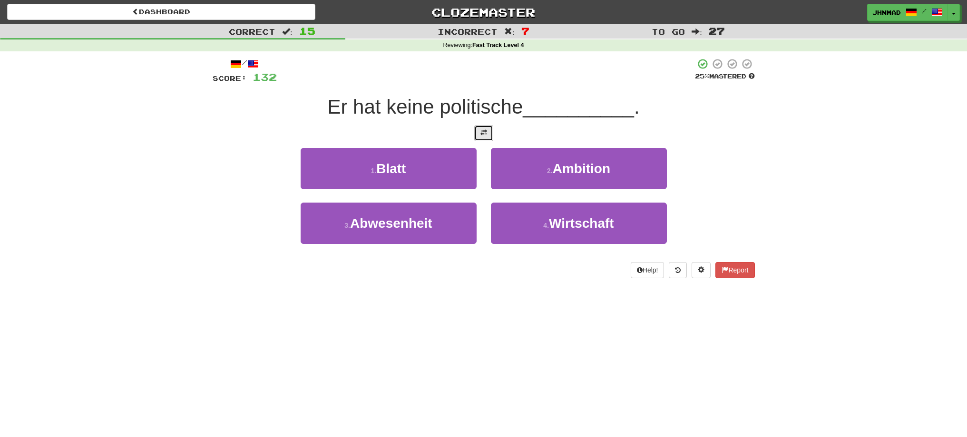
click at [486, 138] on button at bounding box center [483, 133] width 19 height 16
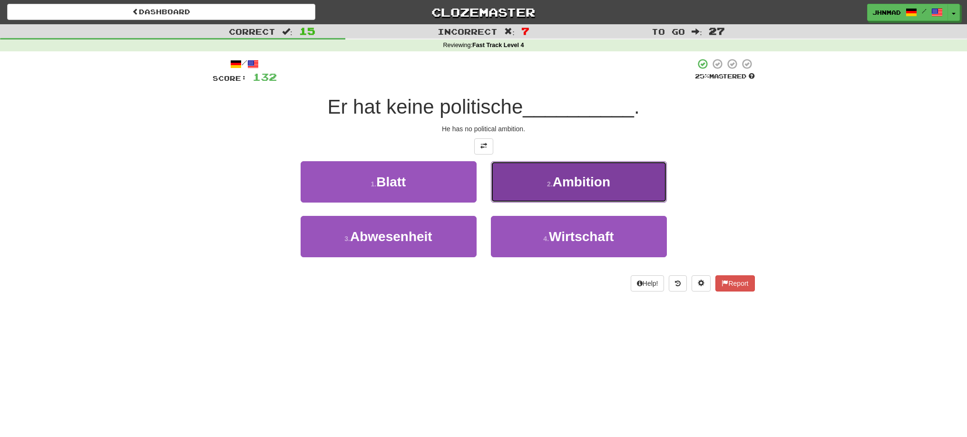
click at [540, 173] on button "2 . Ambition" at bounding box center [579, 181] width 176 height 41
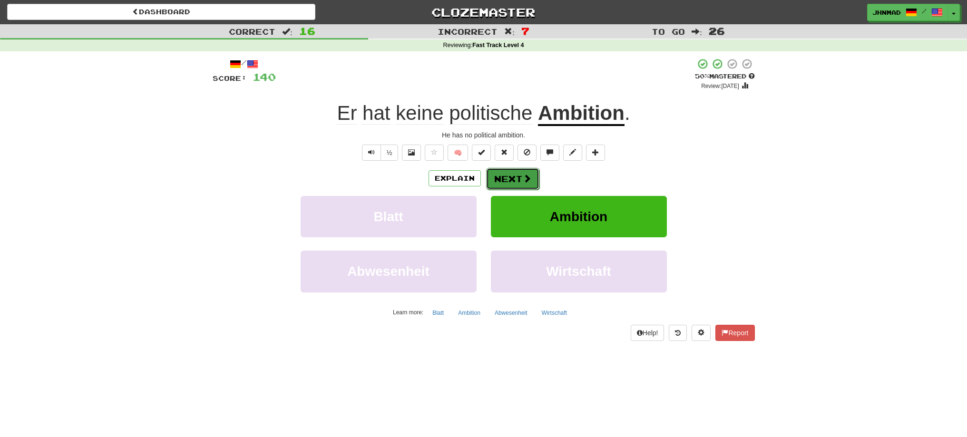
click at [496, 179] on button "Next" at bounding box center [512, 179] width 53 height 22
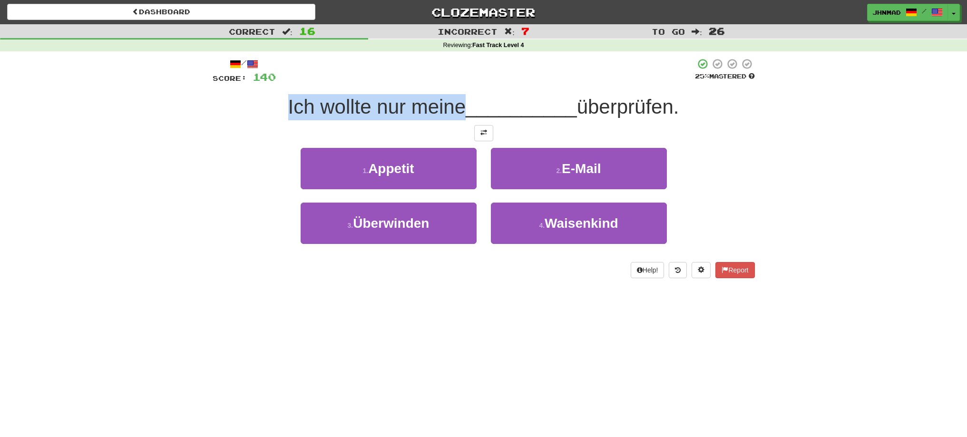
drag, startPoint x: 286, startPoint y: 114, endPoint x: 464, endPoint y: 110, distance: 178.5
click at [458, 107] on span "Ich wollte nur meine" at bounding box center [377, 107] width 178 height 22
click at [483, 140] on button at bounding box center [483, 133] width 19 height 16
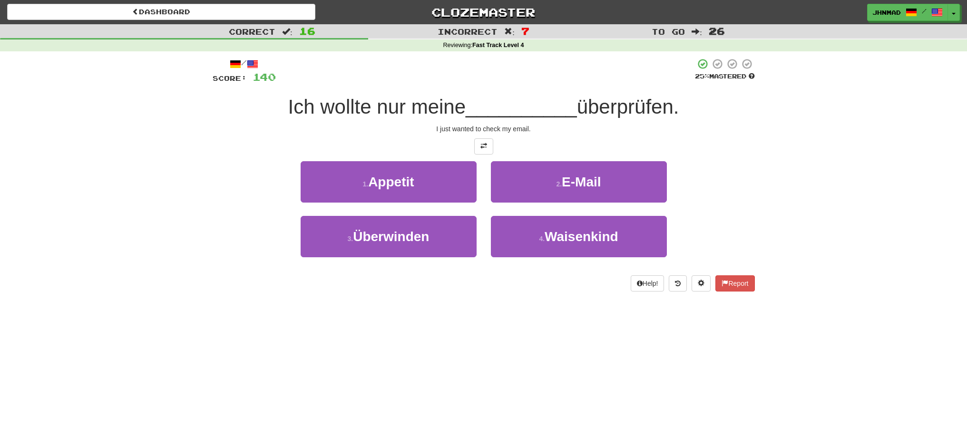
click at [401, 139] on div at bounding box center [484, 146] width 542 height 16
click at [481, 149] on span at bounding box center [484, 146] width 7 height 7
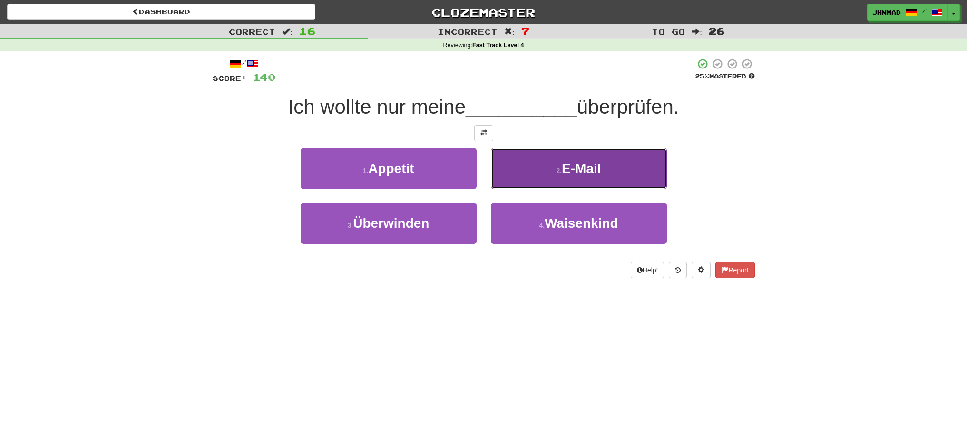
click at [581, 170] on span "E-Mail" at bounding box center [581, 168] width 39 height 15
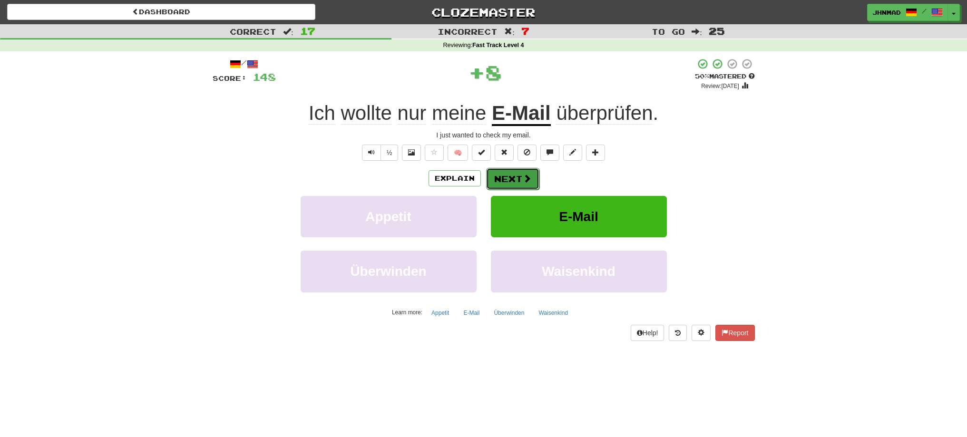
click at [513, 174] on button "Next" at bounding box center [512, 179] width 53 height 22
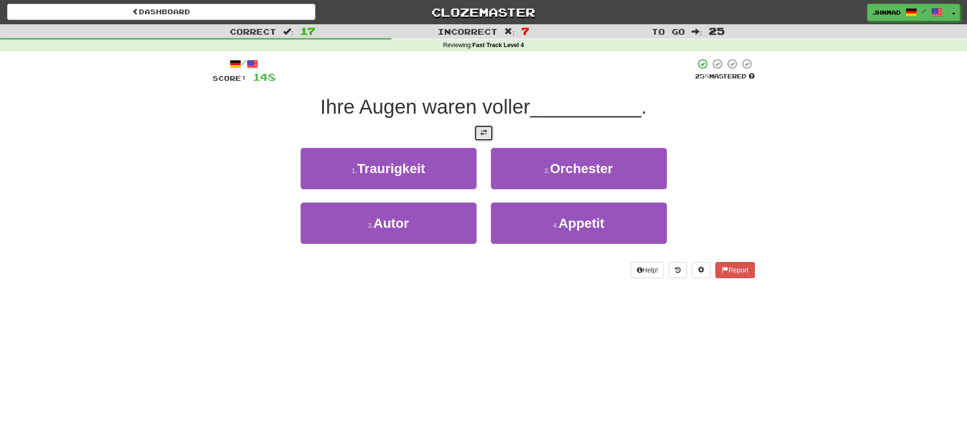
click at [486, 137] on button at bounding box center [483, 133] width 19 height 16
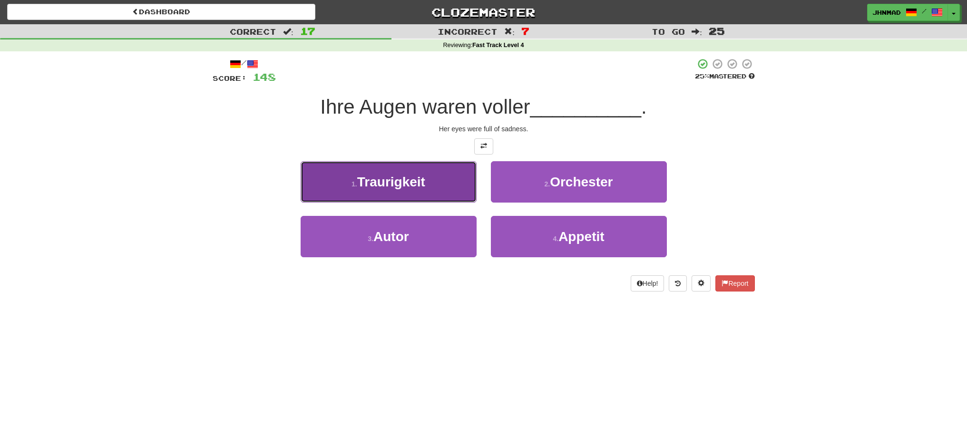
click at [420, 185] on span "Traurigkeit" at bounding box center [391, 182] width 68 height 15
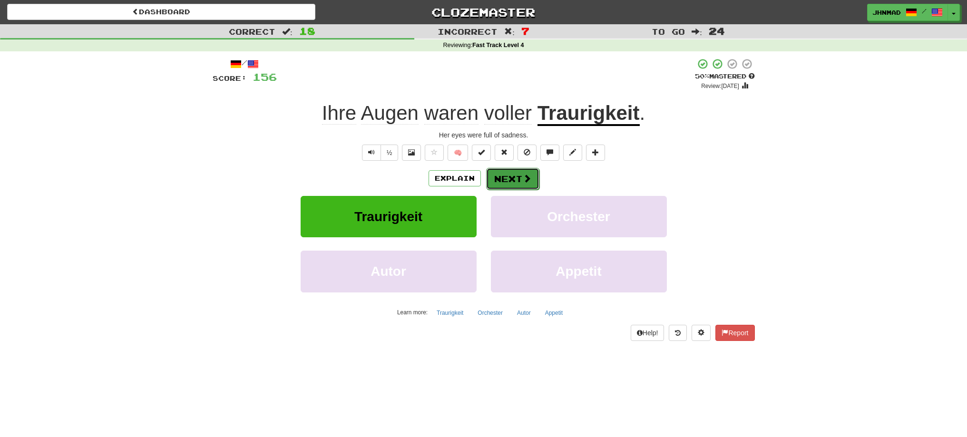
click at [518, 177] on button "Next" at bounding box center [512, 179] width 53 height 22
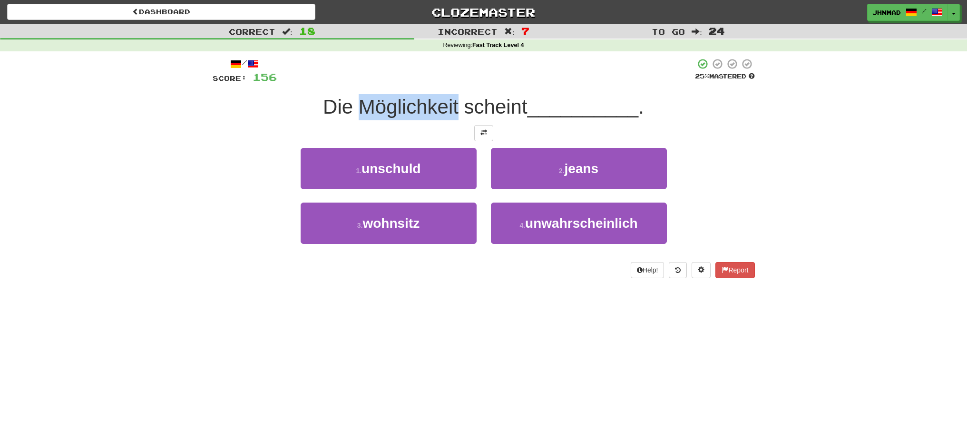
drag, startPoint x: 357, startPoint y: 112, endPoint x: 460, endPoint y: 102, distance: 102.8
click at [459, 103] on span "Die Möglichkeit scheint" at bounding box center [425, 107] width 205 height 22
click at [453, 82] on div at bounding box center [453, 82] width 0 height 0
click at [489, 130] on button at bounding box center [483, 133] width 19 height 16
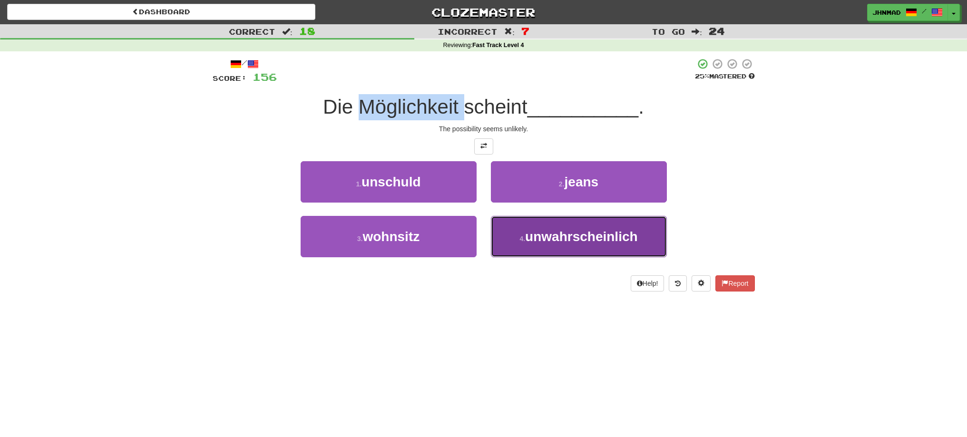
click at [555, 240] on span "unwahrscheinlich" at bounding box center [581, 236] width 113 height 15
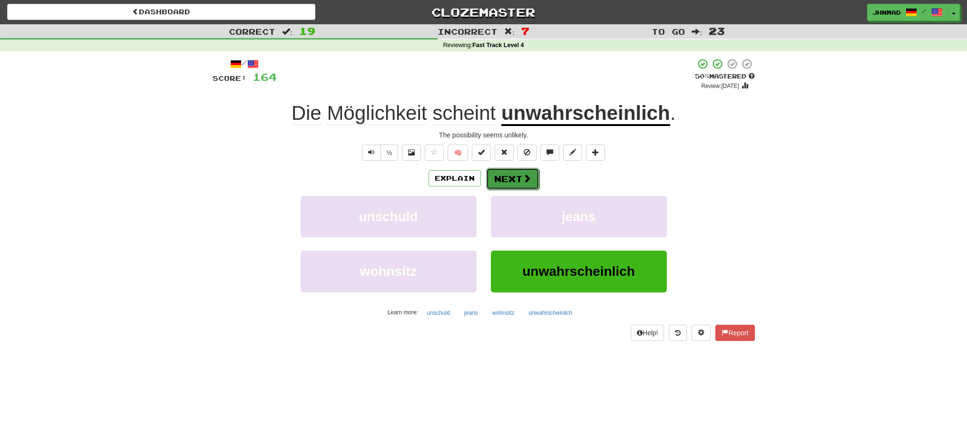
click at [531, 181] on button "Next" at bounding box center [512, 179] width 53 height 22
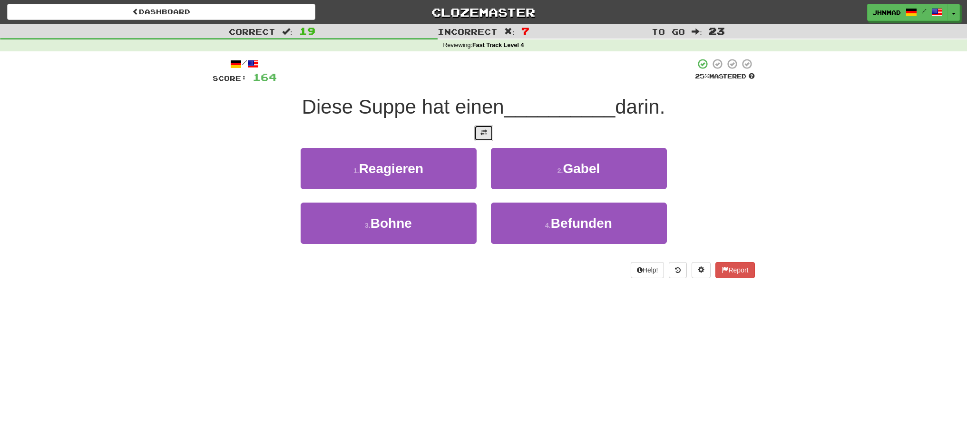
click at [478, 139] on button at bounding box center [483, 133] width 19 height 16
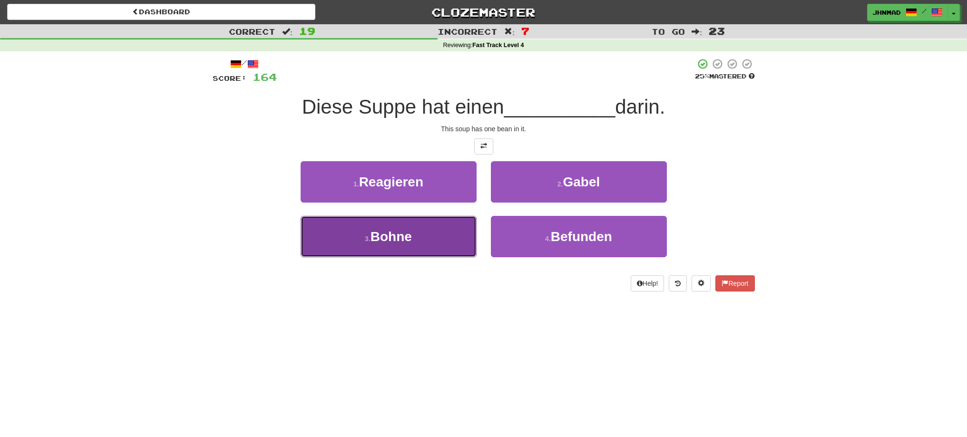
click at [388, 231] on span "Bohne" at bounding box center [391, 236] width 41 height 15
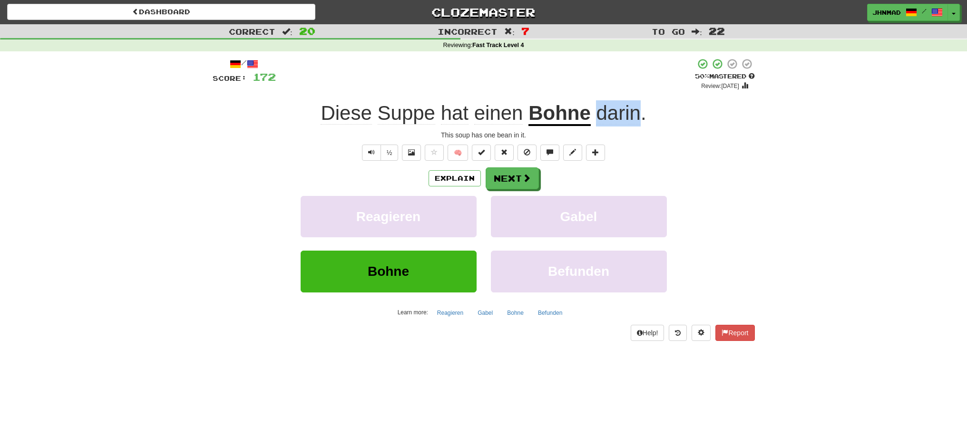
drag, startPoint x: 598, startPoint y: 117, endPoint x: 640, endPoint y: 109, distance: 42.6
click at [640, 109] on span "darin" at bounding box center [618, 113] width 44 height 23
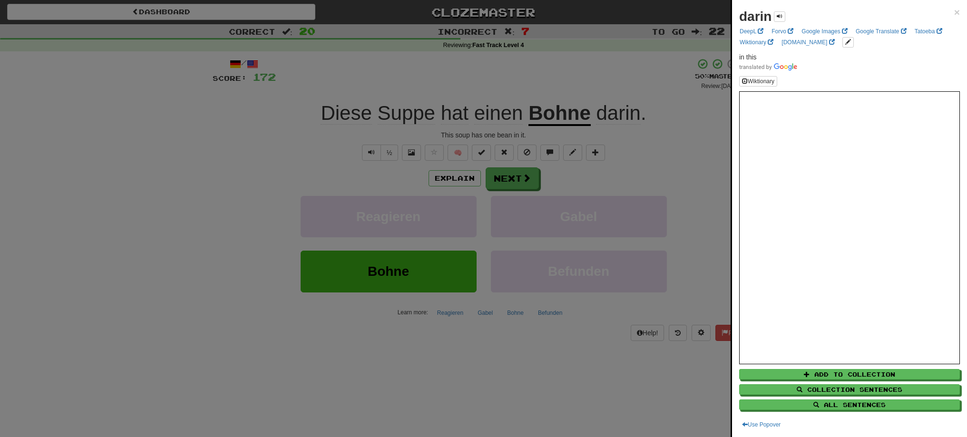
click at [693, 168] on div at bounding box center [483, 218] width 967 height 437
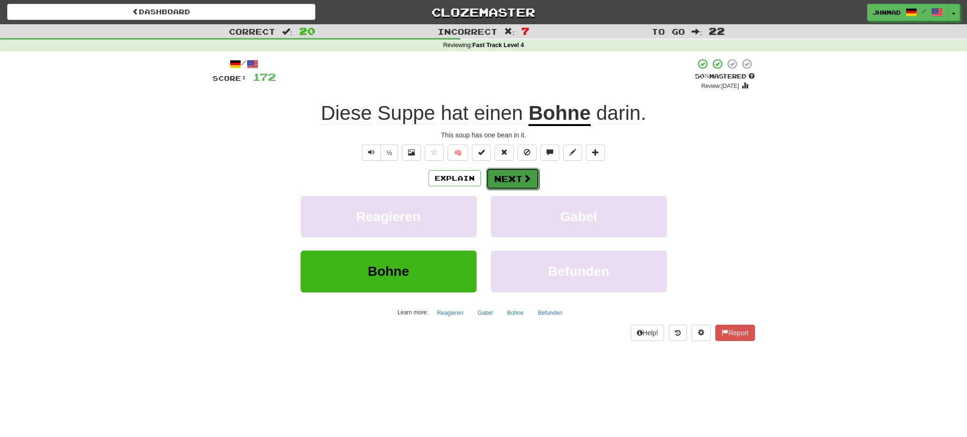
click at [526, 182] on span at bounding box center [527, 178] width 9 height 9
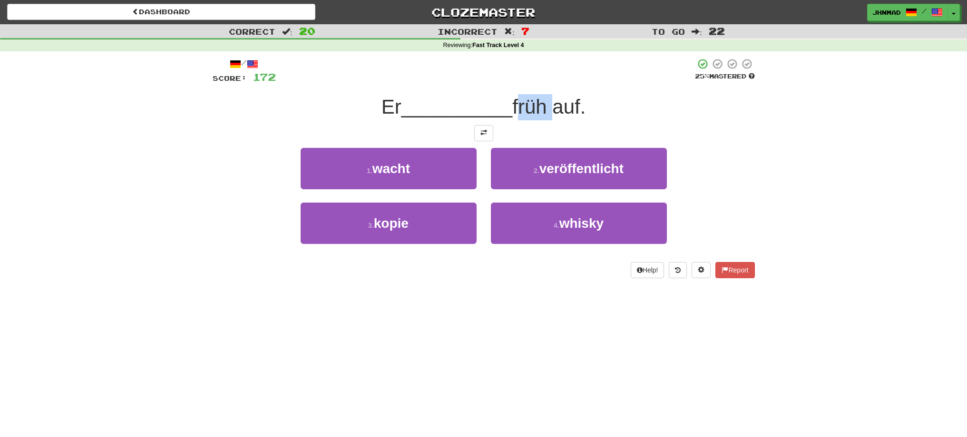
drag, startPoint x: 521, startPoint y: 107, endPoint x: 551, endPoint y: 103, distance: 30.3
click at [551, 103] on span "früh auf." at bounding box center [548, 107] width 73 height 22
click at [544, 82] on div at bounding box center [544, 82] width 0 height 0
click at [616, 97] on div "Er __________ früh auf." at bounding box center [484, 107] width 542 height 26
drag, startPoint x: 557, startPoint y: 111, endPoint x: 588, endPoint y: 109, distance: 31.0
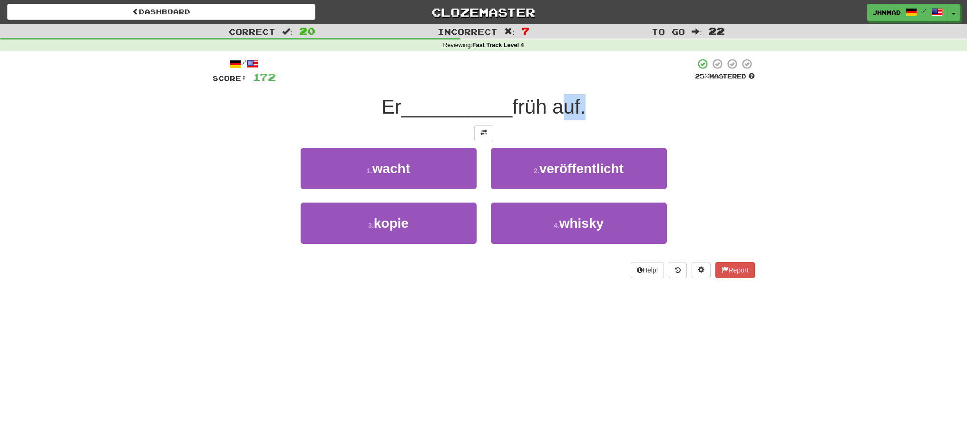
click at [586, 109] on span "früh auf." at bounding box center [548, 107] width 73 height 22
click at [582, 118] on div at bounding box center [582, 118] width 0 height 0
click at [638, 130] on div at bounding box center [484, 133] width 542 height 16
click at [485, 129] on span at bounding box center [484, 132] width 7 height 7
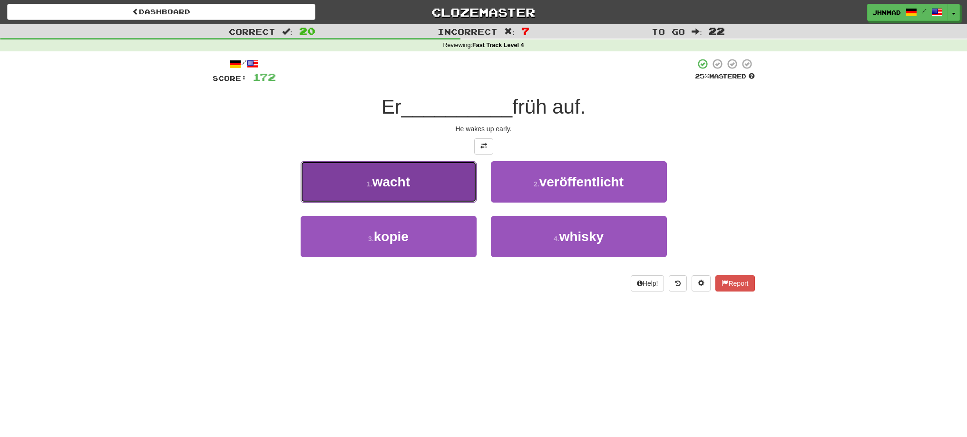
click at [438, 194] on button "1 . wacht" at bounding box center [389, 181] width 176 height 41
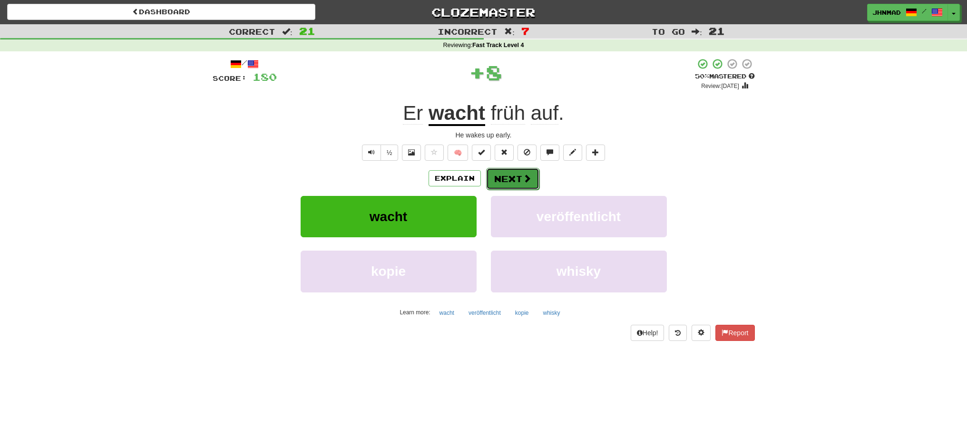
click at [521, 177] on button "Next" at bounding box center [512, 179] width 53 height 22
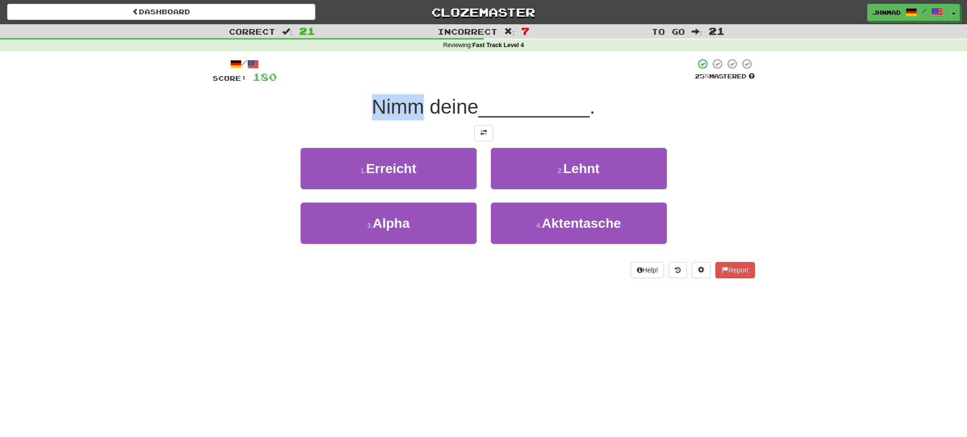
drag, startPoint x: 368, startPoint y: 112, endPoint x: 419, endPoint y: 102, distance: 51.5
click at [418, 102] on div "Nimm deine __________ ." at bounding box center [484, 107] width 542 height 26
click at [412, 82] on div at bounding box center [412, 82] width 0 height 0
click at [482, 129] on span at bounding box center [484, 132] width 7 height 7
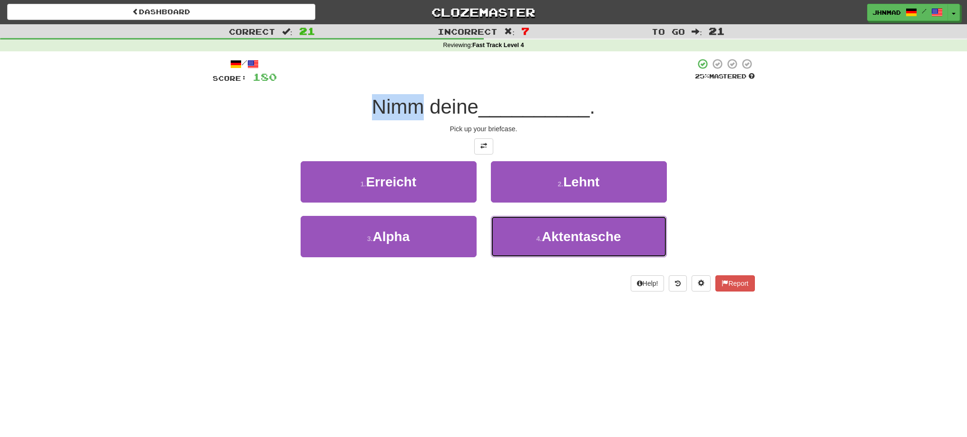
click at [544, 247] on button "4 . Aktentasche" at bounding box center [579, 236] width 176 height 41
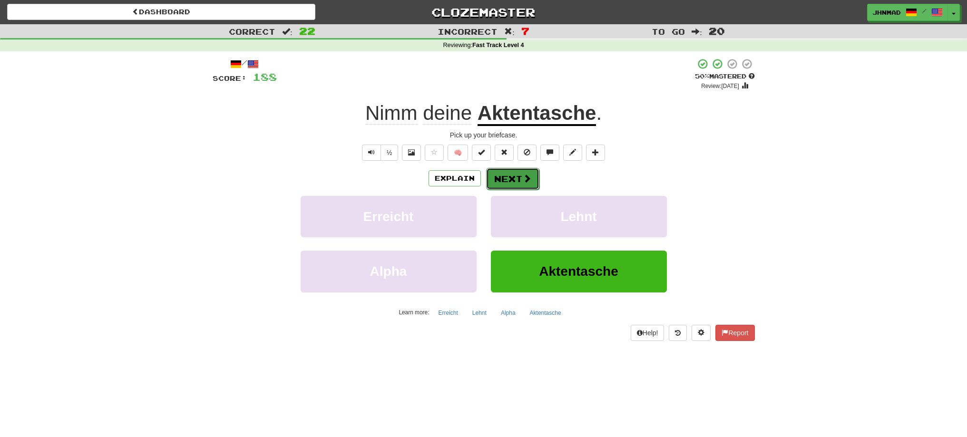
click at [509, 181] on button "Next" at bounding box center [512, 179] width 53 height 22
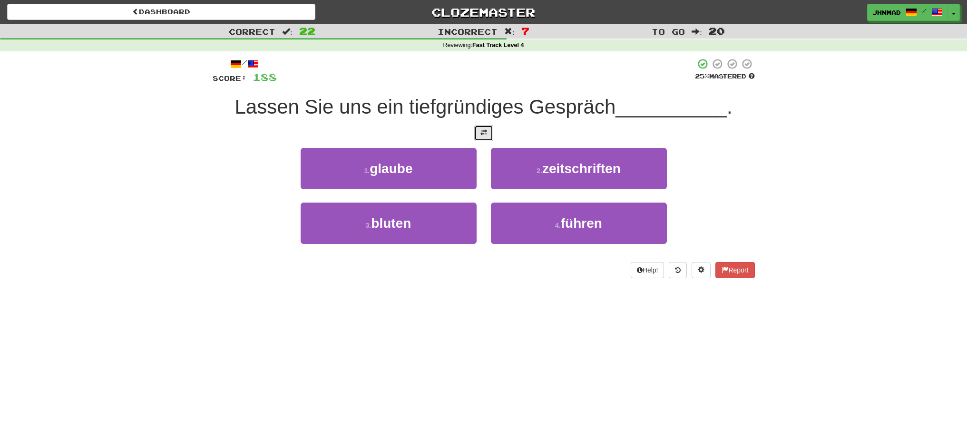
click at [478, 127] on button at bounding box center [483, 133] width 19 height 16
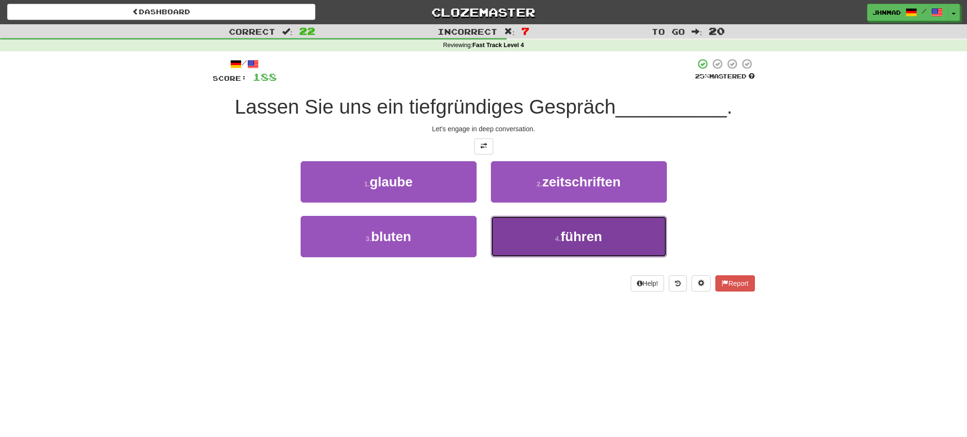
click at [583, 244] on span "führen" at bounding box center [581, 236] width 41 height 15
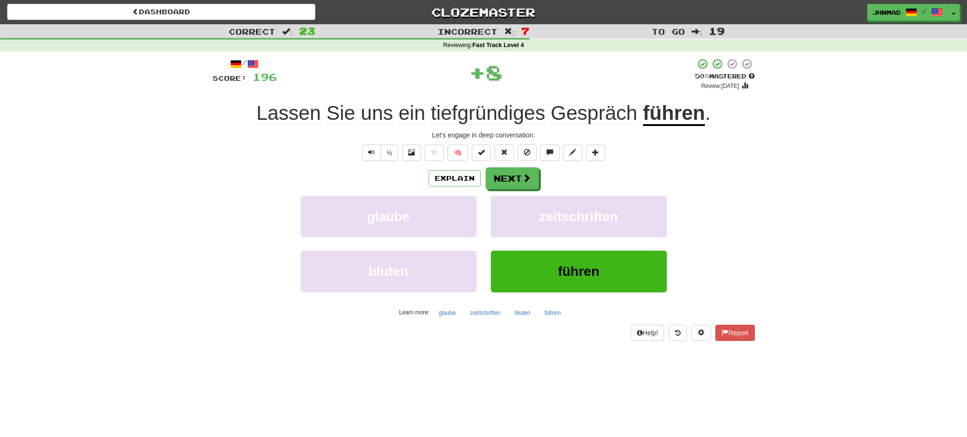
click at [666, 116] on u "führen" at bounding box center [674, 114] width 62 height 24
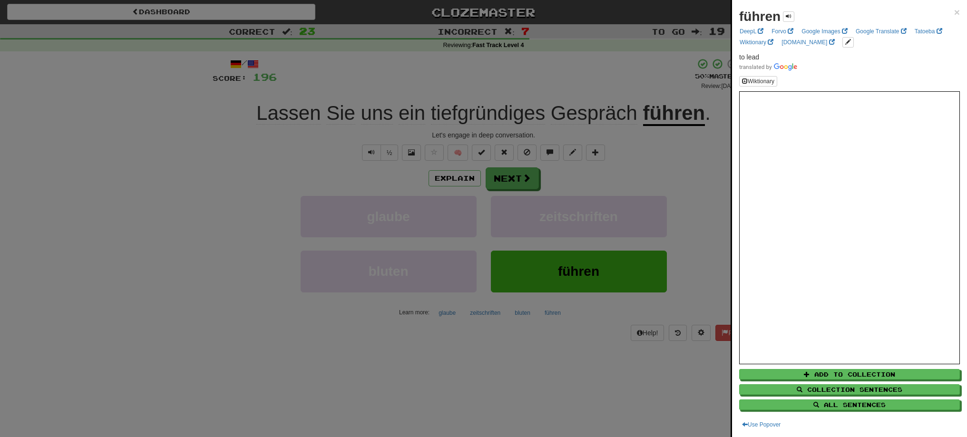
click at [514, 185] on div at bounding box center [483, 218] width 967 height 437
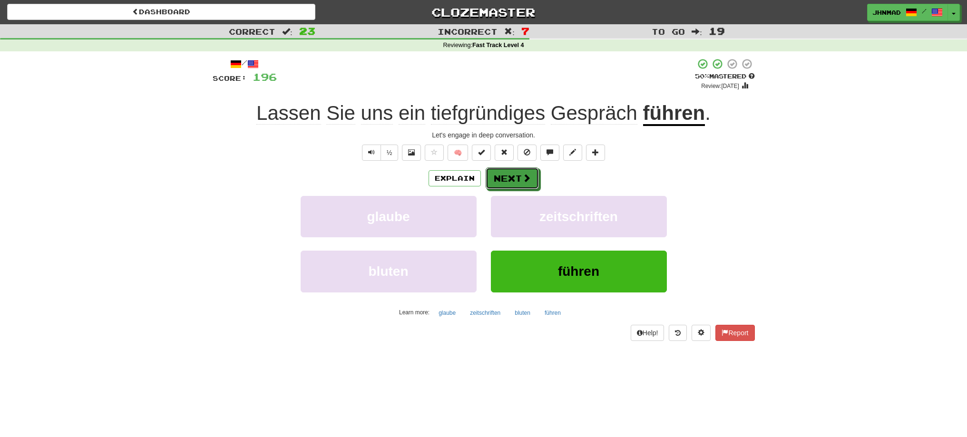
click at [513, 187] on button "Next" at bounding box center [512, 179] width 53 height 22
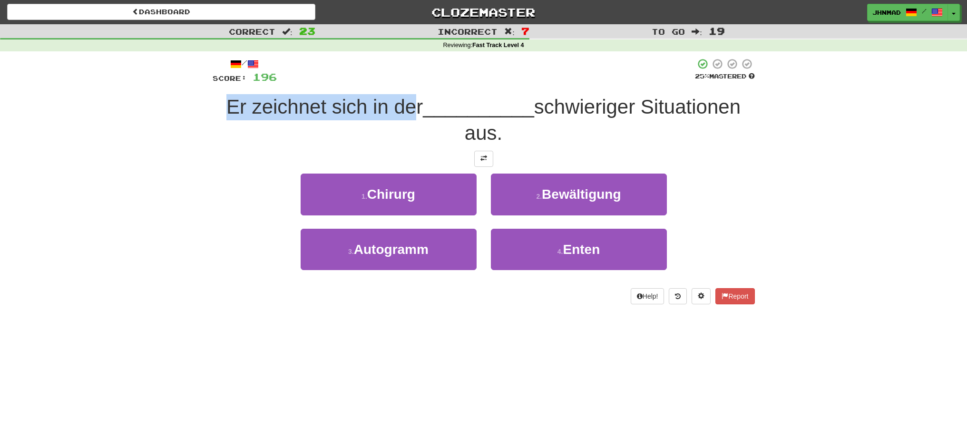
drag, startPoint x: 207, startPoint y: 102, endPoint x: 414, endPoint y: 112, distance: 207.3
click at [414, 112] on div "/ Score: 196 25 % Mastered Er zeichnet sich in der __________ schwieriger Situa…" at bounding box center [484, 184] width 557 height 266
click at [365, 146] on div "Er zeichnet sich in der __________ schwieriger Situationen aus." at bounding box center [484, 120] width 542 height 52
drag, startPoint x: 214, startPoint y: 107, endPoint x: 420, endPoint y: 100, distance: 205.7
click at [420, 98] on div "Er zeichnet sich in der __________ schwieriger Situationen aus." at bounding box center [484, 120] width 542 height 52
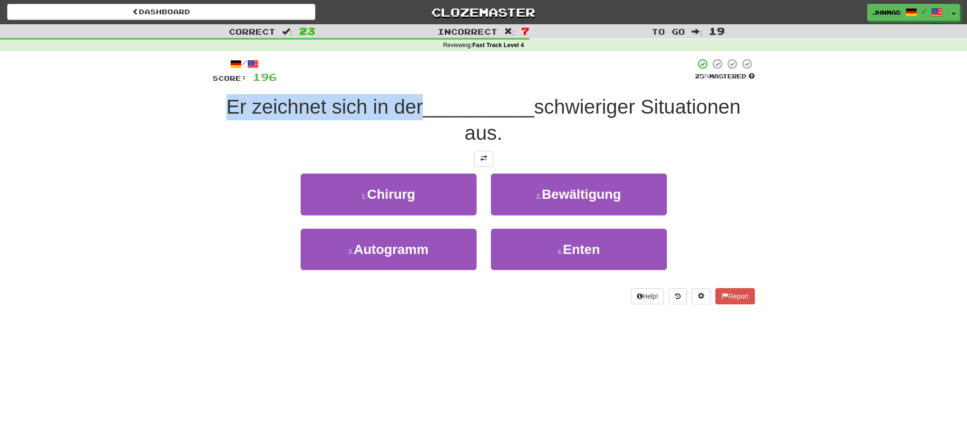
click at [414, 82] on div at bounding box center [414, 82] width 0 height 0
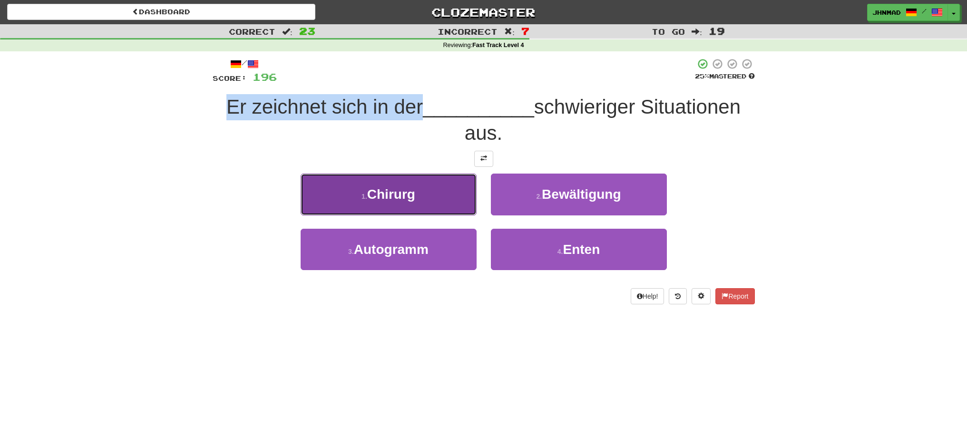
click at [416, 177] on button "1 . Chirurg" at bounding box center [389, 194] width 176 height 41
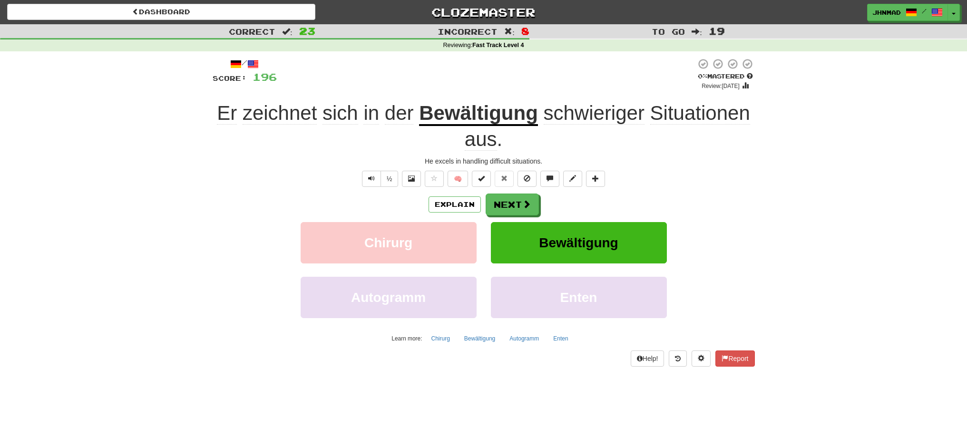
click at [448, 120] on u "Bewältigung" at bounding box center [478, 114] width 119 height 24
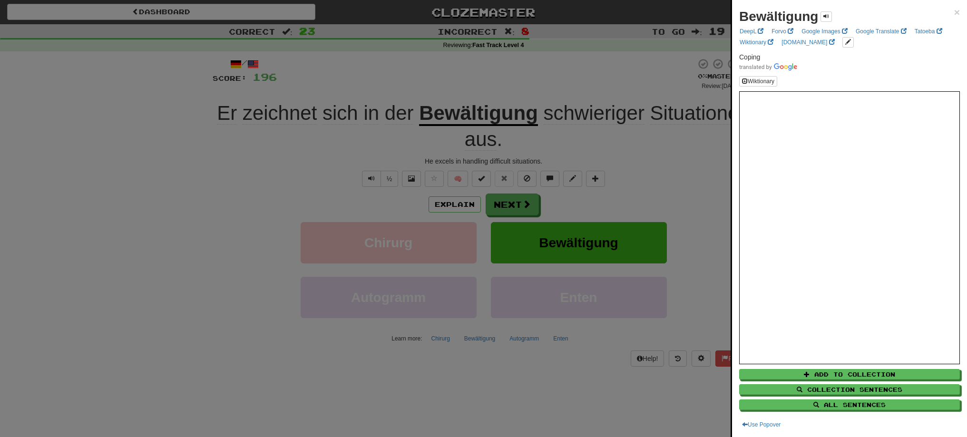
click at [512, 207] on div at bounding box center [483, 218] width 967 height 437
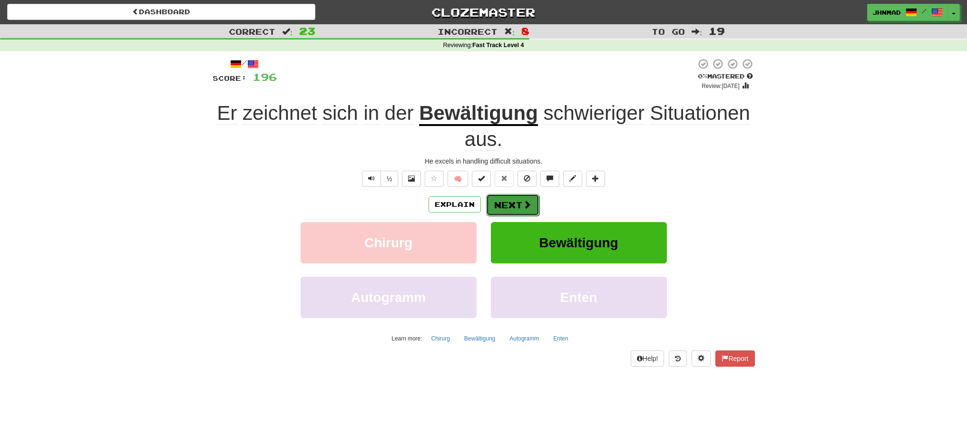
click at [510, 200] on button "Next" at bounding box center [512, 205] width 53 height 22
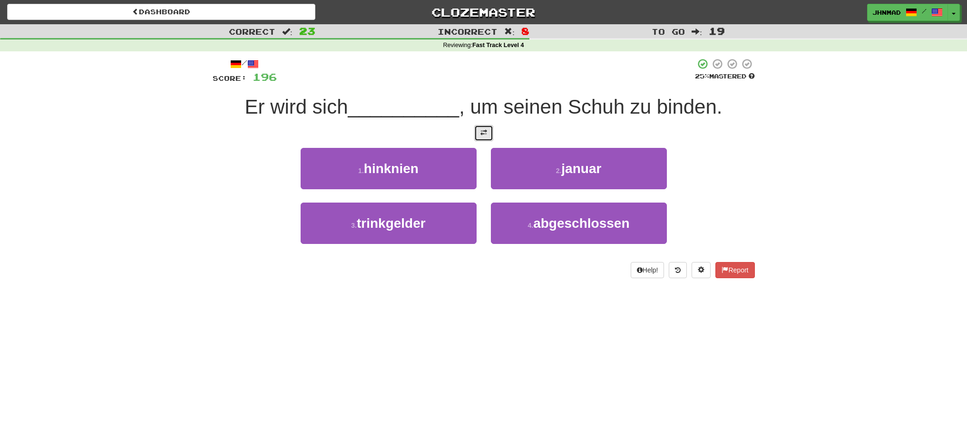
click at [482, 138] on button at bounding box center [483, 133] width 19 height 16
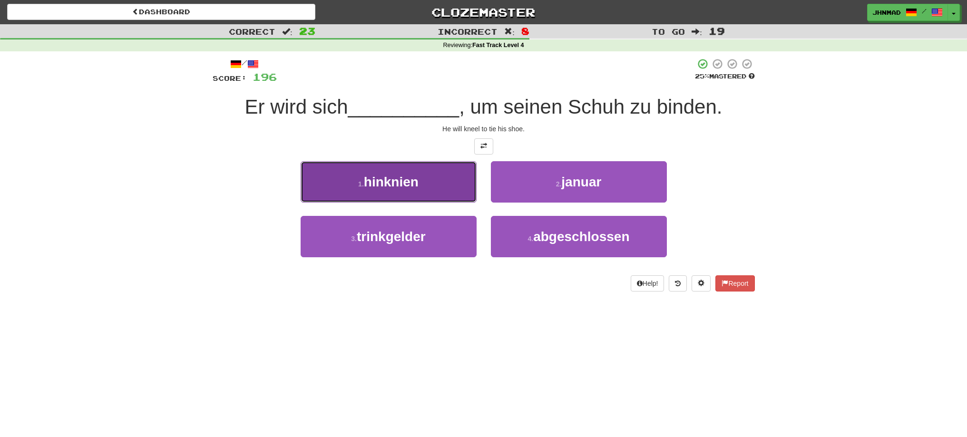
click at [418, 186] on span "hinknien" at bounding box center [391, 182] width 55 height 15
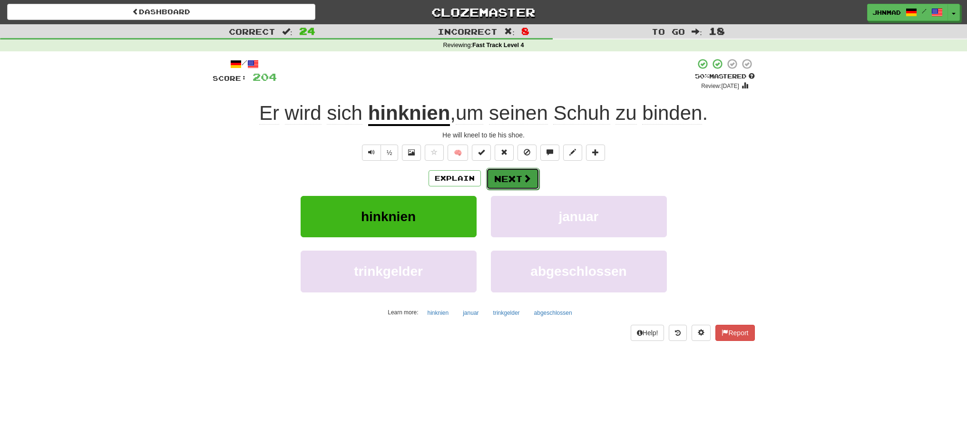
click at [523, 182] on span at bounding box center [527, 178] width 9 height 9
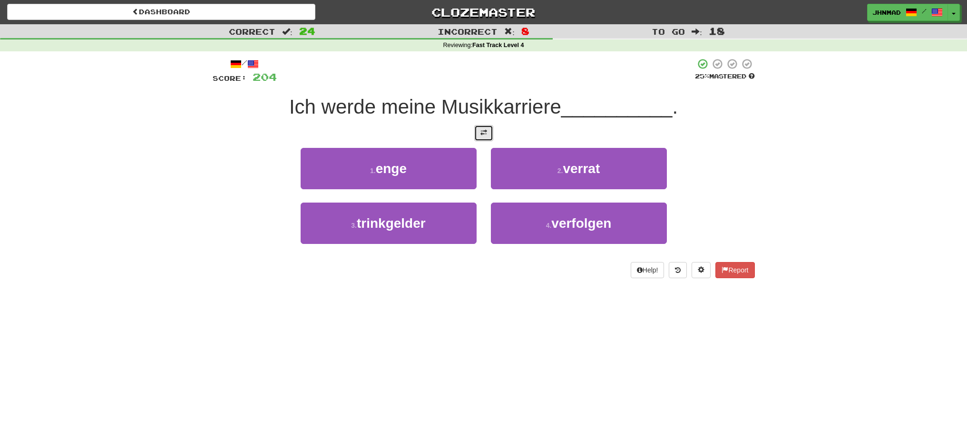
click at [481, 137] on button at bounding box center [483, 133] width 19 height 16
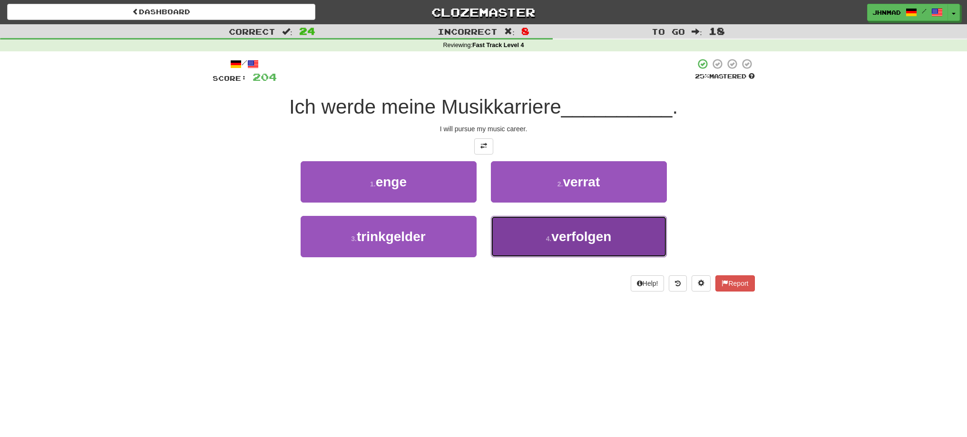
click at [588, 237] on span "verfolgen" at bounding box center [582, 236] width 60 height 15
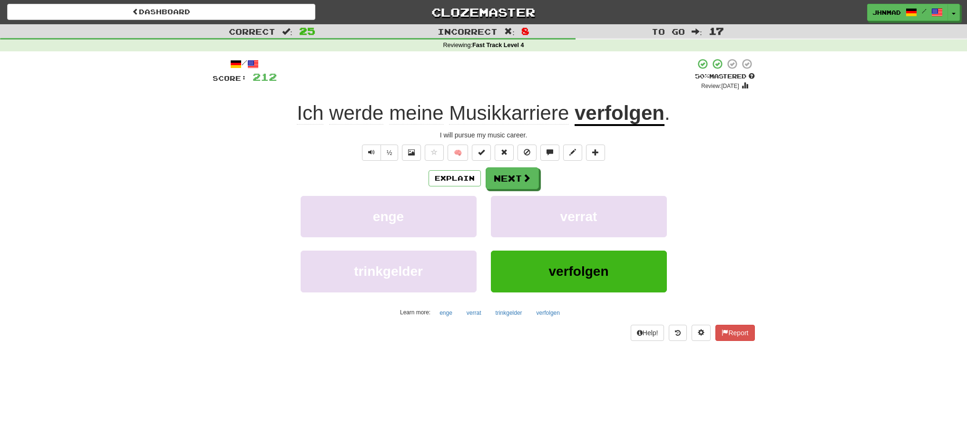
click at [615, 117] on u "verfolgen" at bounding box center [620, 114] width 90 height 24
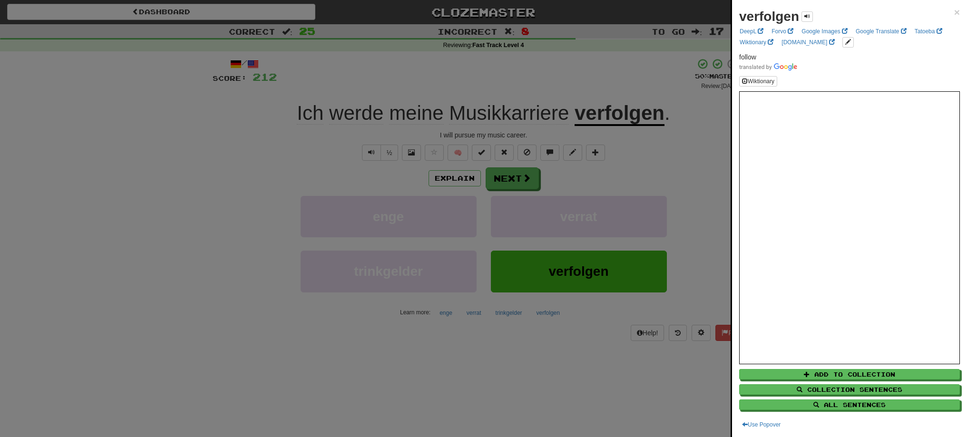
click at [517, 183] on div at bounding box center [483, 218] width 967 height 437
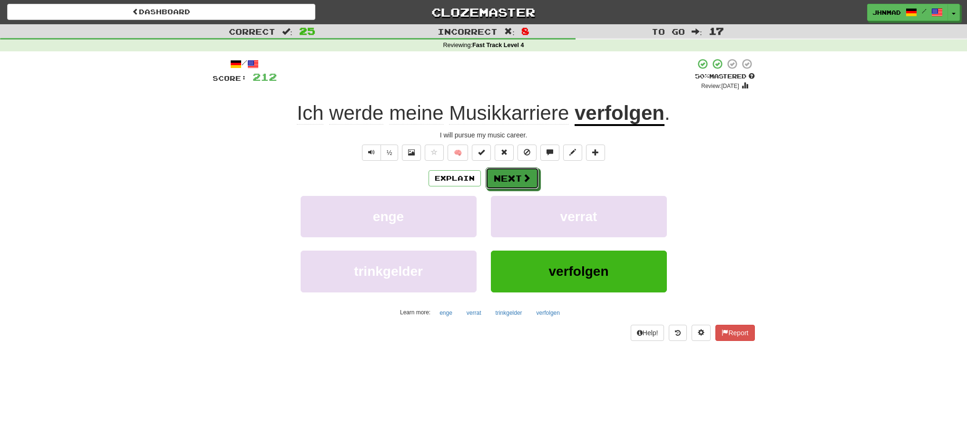
click at [517, 183] on button "Next" at bounding box center [512, 179] width 53 height 22
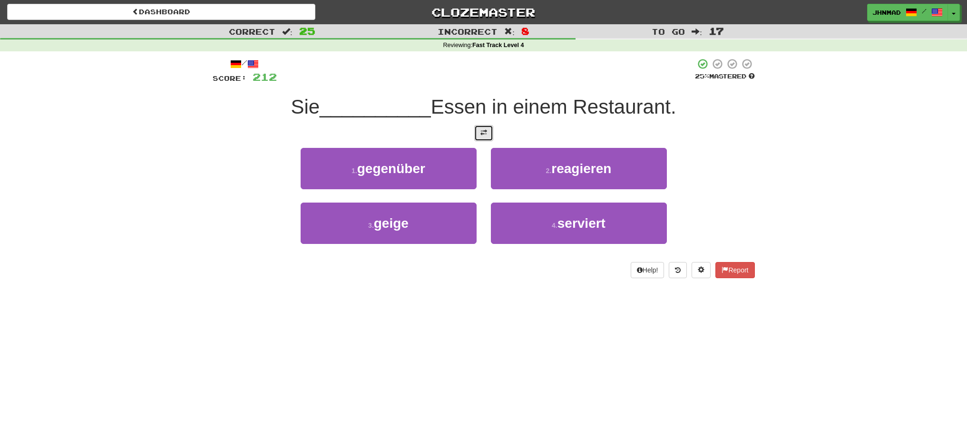
click at [485, 135] on span at bounding box center [484, 132] width 7 height 7
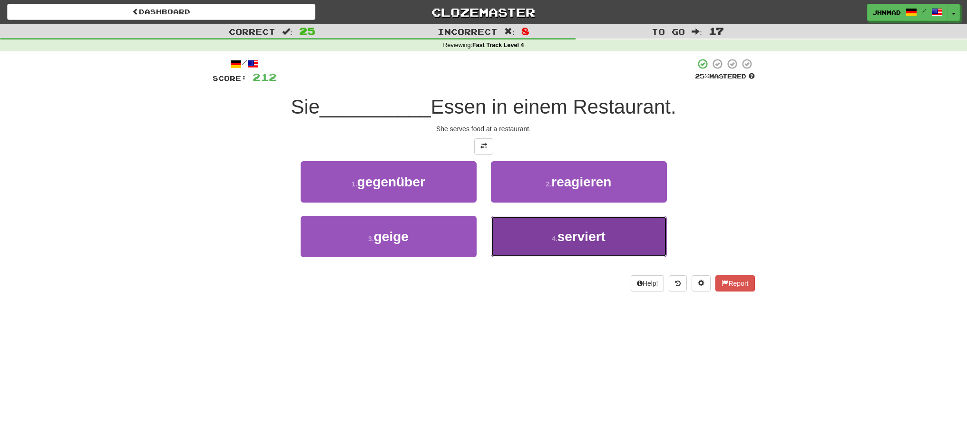
click at [570, 234] on span "serviert" at bounding box center [582, 236] width 48 height 15
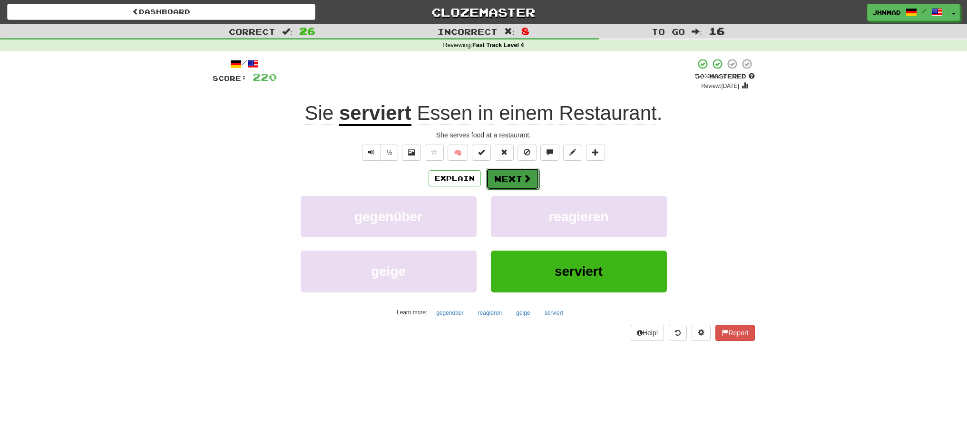
click at [523, 175] on span at bounding box center [527, 178] width 9 height 9
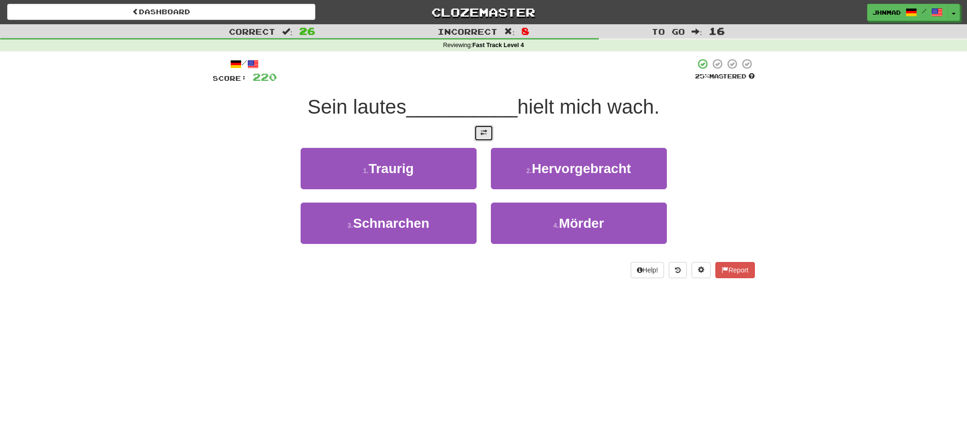
click at [485, 130] on span at bounding box center [484, 132] width 7 height 7
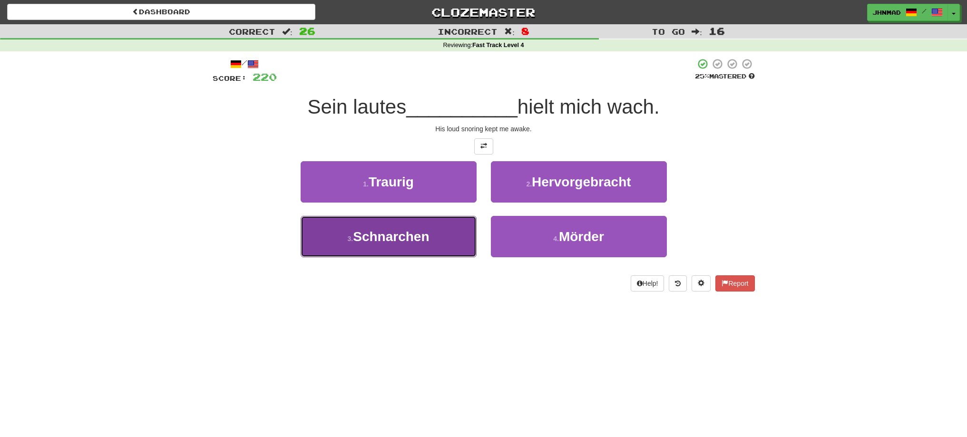
click at [403, 240] on span "Schnarchen" at bounding box center [391, 236] width 76 height 15
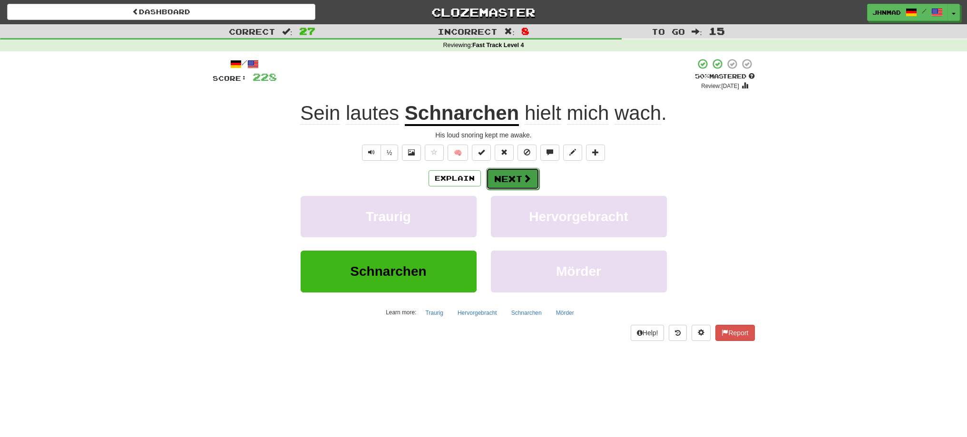
click at [497, 179] on button "Next" at bounding box center [512, 179] width 53 height 22
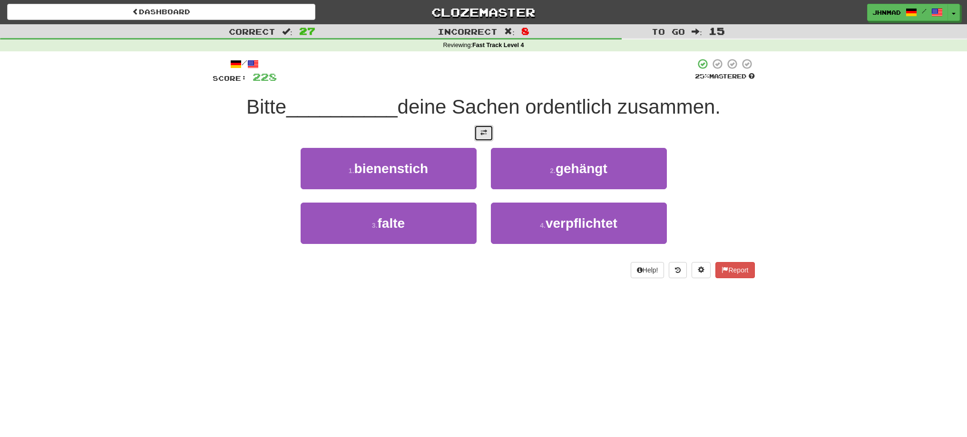
click at [480, 137] on button at bounding box center [483, 133] width 19 height 16
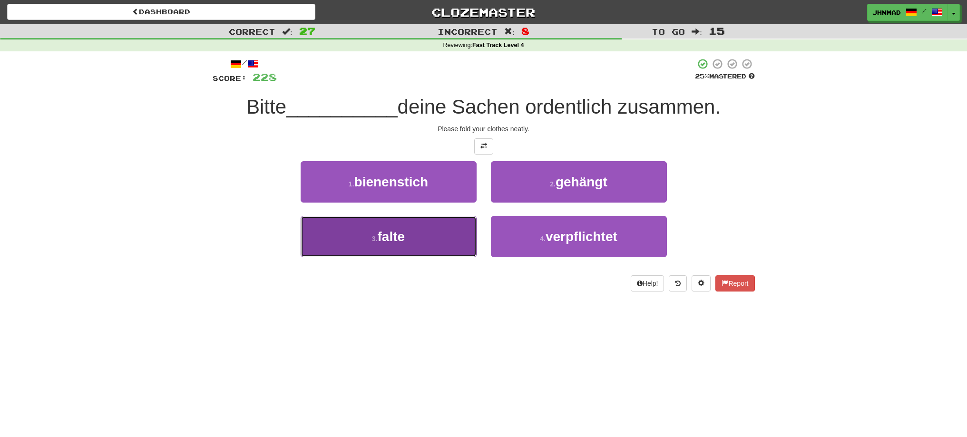
click at [396, 253] on button "3 . falte" at bounding box center [389, 236] width 176 height 41
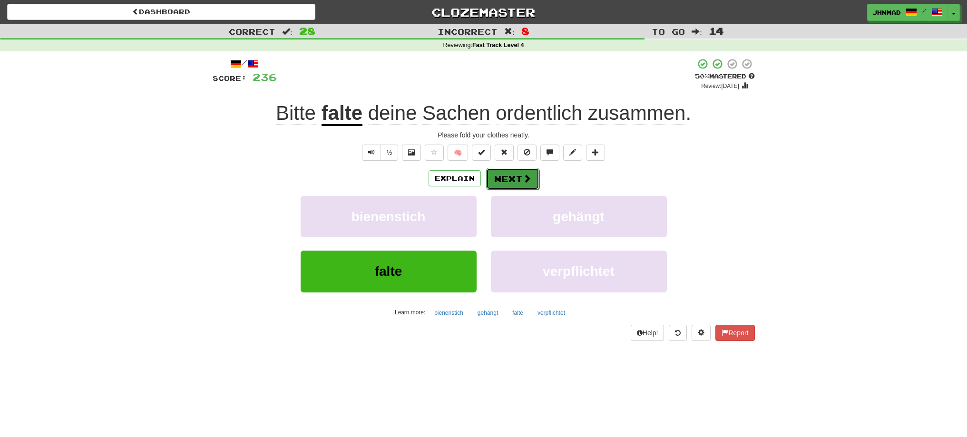
click at [521, 183] on button "Next" at bounding box center [512, 179] width 53 height 22
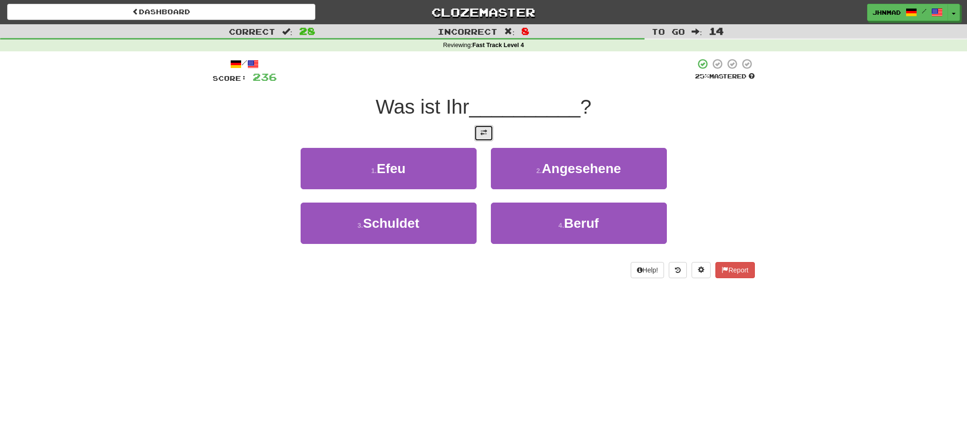
click at [486, 133] on span at bounding box center [484, 132] width 7 height 7
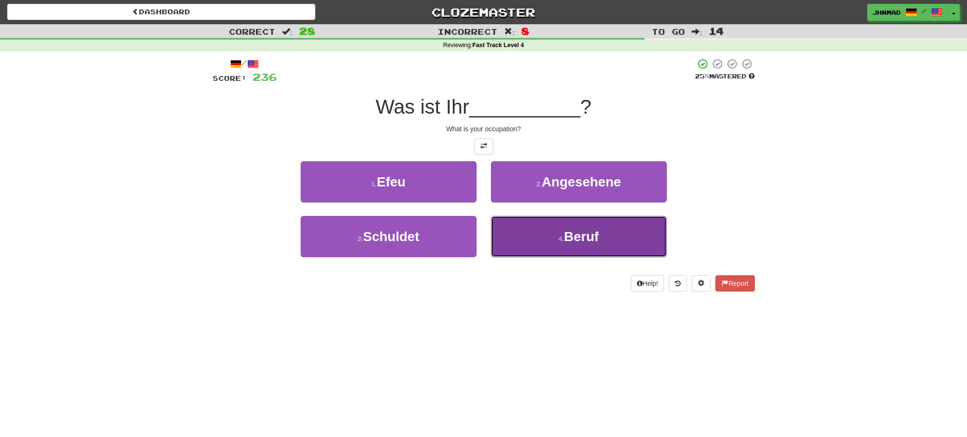
click at [566, 240] on span "Beruf" at bounding box center [581, 236] width 35 height 15
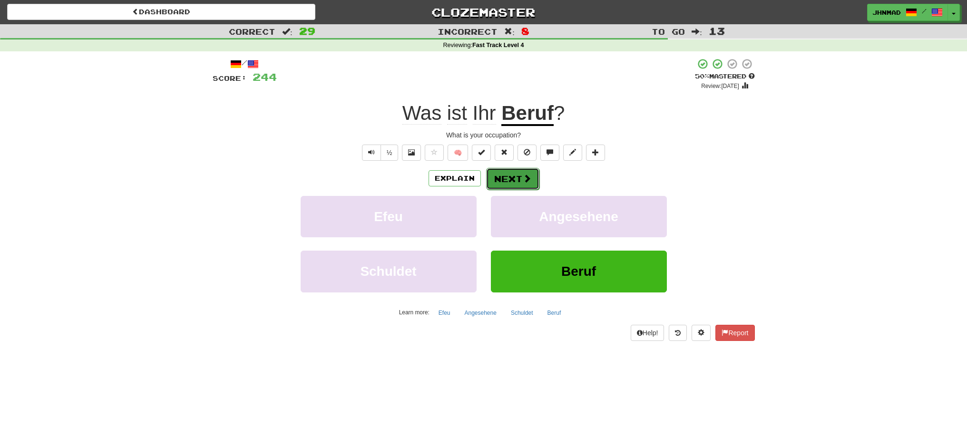
click at [517, 175] on button "Next" at bounding box center [512, 179] width 53 height 22
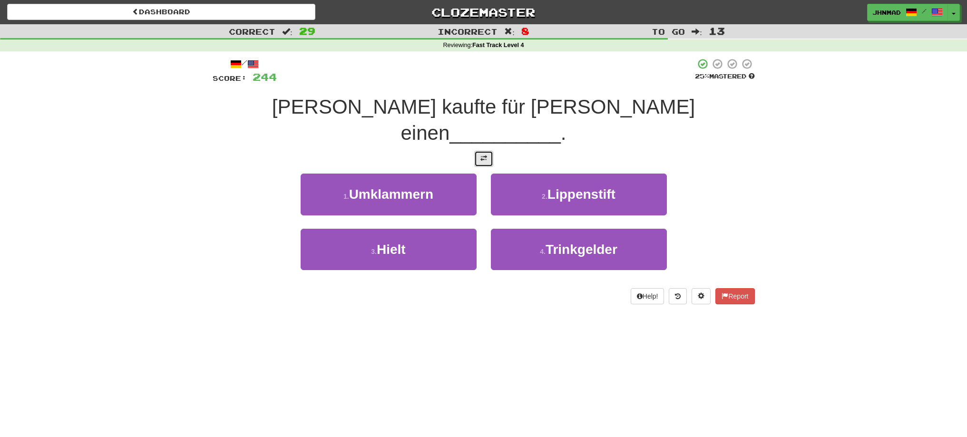
click at [481, 155] on span at bounding box center [484, 158] width 7 height 7
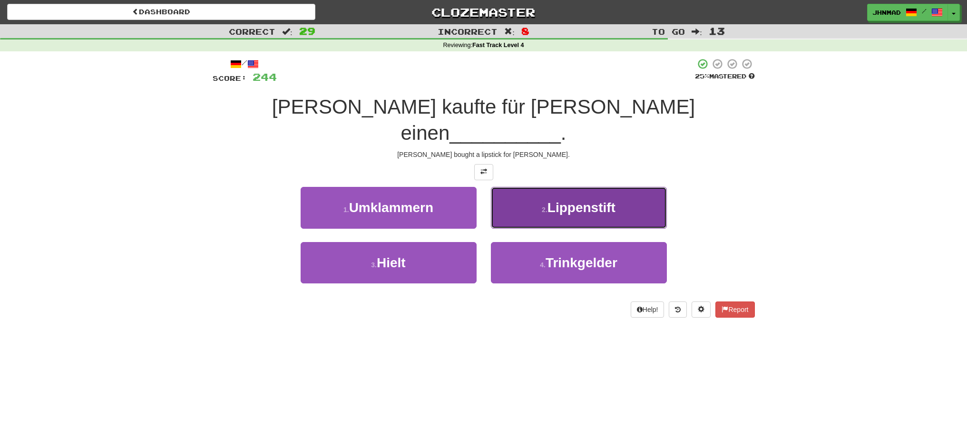
click at [564, 191] on button "2 . Lippenstift" at bounding box center [579, 207] width 176 height 41
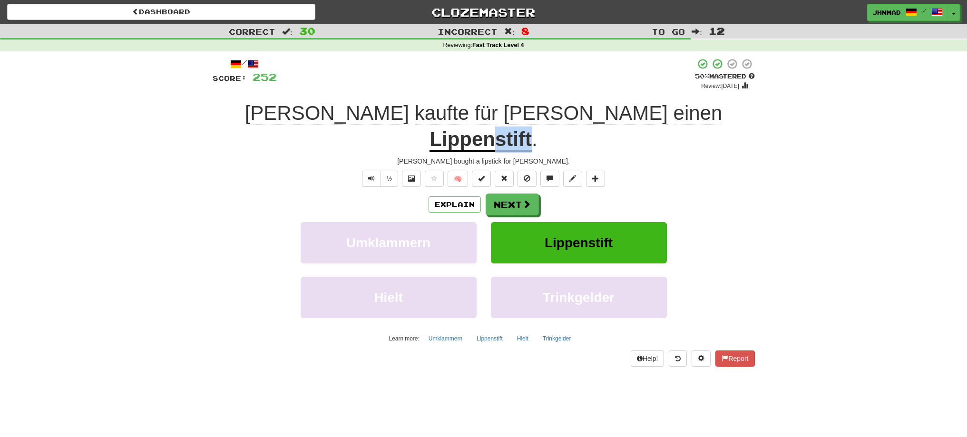
drag, startPoint x: 619, startPoint y: 109, endPoint x: 656, endPoint y: 107, distance: 37.2
click at [656, 107] on div "Brian kaufte für Kate einen Lippenstift ." at bounding box center [484, 126] width 542 height 52
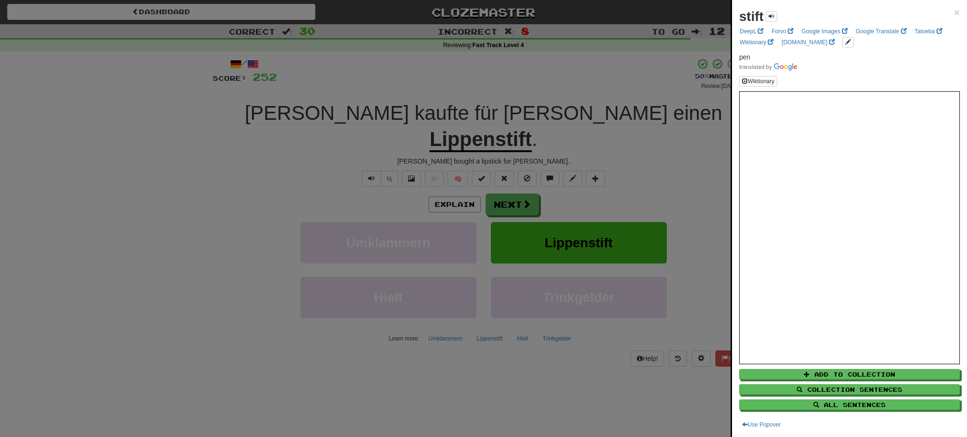
click at [673, 87] on div at bounding box center [483, 218] width 967 height 437
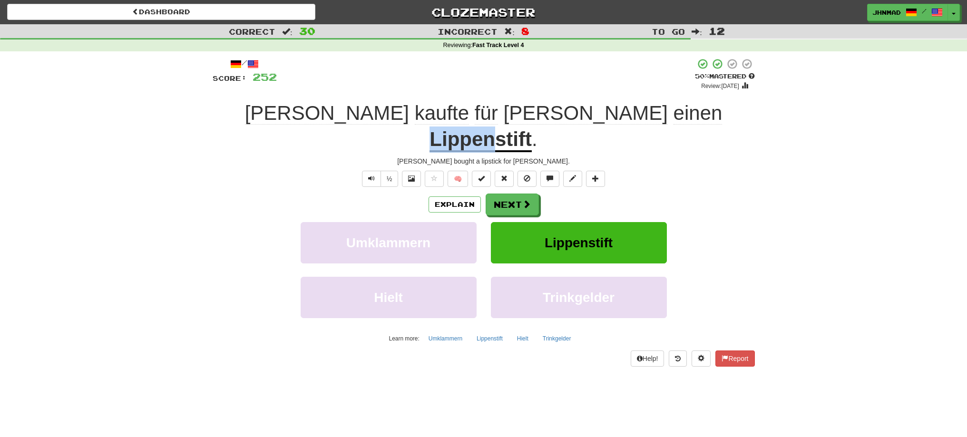
drag, startPoint x: 551, startPoint y: 114, endPoint x: 612, endPoint y: 101, distance: 62.2
click at [612, 101] on div "Brian kaufte für Kate einen Lippenstift ." at bounding box center [484, 126] width 542 height 52
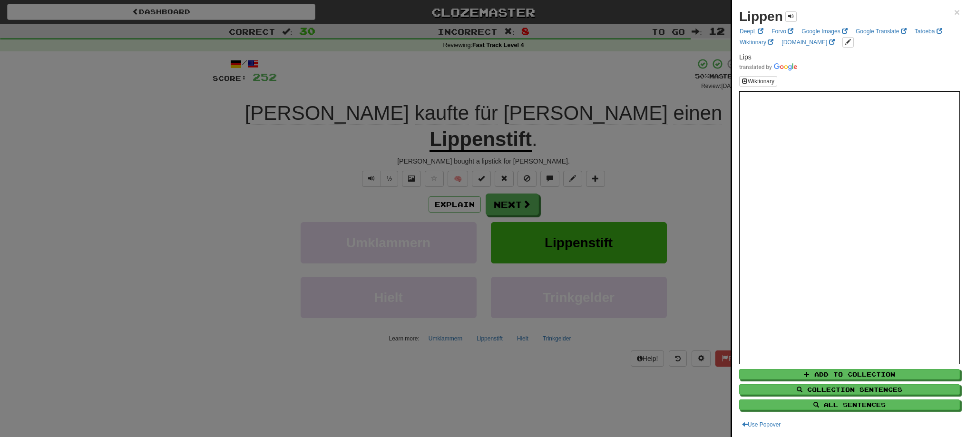
click at [508, 182] on div at bounding box center [483, 218] width 967 height 437
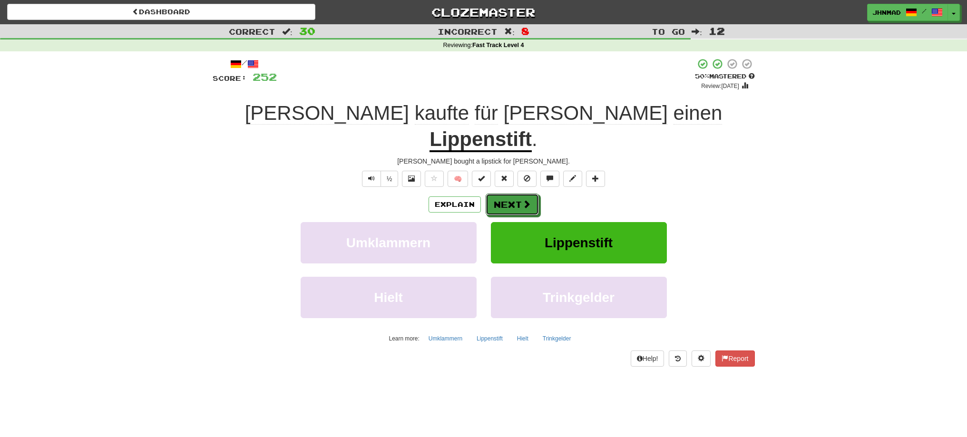
click at [508, 194] on button "Next" at bounding box center [512, 205] width 53 height 22
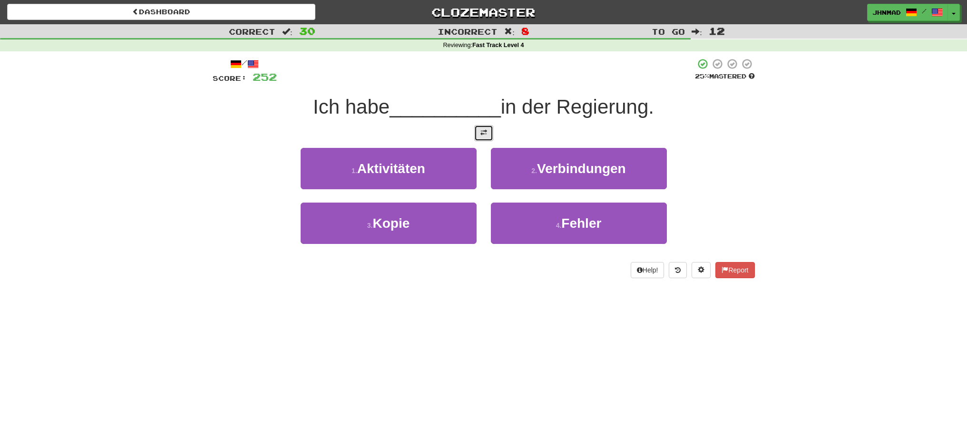
click at [487, 133] on span at bounding box center [484, 132] width 7 height 7
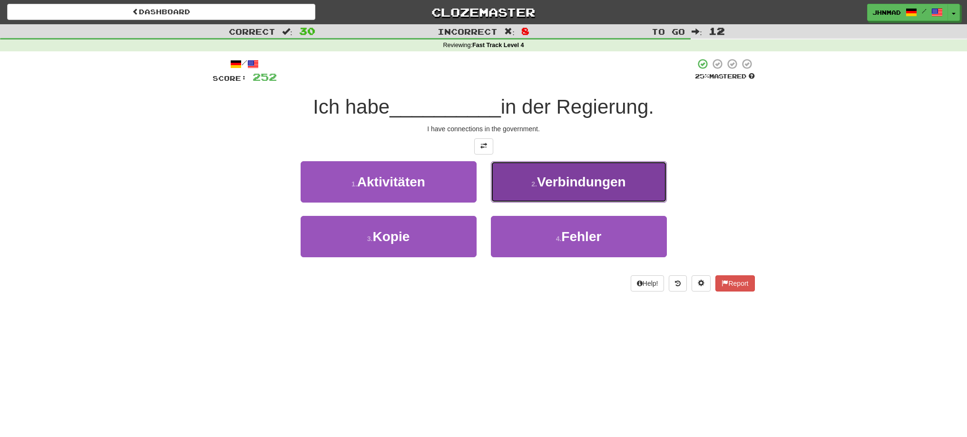
click at [630, 189] on button "2 . Verbindungen" at bounding box center [579, 181] width 176 height 41
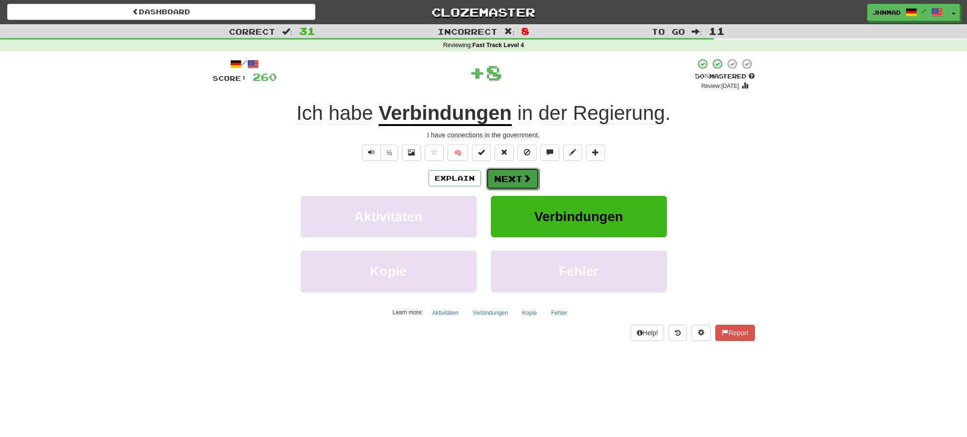
click at [514, 179] on button "Next" at bounding box center [512, 179] width 53 height 22
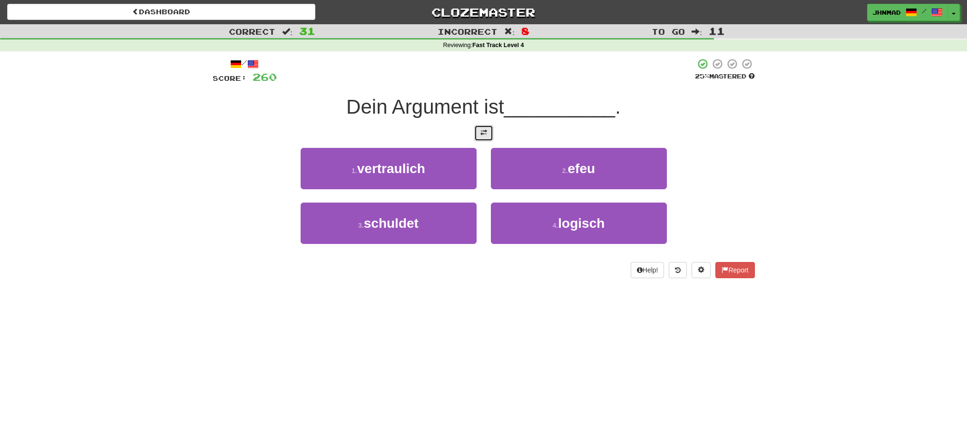
click at [481, 136] on span at bounding box center [484, 132] width 7 height 7
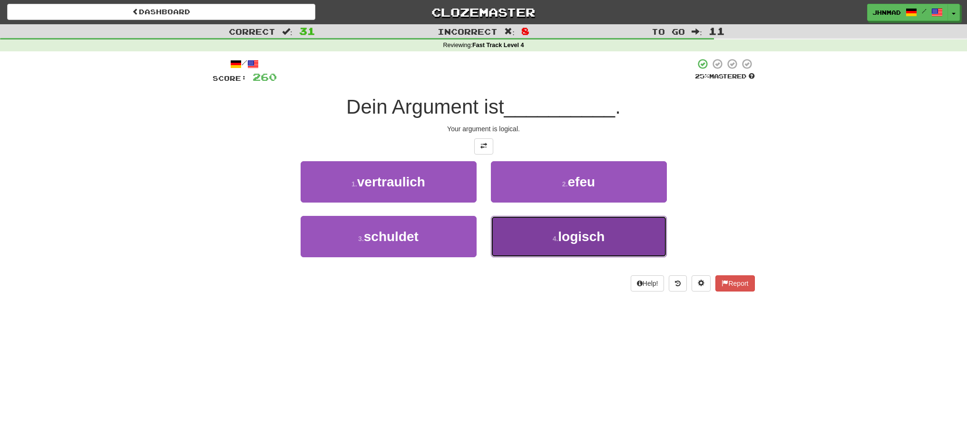
click at [589, 243] on span "logisch" at bounding box center [581, 236] width 47 height 15
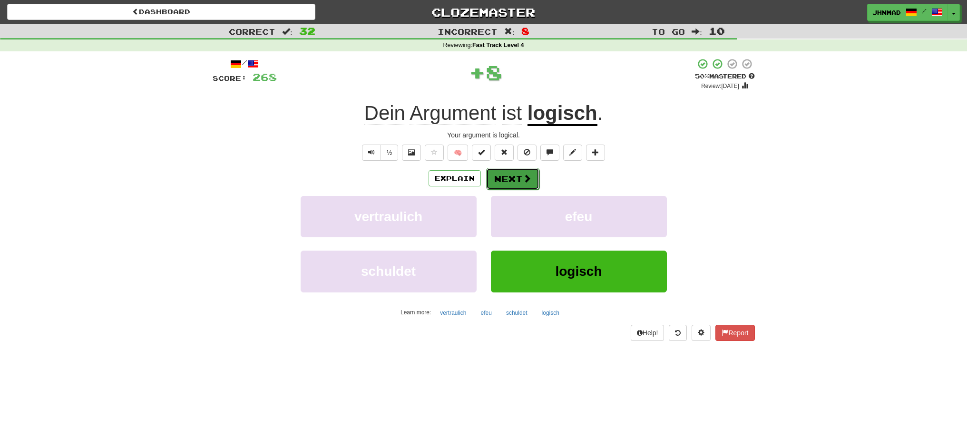
click at [514, 175] on button "Next" at bounding box center [512, 179] width 53 height 22
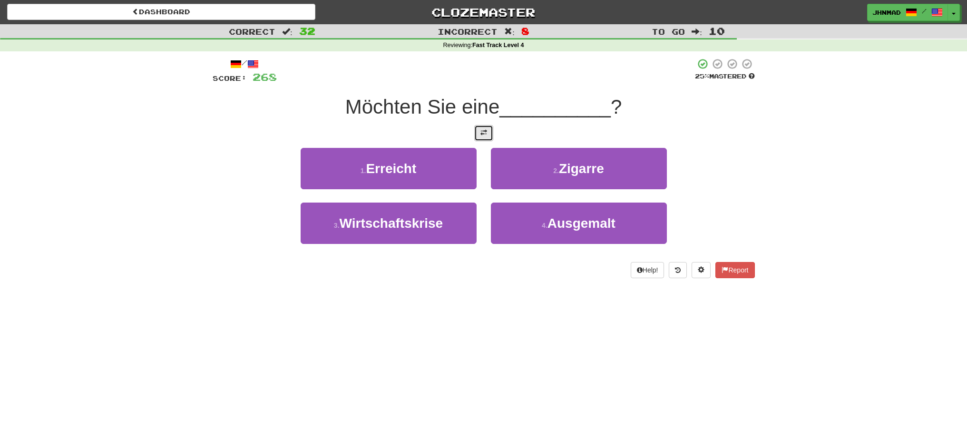
click at [485, 139] on button at bounding box center [483, 133] width 19 height 16
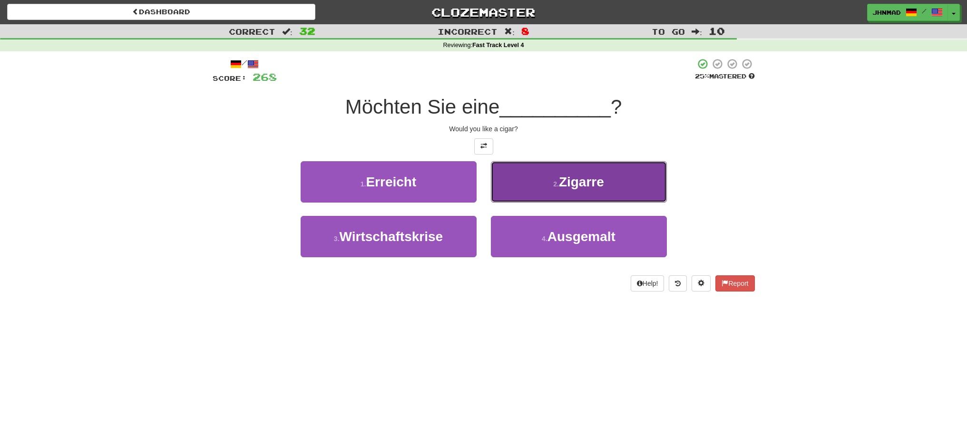
click at [540, 177] on button "2 . Zigarre" at bounding box center [579, 181] width 176 height 41
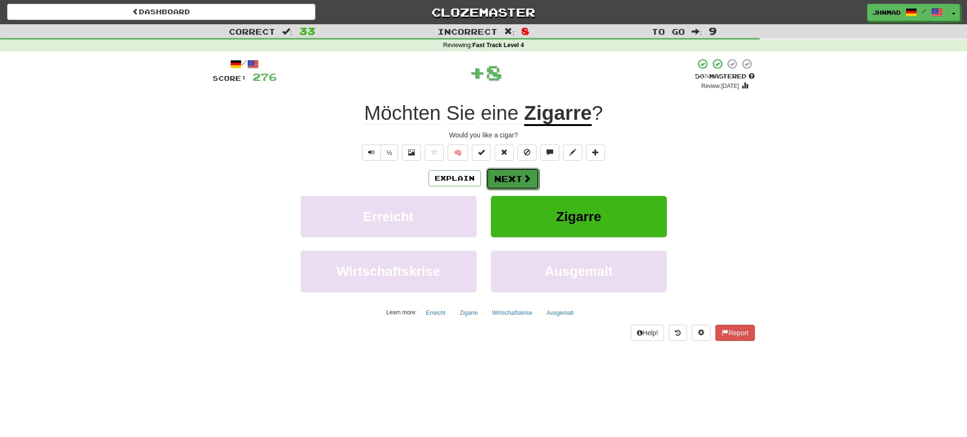
click at [530, 177] on span at bounding box center [527, 178] width 9 height 9
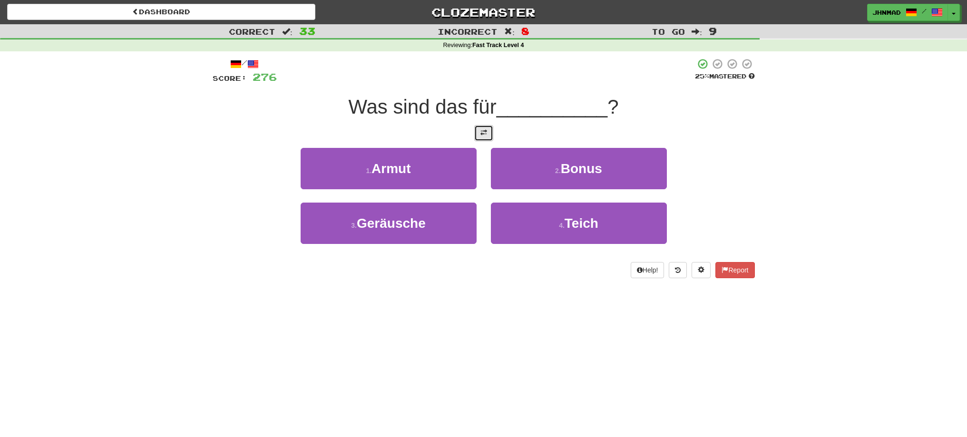
click at [479, 133] on button at bounding box center [483, 133] width 19 height 16
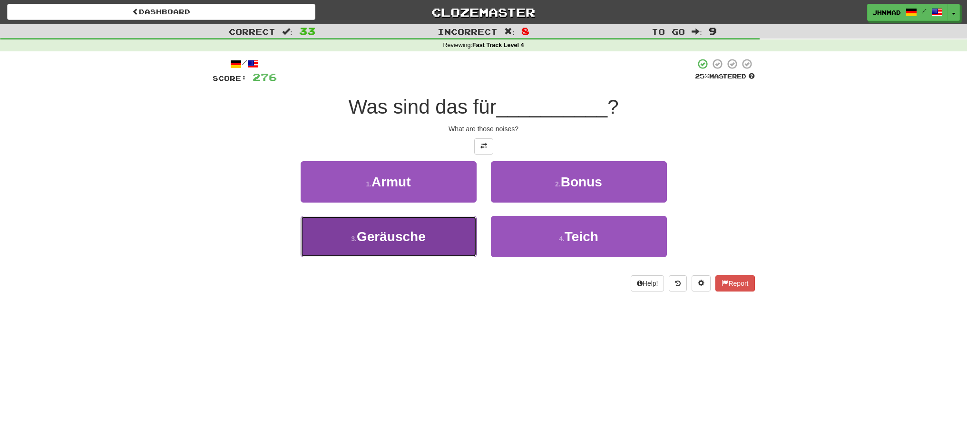
click at [445, 237] on button "3 . Geräusche" at bounding box center [389, 236] width 176 height 41
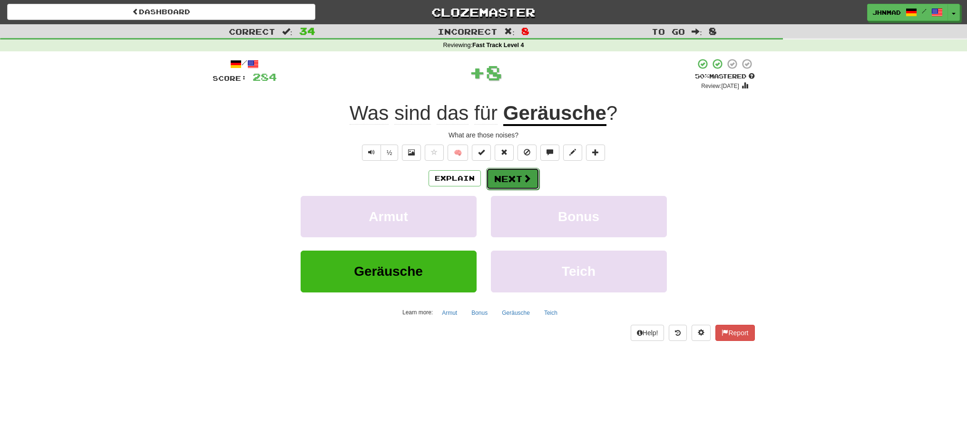
click at [524, 182] on span at bounding box center [527, 178] width 9 height 9
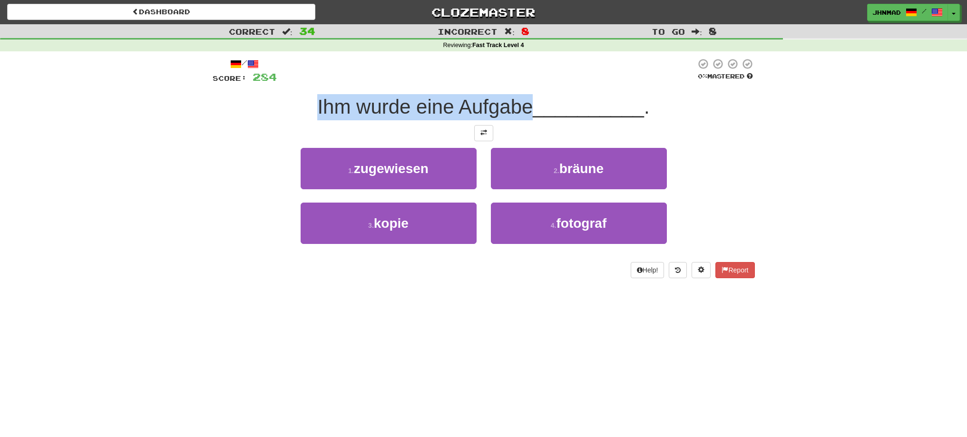
drag, startPoint x: 337, startPoint y: 98, endPoint x: 529, endPoint y: 105, distance: 191.4
click at [529, 105] on div "Ihm wurde eine Aufgabe __________ ." at bounding box center [484, 107] width 542 height 26
click at [522, 82] on div at bounding box center [522, 82] width 0 height 0
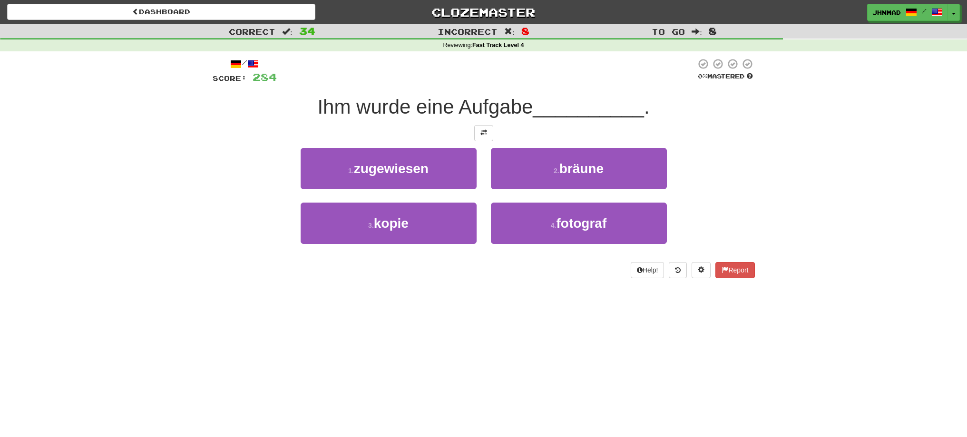
click at [276, 140] on div at bounding box center [484, 133] width 542 height 16
drag, startPoint x: 454, startPoint y: 111, endPoint x: 527, endPoint y: 97, distance: 73.8
click at [527, 97] on span "Ihm wurde eine Aufgabe" at bounding box center [425, 107] width 216 height 22
click at [521, 82] on div at bounding box center [521, 82] width 0 height 0
click at [232, 137] on div at bounding box center [484, 133] width 542 height 16
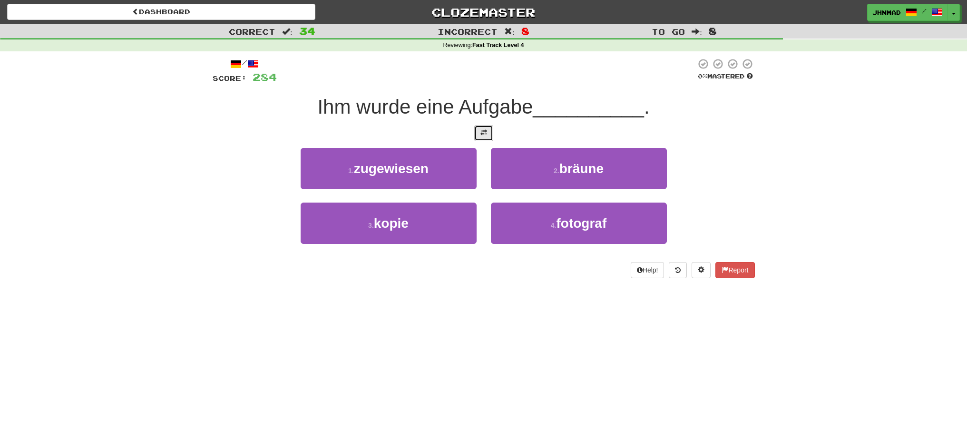
click at [486, 132] on span at bounding box center [484, 132] width 7 height 7
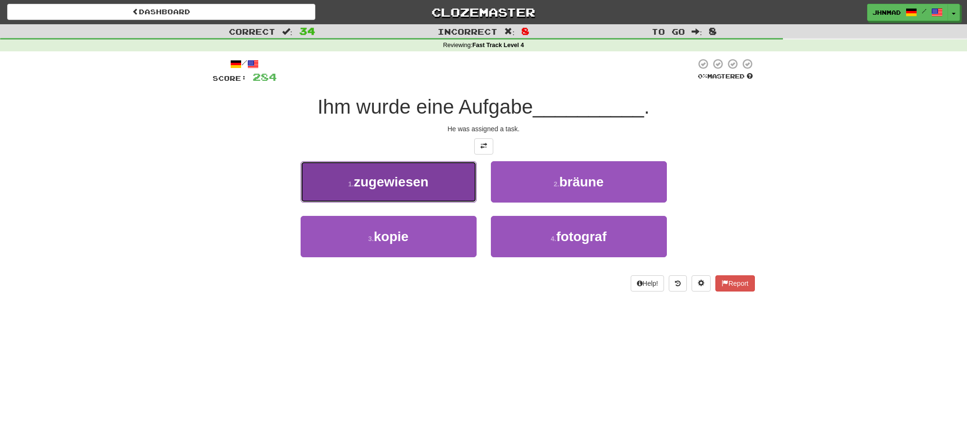
click at [406, 189] on button "1 . zugewiesen" at bounding box center [389, 181] width 176 height 41
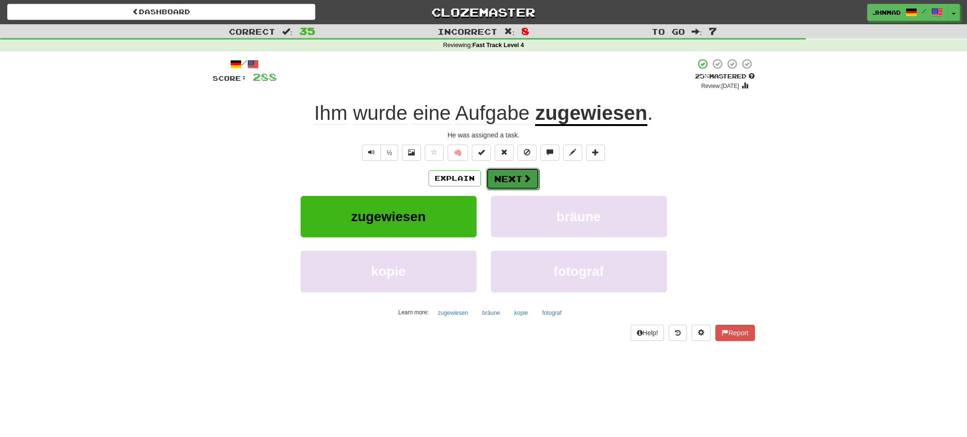
click at [496, 177] on button "Next" at bounding box center [512, 179] width 53 height 22
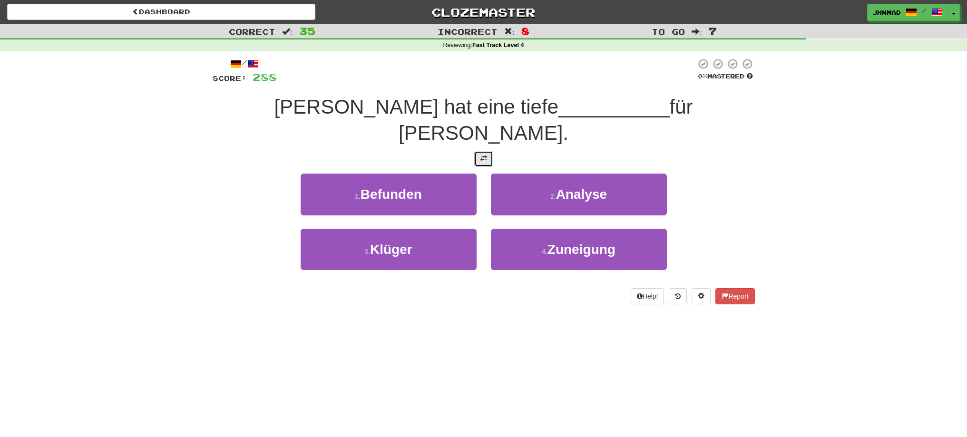
click at [490, 151] on button at bounding box center [483, 159] width 19 height 16
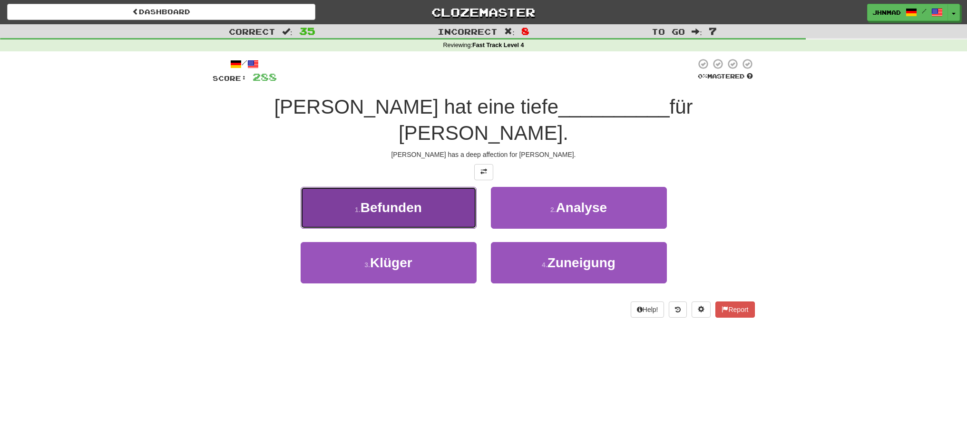
click at [425, 188] on button "1 . Befunden" at bounding box center [389, 207] width 176 height 41
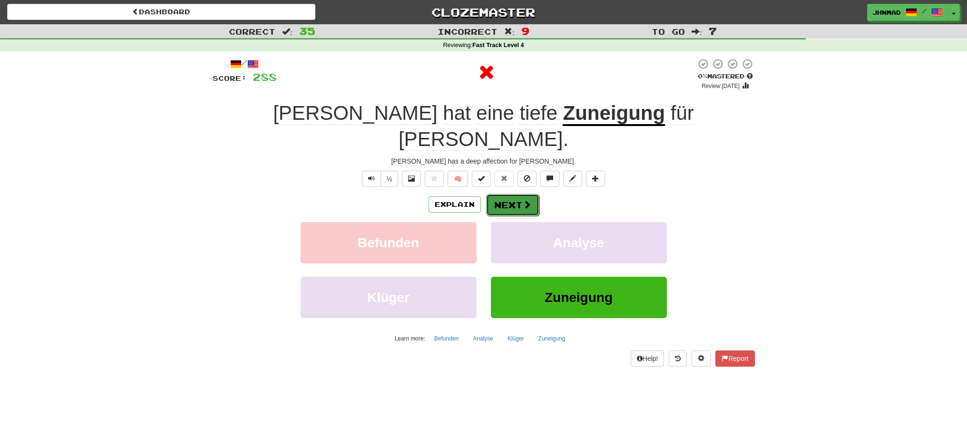
click at [512, 194] on button "Next" at bounding box center [512, 205] width 53 height 22
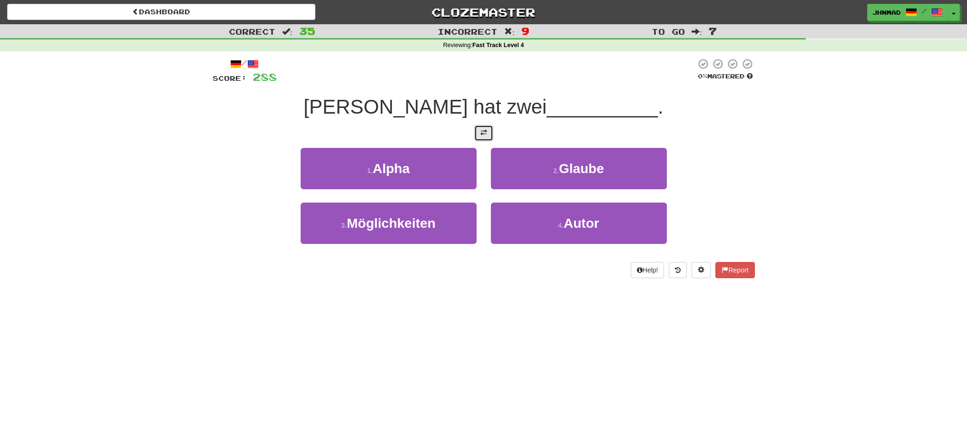
click at [477, 128] on button at bounding box center [483, 133] width 19 height 16
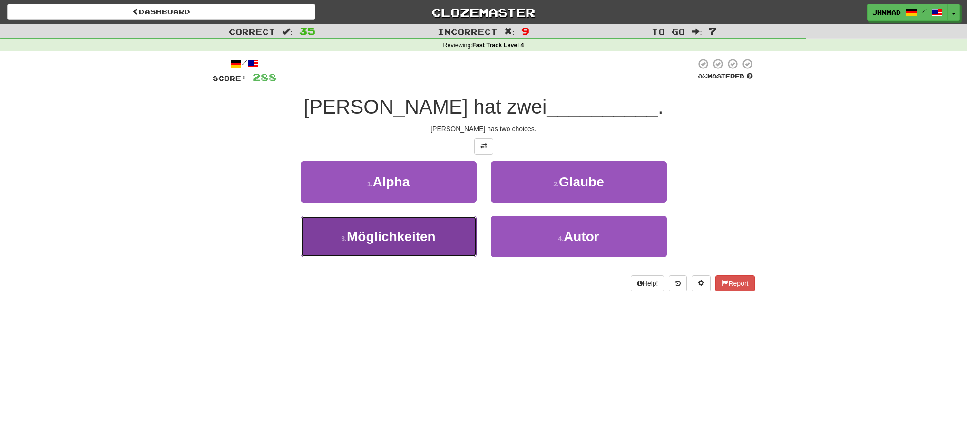
click at [420, 246] on button "3 . Möglichkeiten" at bounding box center [389, 236] width 176 height 41
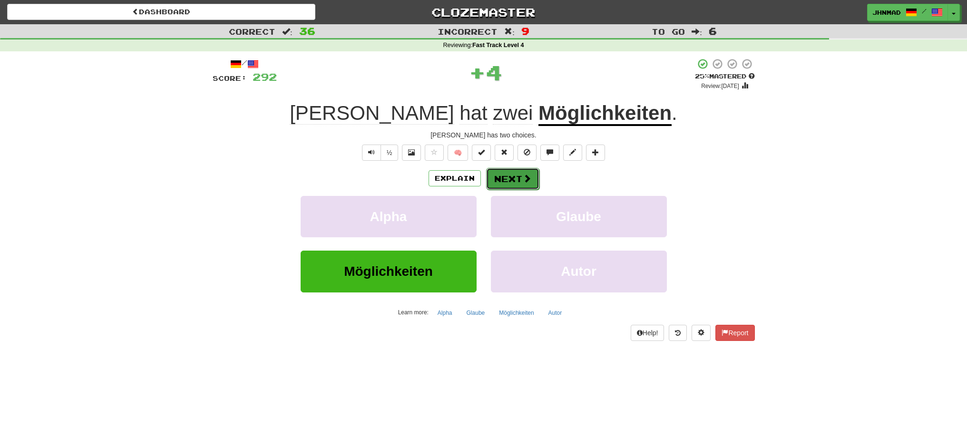
click at [521, 179] on button "Next" at bounding box center [512, 179] width 53 height 22
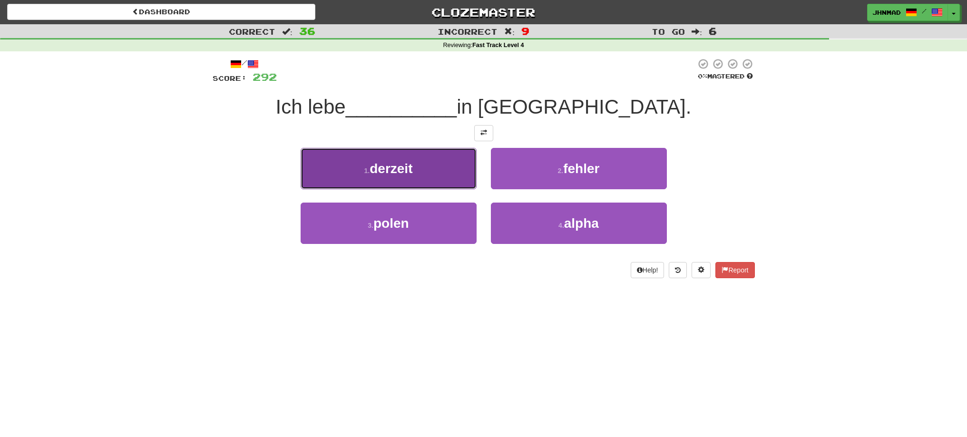
click at [404, 166] on span "derzeit" at bounding box center [391, 168] width 43 height 15
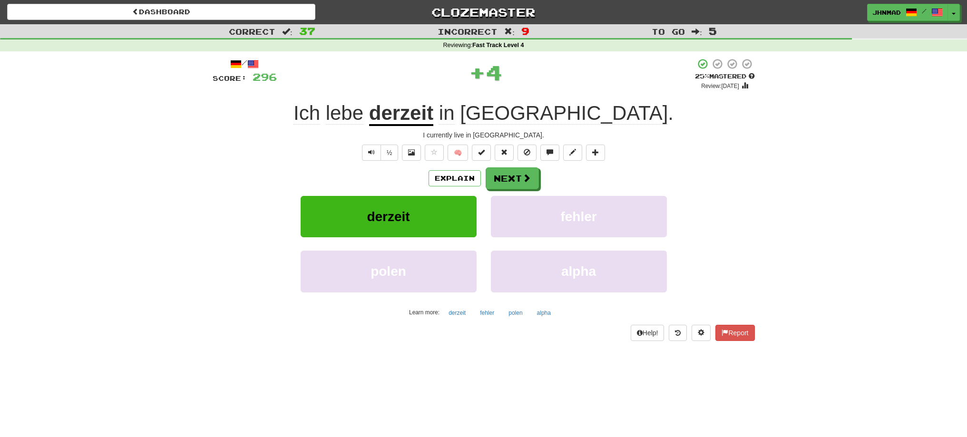
click at [434, 121] on u "derzeit" at bounding box center [401, 114] width 64 height 24
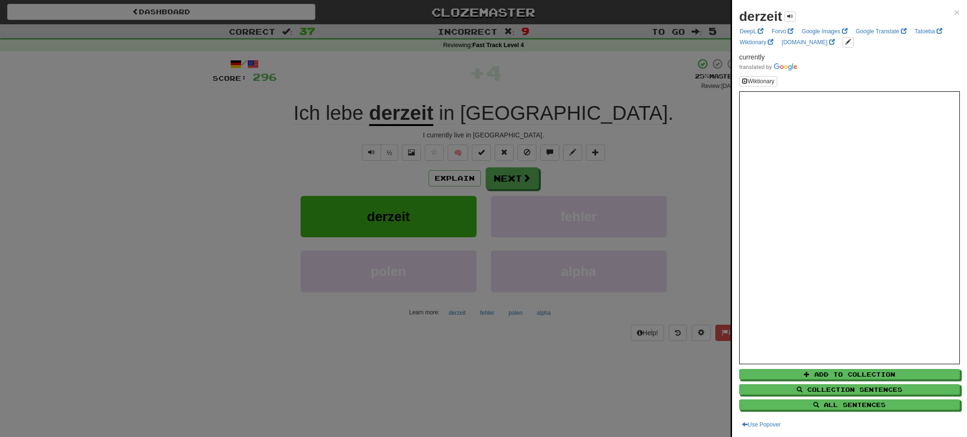
click at [512, 181] on div at bounding box center [483, 218] width 967 height 437
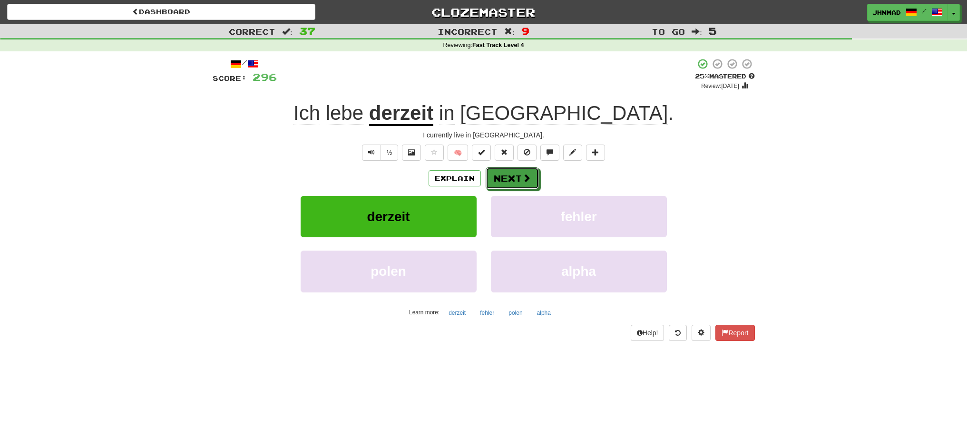
click at [512, 181] on button "Next" at bounding box center [512, 179] width 53 height 22
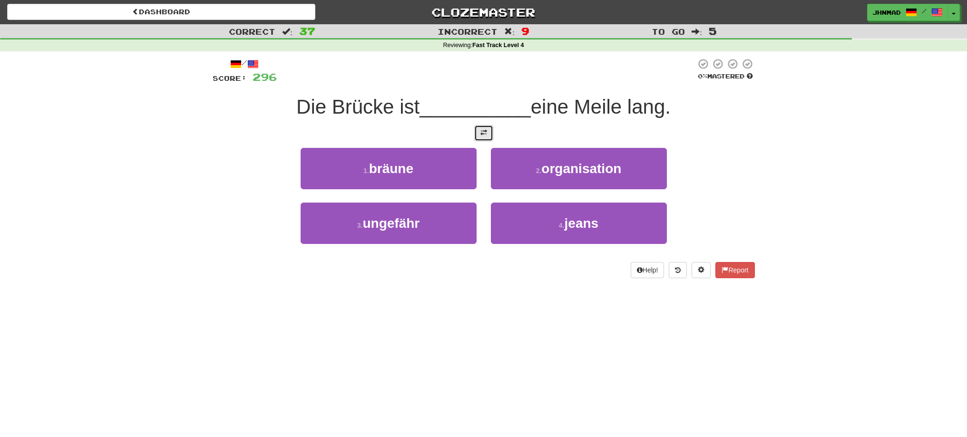
click at [483, 138] on button at bounding box center [483, 133] width 19 height 16
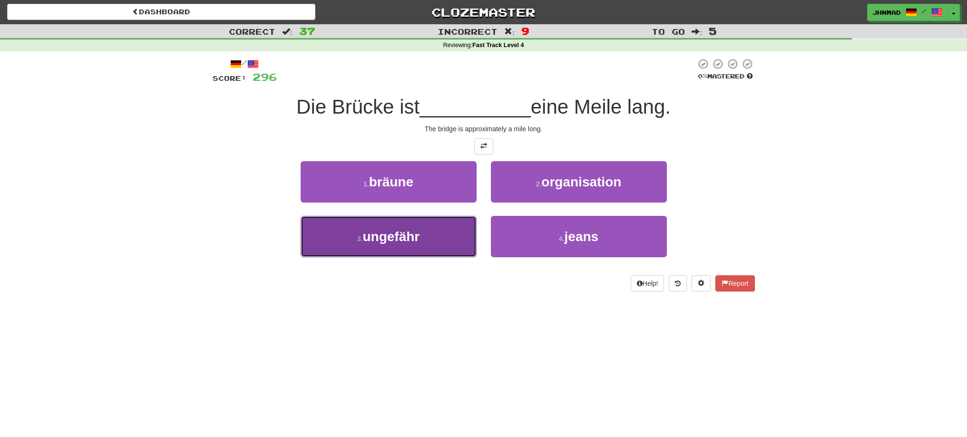
click at [388, 243] on span "ungefähr" at bounding box center [391, 236] width 57 height 15
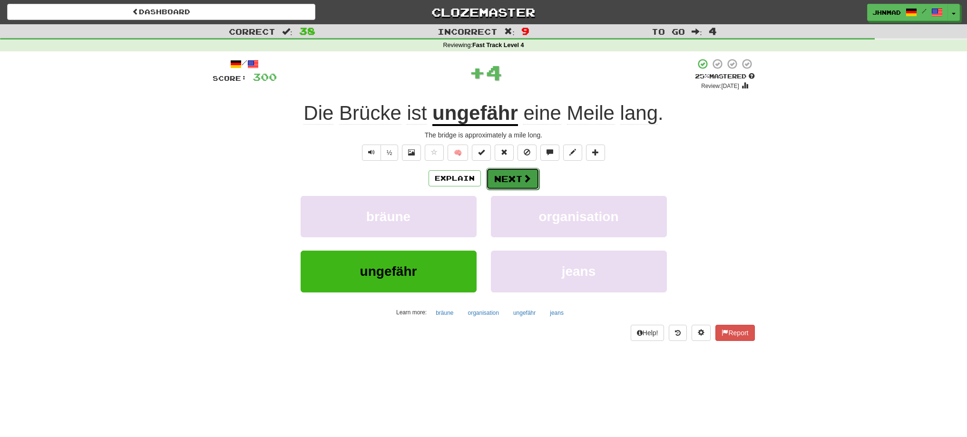
click at [505, 178] on button "Next" at bounding box center [512, 179] width 53 height 22
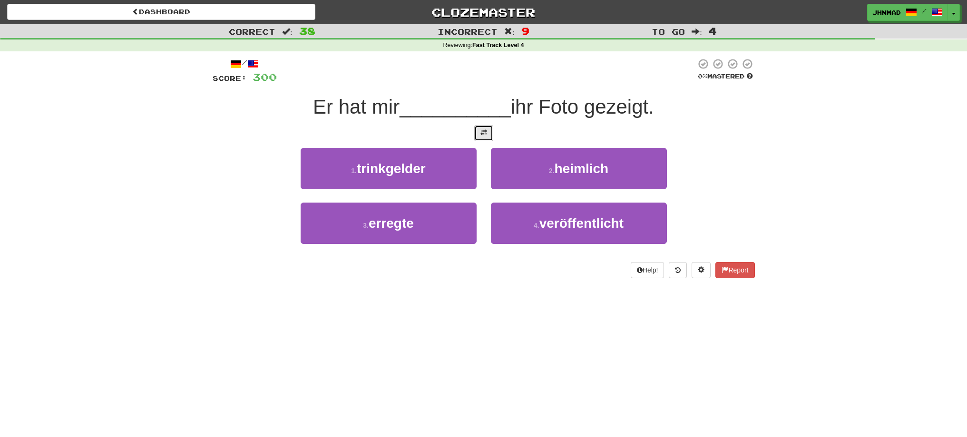
click at [474, 135] on button at bounding box center [483, 133] width 19 height 16
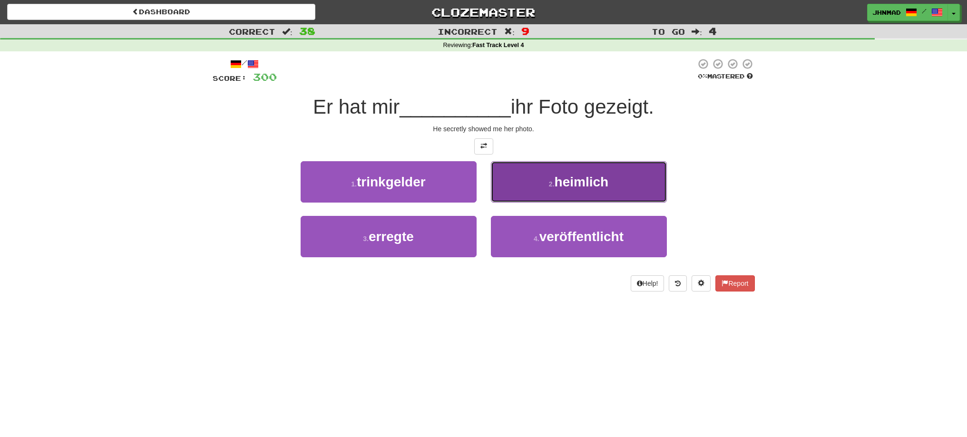
click at [626, 191] on button "2 . heimlich" at bounding box center [579, 181] width 176 height 41
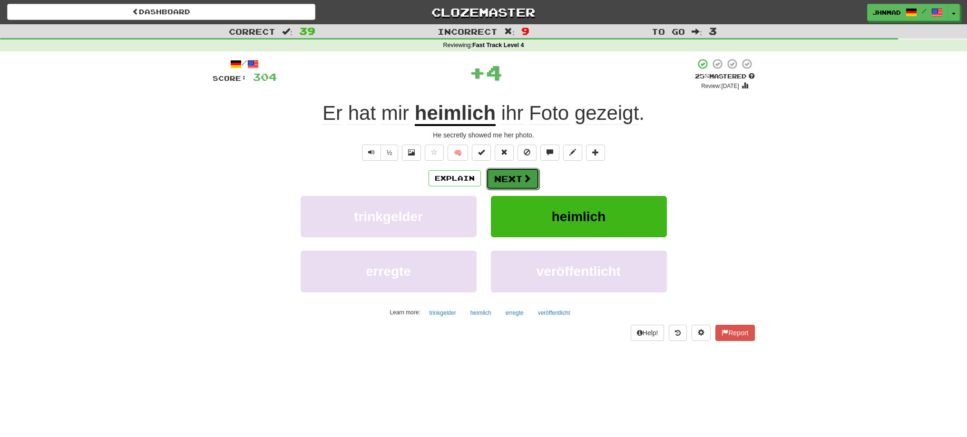
click at [500, 185] on button "Next" at bounding box center [512, 179] width 53 height 22
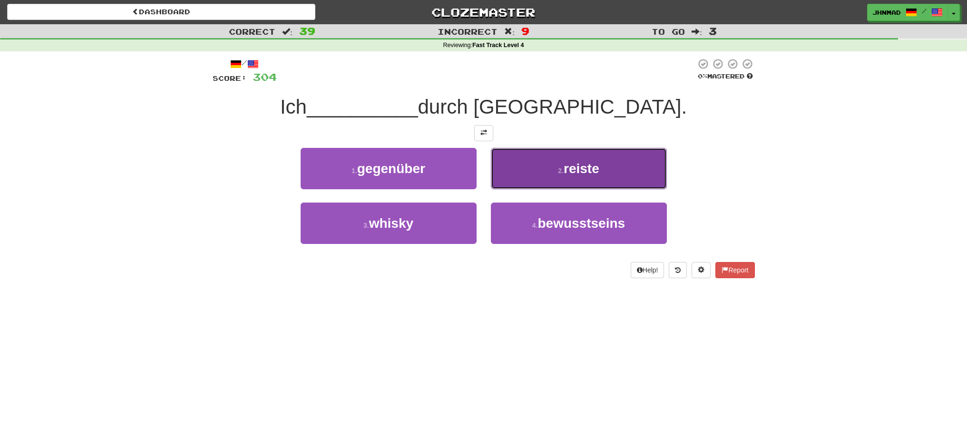
click at [574, 176] on span "reiste" at bounding box center [582, 168] width 36 height 15
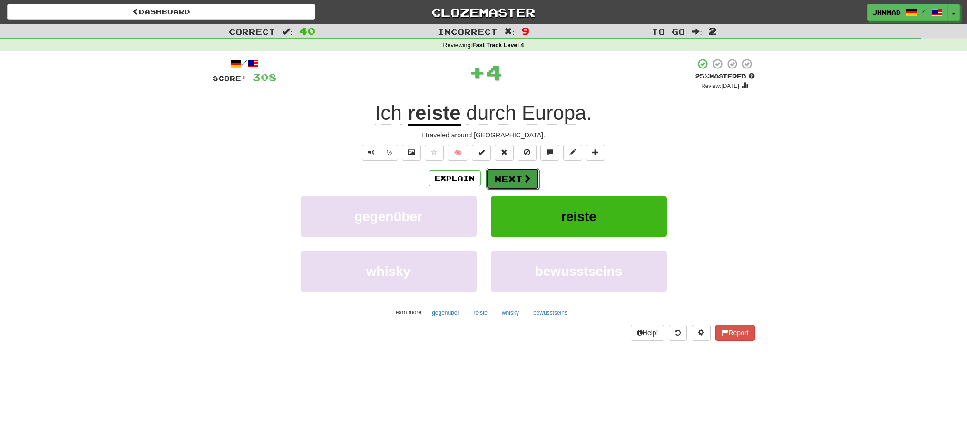
click at [494, 175] on button "Next" at bounding box center [512, 179] width 53 height 22
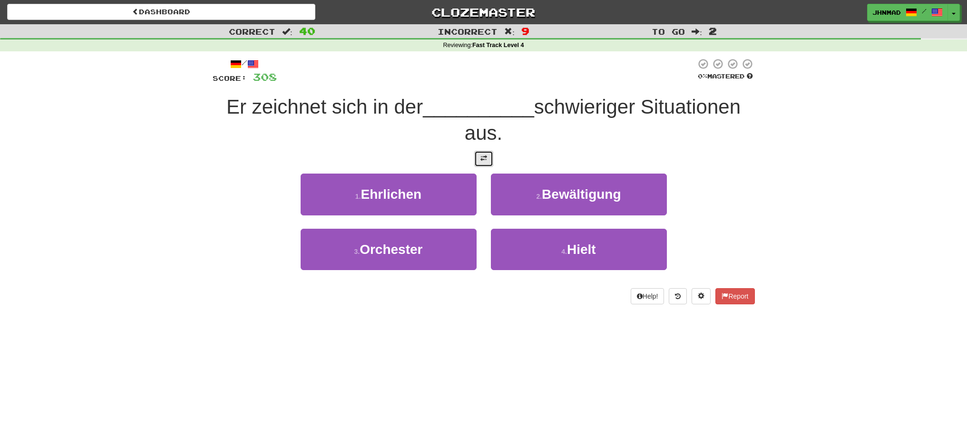
click at [486, 159] on span at bounding box center [484, 158] width 7 height 7
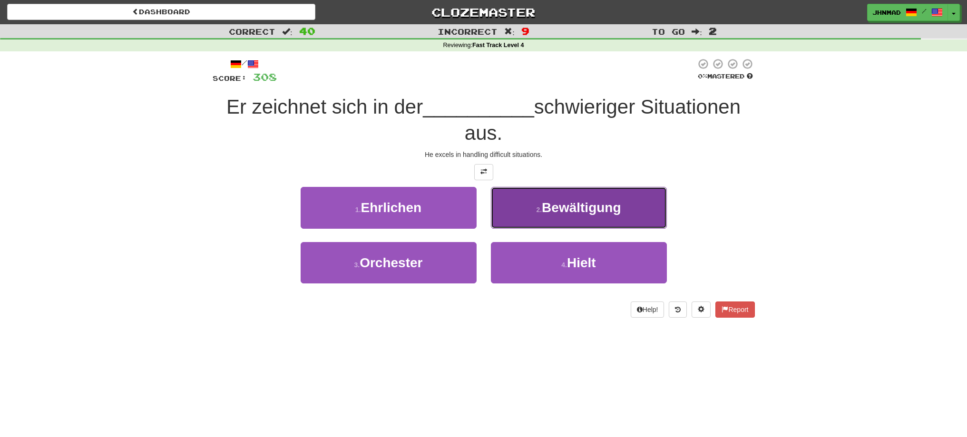
click at [581, 215] on span "Bewältigung" at bounding box center [581, 207] width 79 height 15
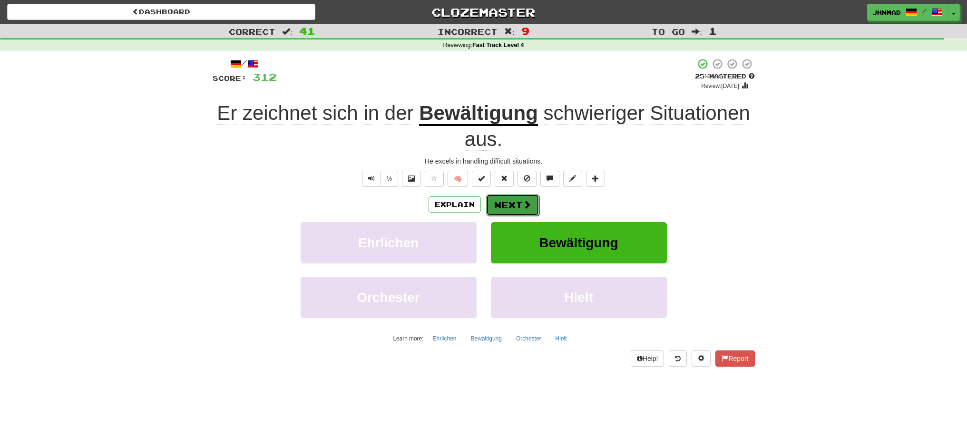
click at [513, 203] on button "Next" at bounding box center [512, 205] width 53 height 22
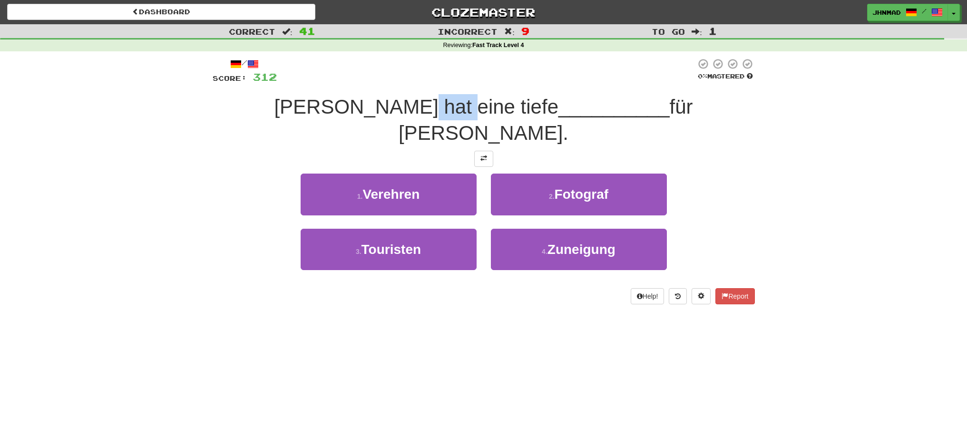
drag, startPoint x: 426, startPoint y: 113, endPoint x: 462, endPoint y: 104, distance: 36.7
click at [462, 104] on span "Tom hat eine tiefe" at bounding box center [416, 107] width 285 height 22
click at [455, 82] on div at bounding box center [455, 82] width 0 height 0
click at [184, 131] on div "Correct : 41 Incorrect : 9 To go : 1 Reviewing : Fast Track Level 4 / Score: 31…" at bounding box center [483, 171] width 967 height 294
click at [488, 141] on div "/ Score: 312 0 % Mastered Tom hat eine tiefe __________ für Mary. 1 . Verehren …" at bounding box center [484, 181] width 542 height 246
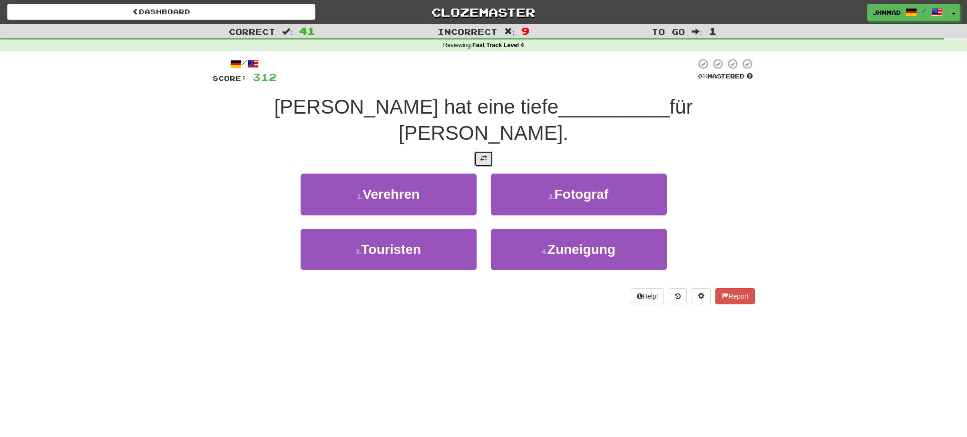
click at [488, 151] on button at bounding box center [483, 159] width 19 height 16
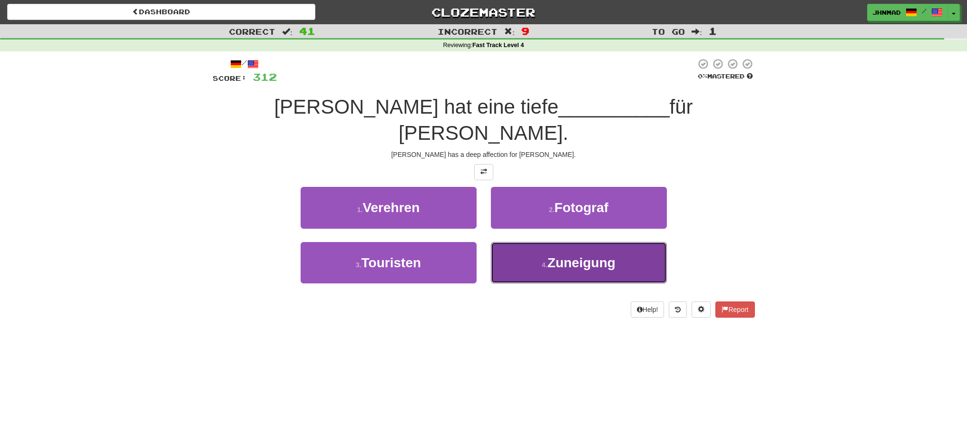
click at [557, 256] on span "Zuneigung" at bounding box center [582, 263] width 68 height 15
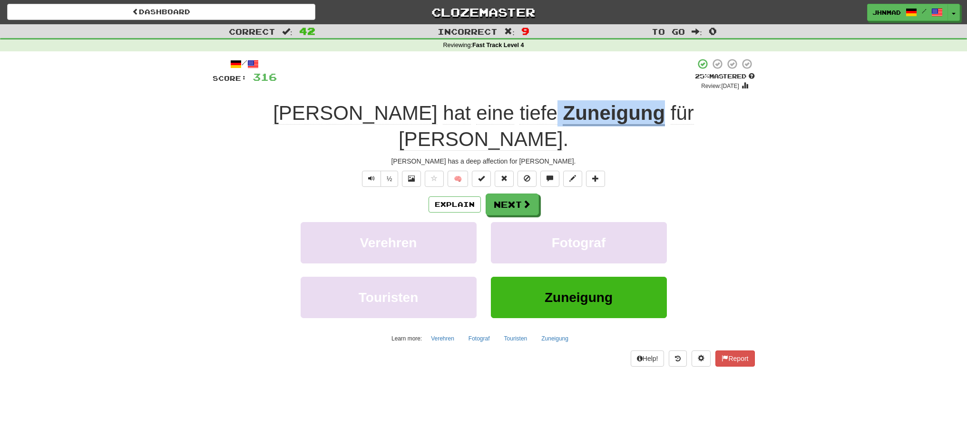
drag, startPoint x: 469, startPoint y: 113, endPoint x: 573, endPoint y: 109, distance: 104.3
click at [572, 109] on div "Tom hat eine tiefe Zuneigung für Mary ." at bounding box center [484, 126] width 542 height 52
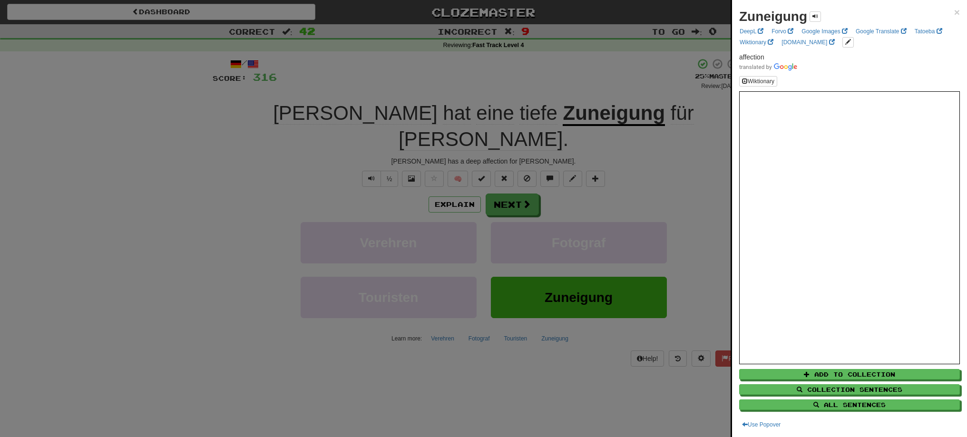
click at [364, 161] on div at bounding box center [483, 218] width 967 height 437
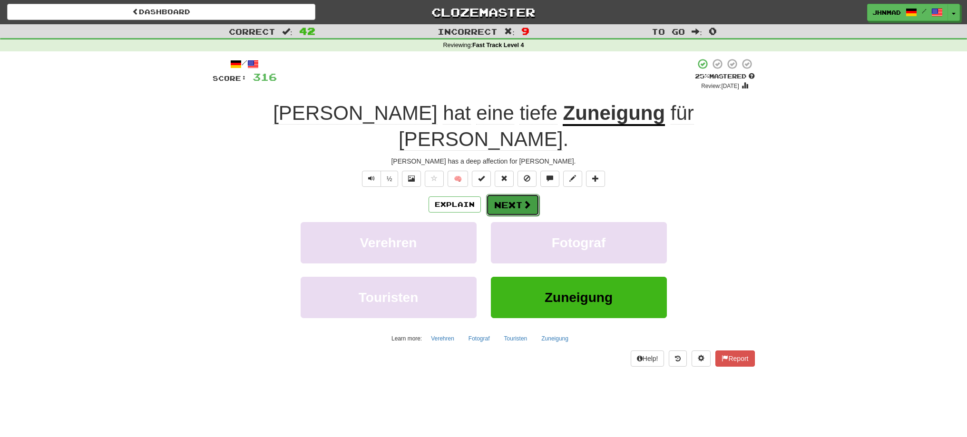
click at [501, 194] on button "Next" at bounding box center [512, 205] width 53 height 22
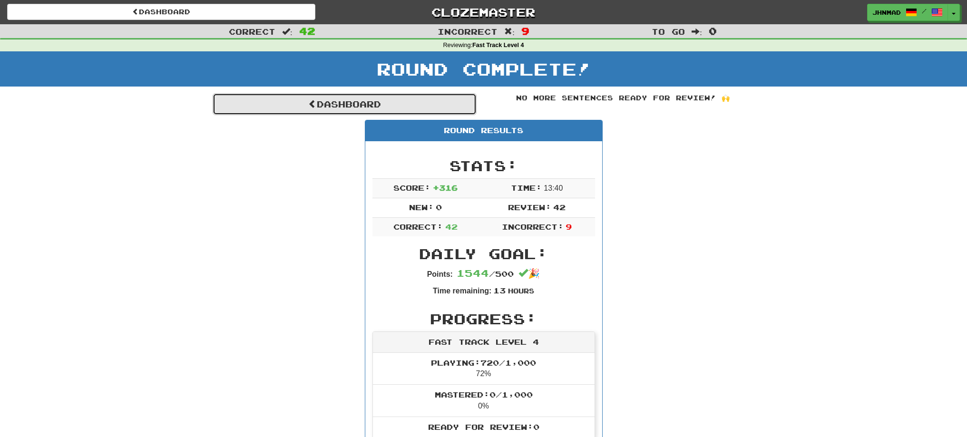
click at [376, 104] on link "Dashboard" at bounding box center [345, 104] width 264 height 22
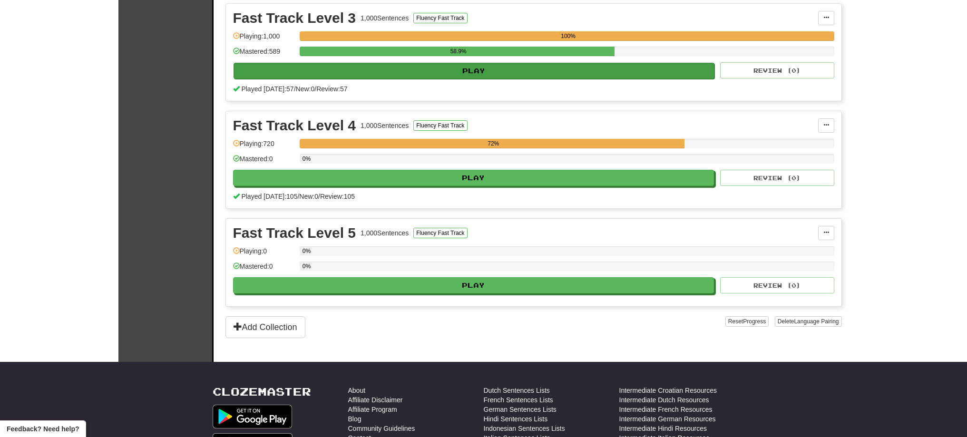
scroll to position [555, 0]
